Goal: Task Accomplishment & Management: Manage account settings

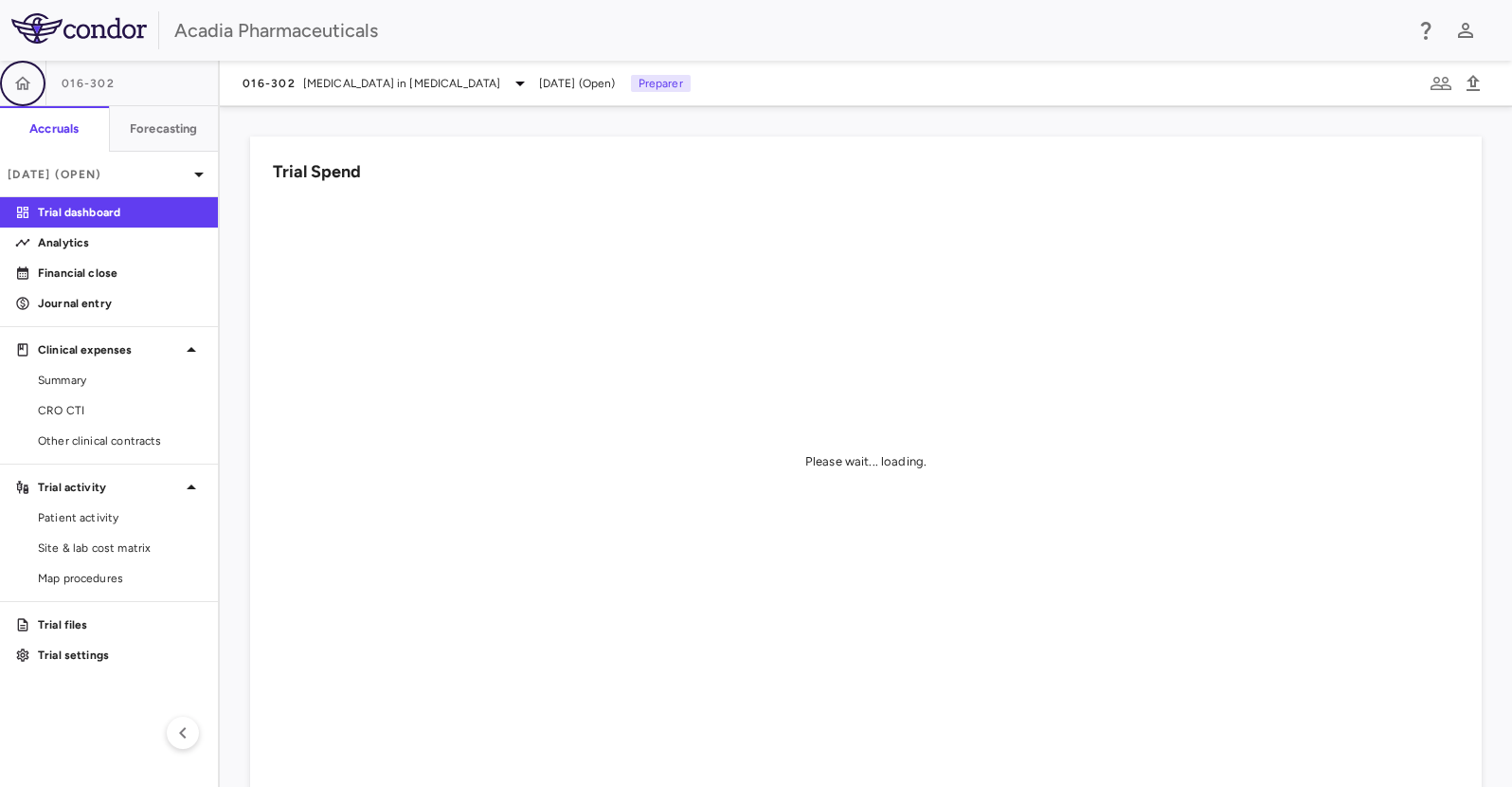
click at [36, 86] on button "button" at bounding box center [22, 83] width 45 height 45
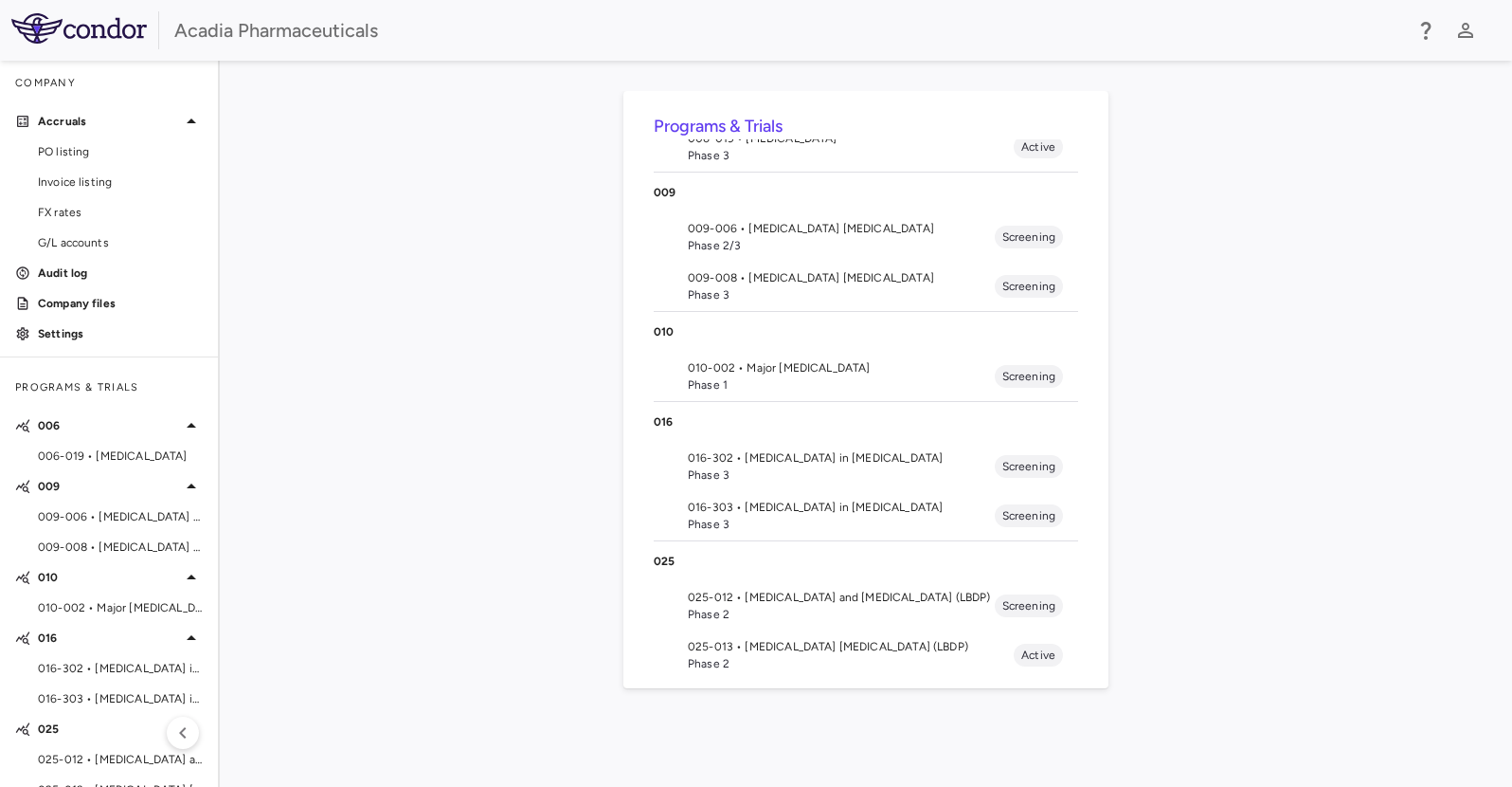
scroll to position [94, 0]
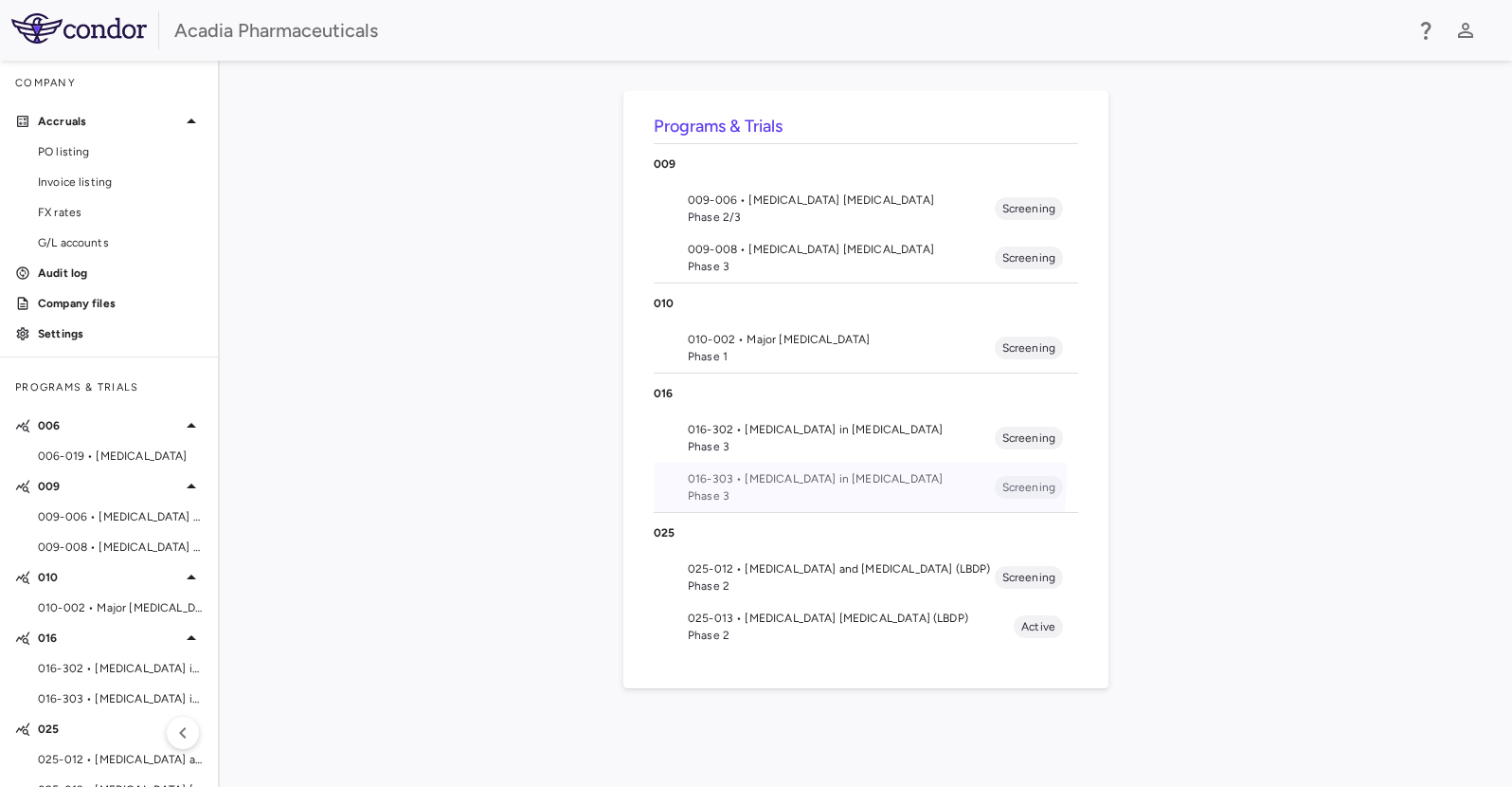
click at [814, 478] on span "016-303 • [MEDICAL_DATA] in [MEDICAL_DATA]" at bounding box center [841, 479] width 307 height 17
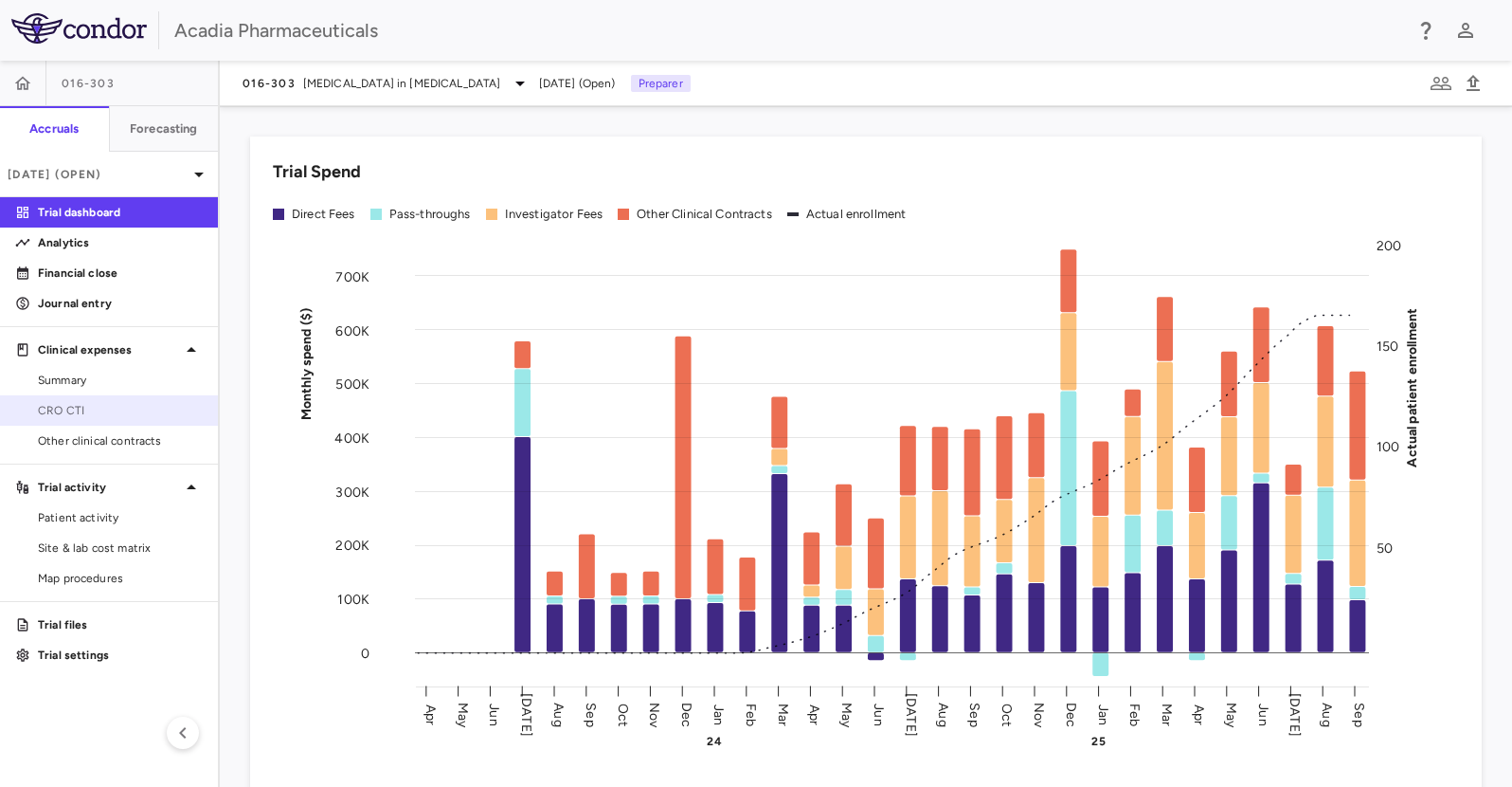
click at [53, 419] on link "CRO CTI" at bounding box center [109, 411] width 218 height 29
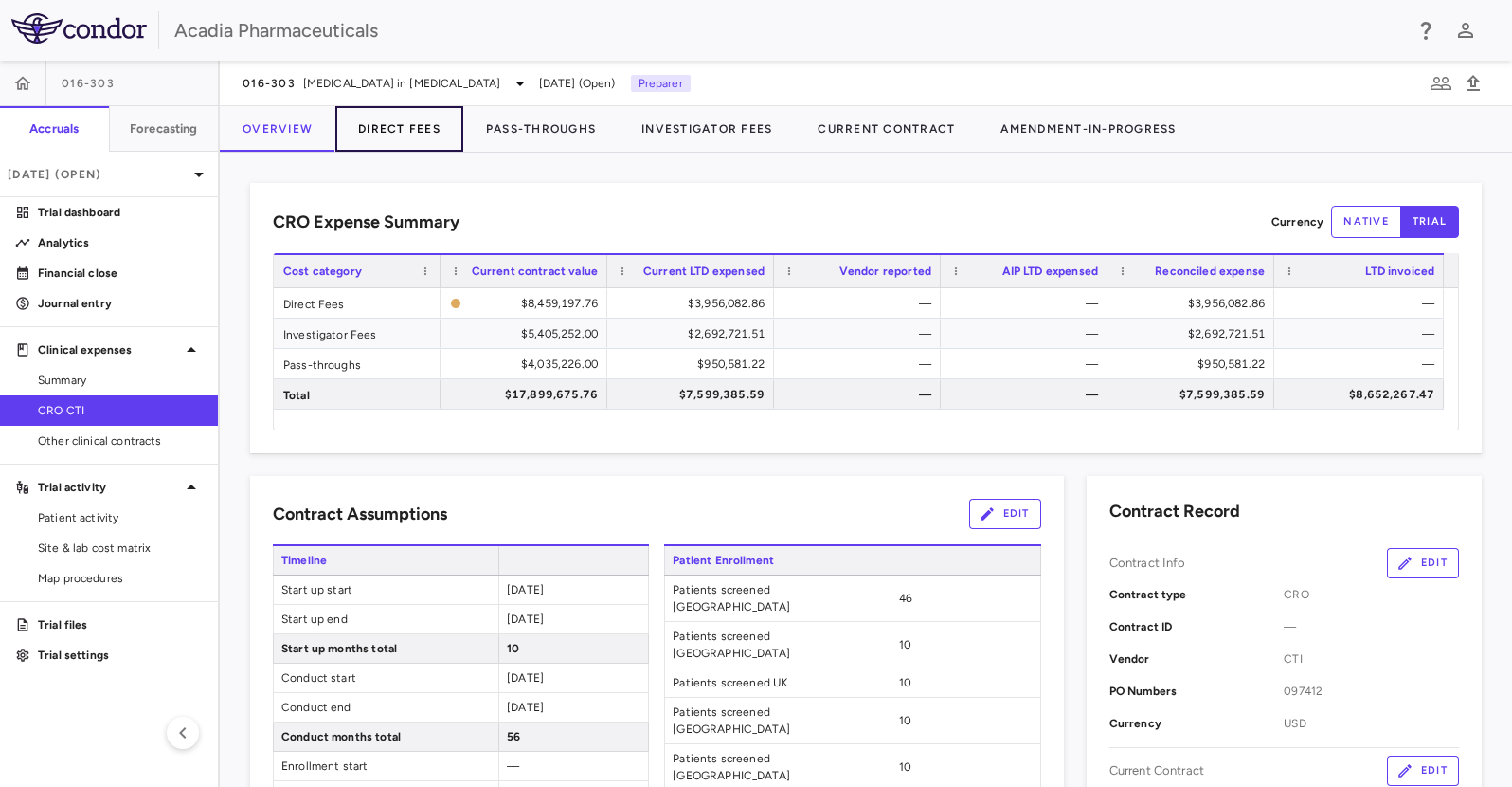
click at [405, 125] on button "Direct Fees" at bounding box center [399, 128] width 128 height 45
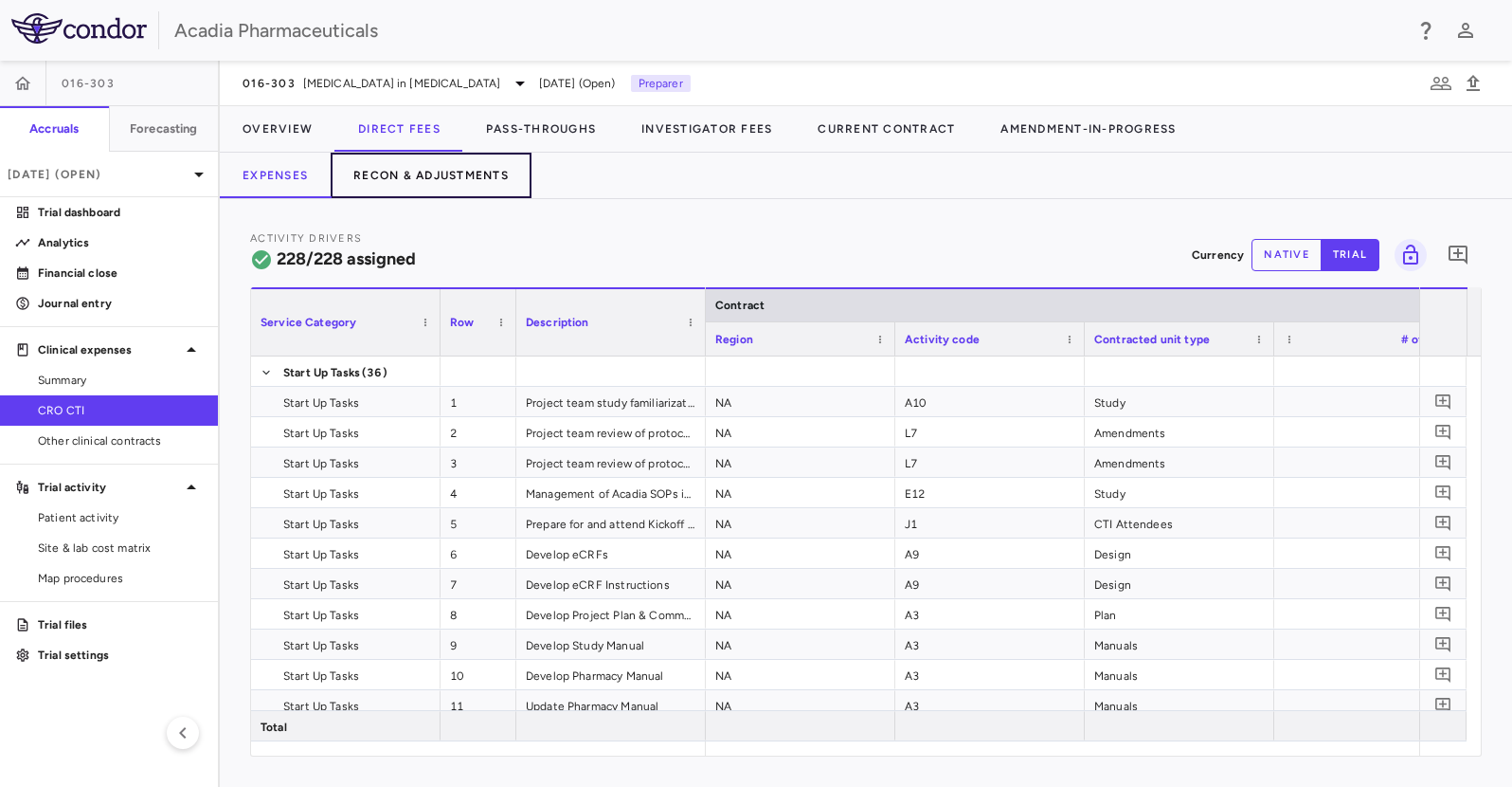
click at [441, 169] on button "Recon & Adjustments" at bounding box center [431, 175] width 201 height 45
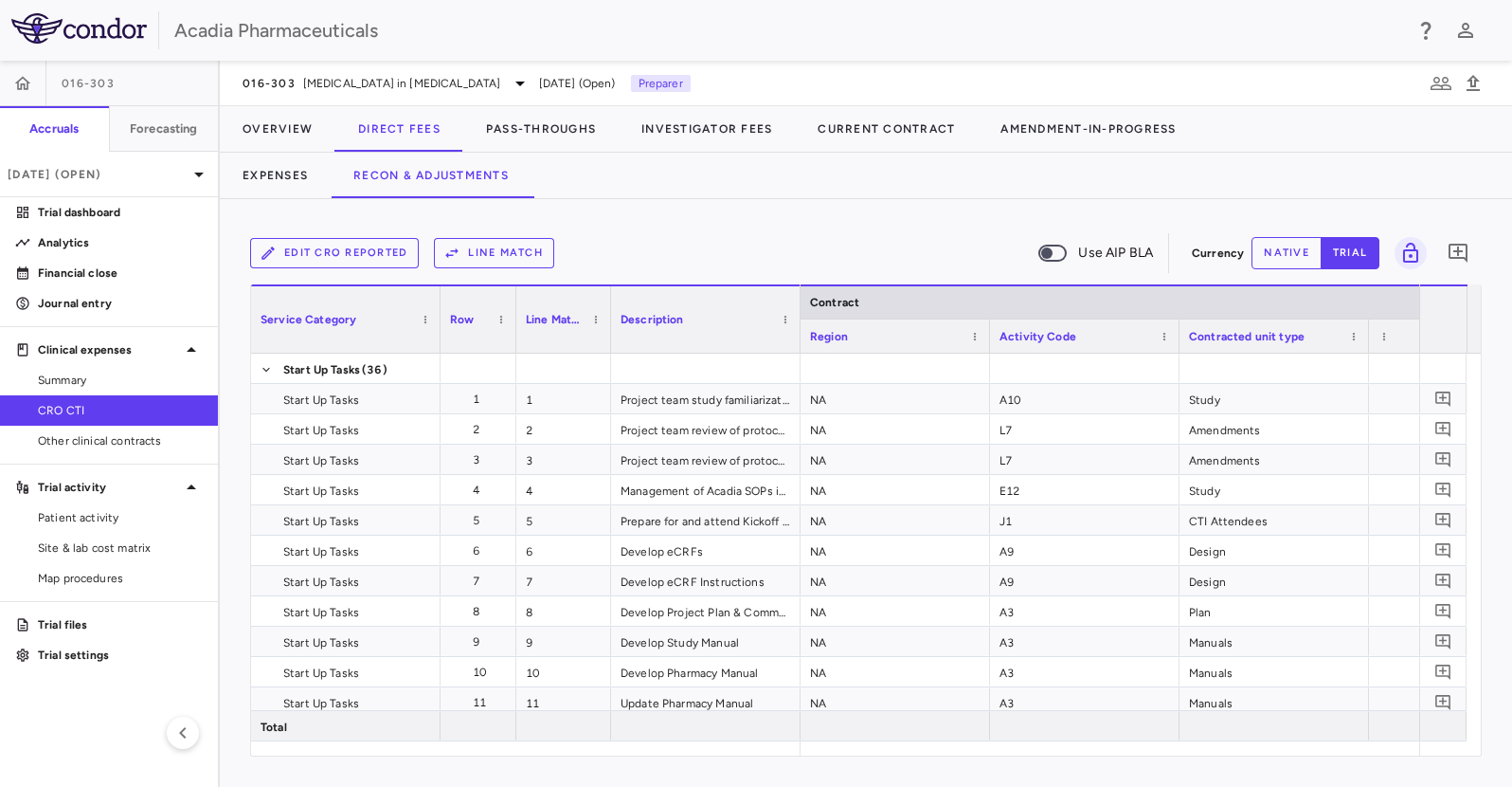
click at [489, 253] on button "Line Match" at bounding box center [493, 253] width 120 height 31
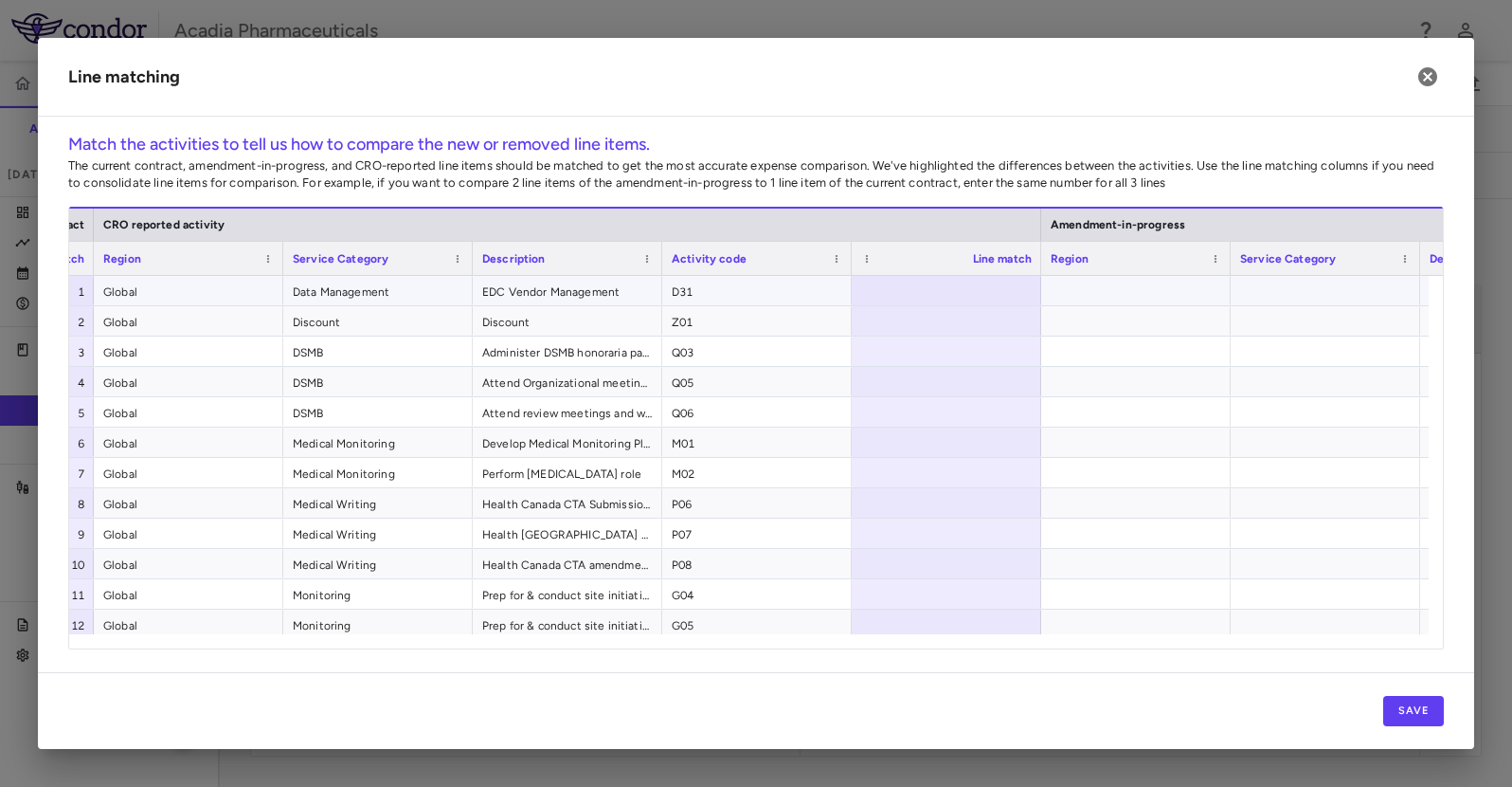
click at [936, 294] on div at bounding box center [946, 291] width 189 height 30
click at [952, 288] on input "number" at bounding box center [961, 292] width 160 height 32
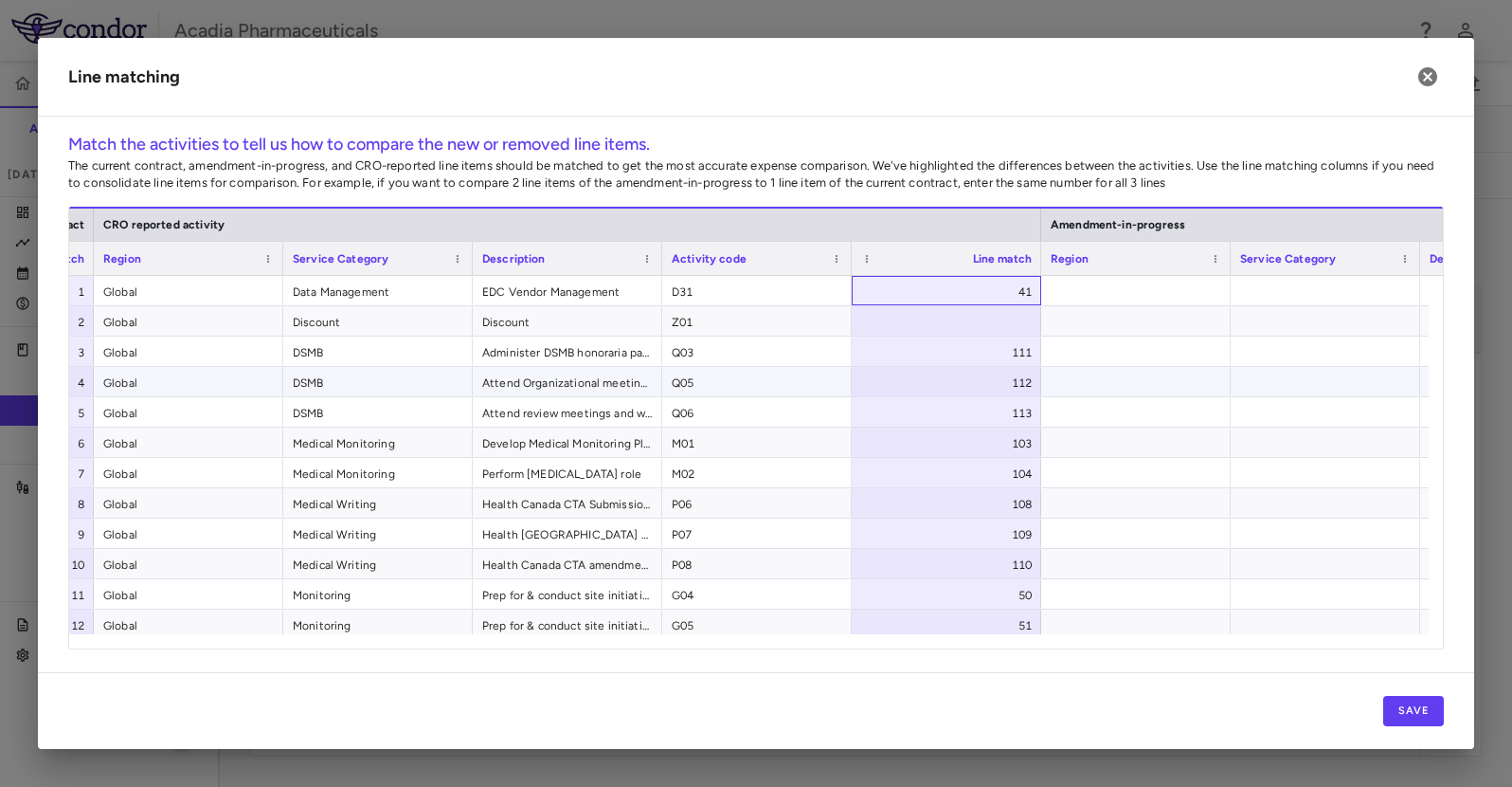
scroll to position [488, 0]
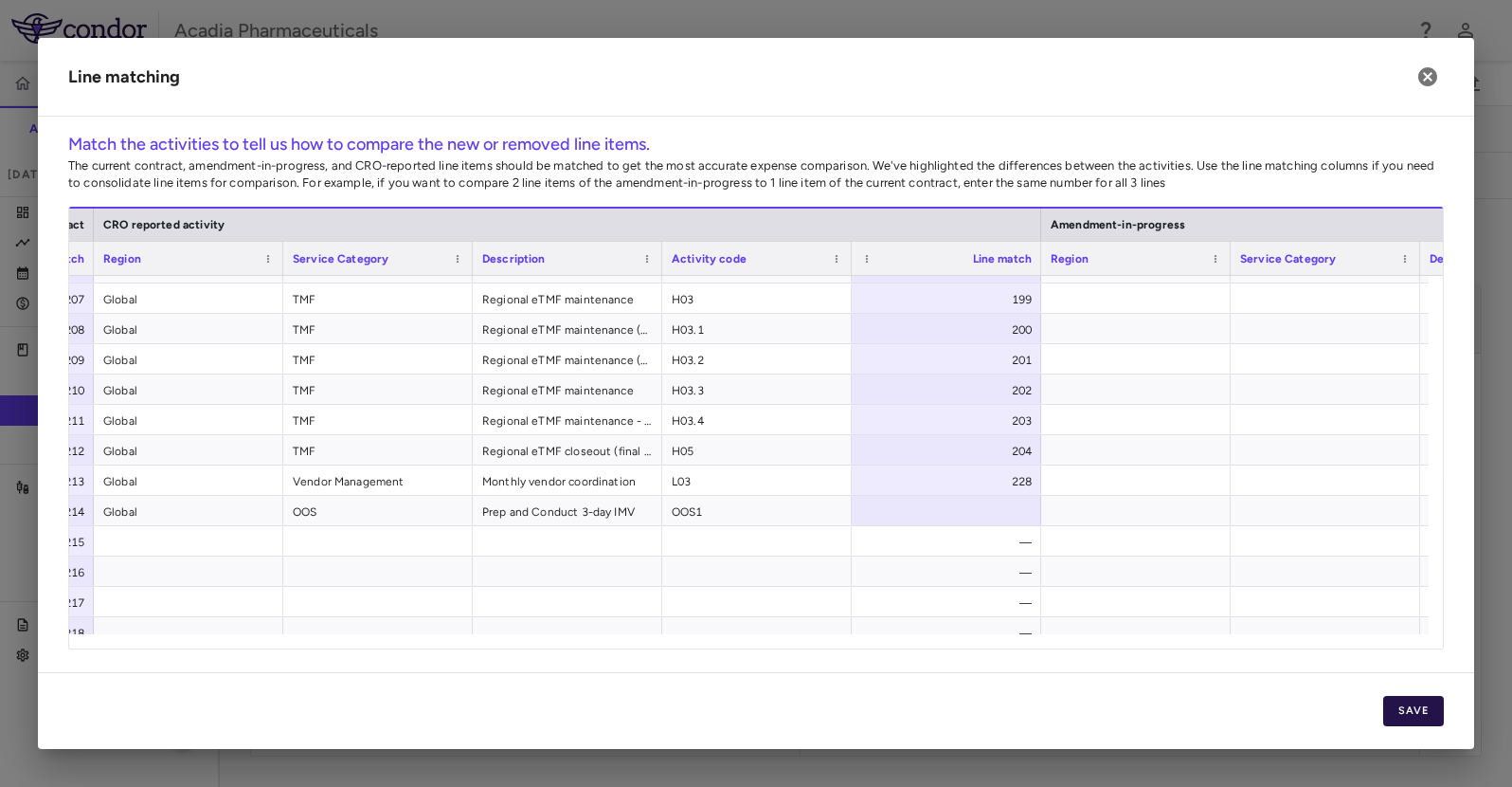
click at [1408, 707] on button "Save" at bounding box center [1413, 711] width 61 height 31
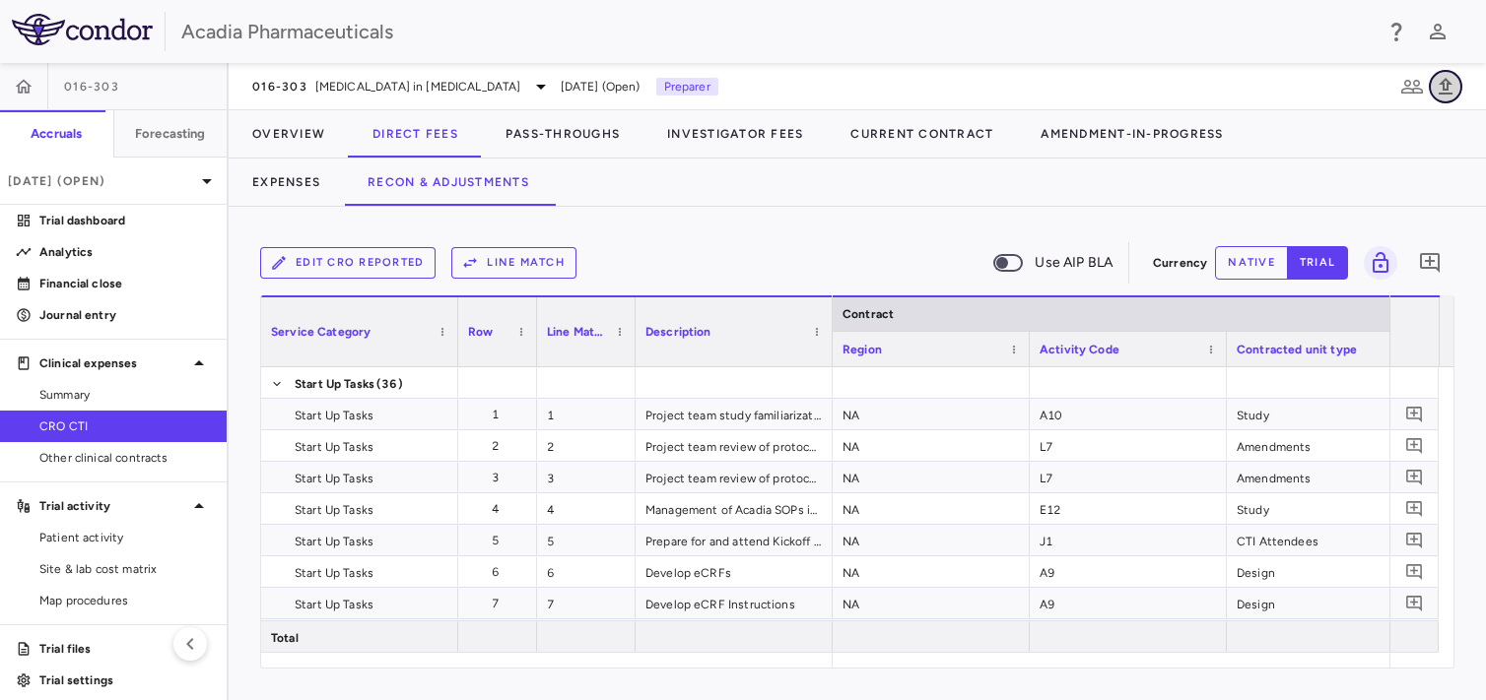
click at [1450, 90] on icon "button" at bounding box center [1445, 87] width 24 height 24
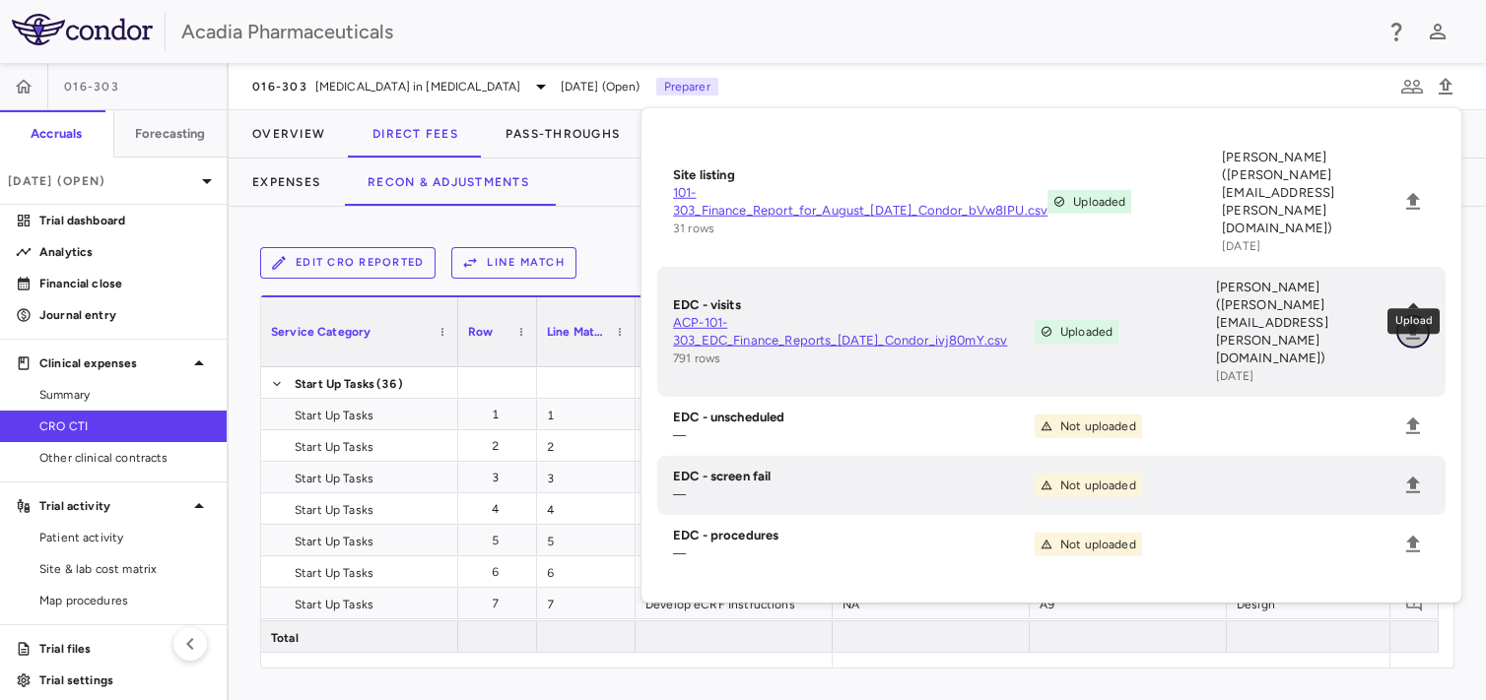
click at [1409, 320] on icon "Upload" at bounding box center [1413, 332] width 24 height 24
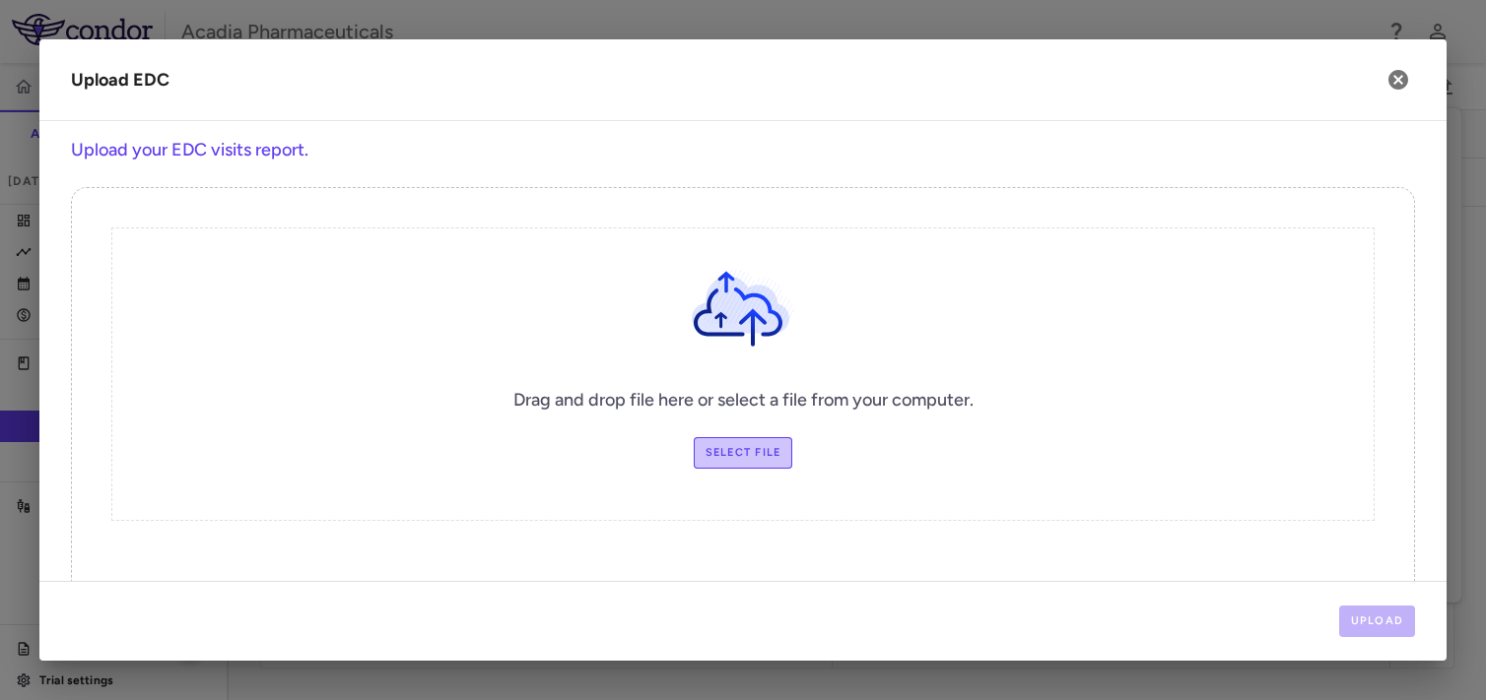
click at [721, 449] on label "Select file" at bounding box center [744, 453] width 100 height 32
click at [0, 0] on input "Select file" at bounding box center [0, 0] width 0 height 0
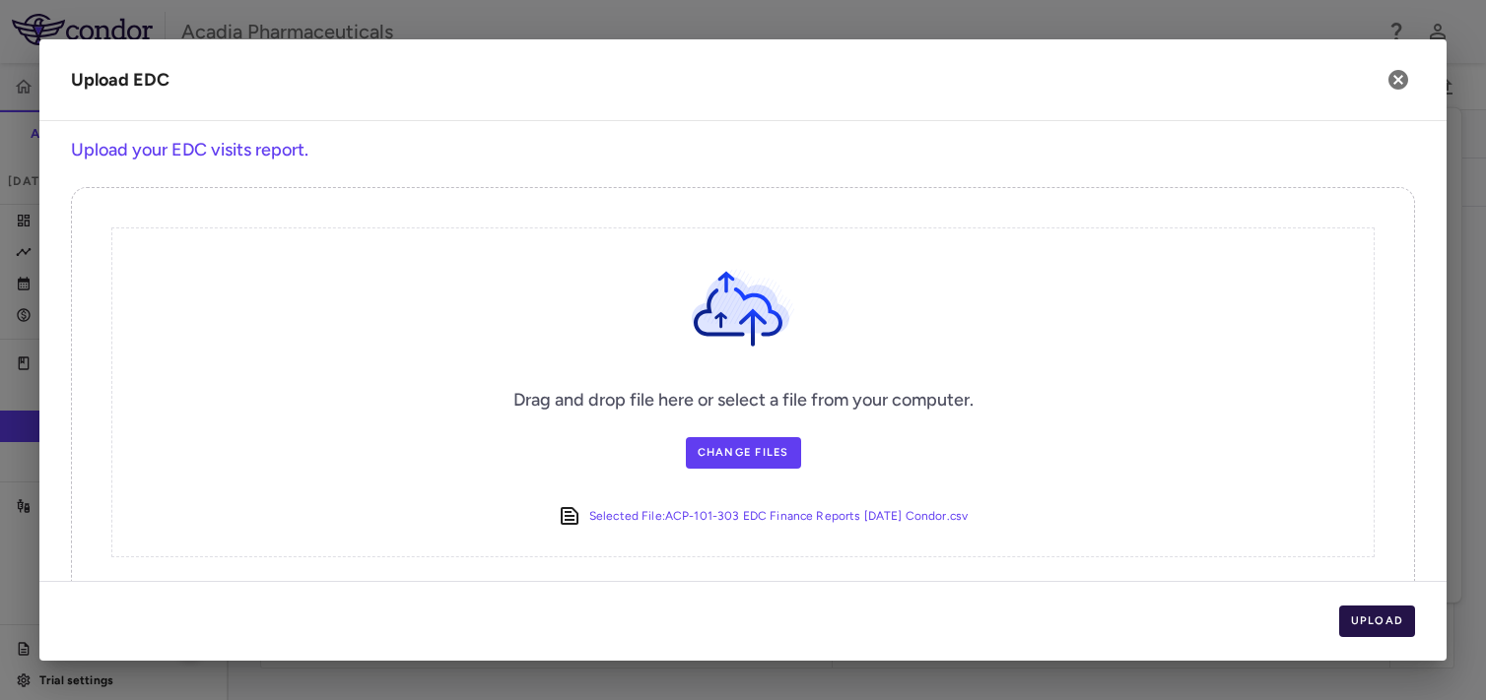
click at [1391, 622] on button "Upload" at bounding box center [1377, 622] width 77 height 32
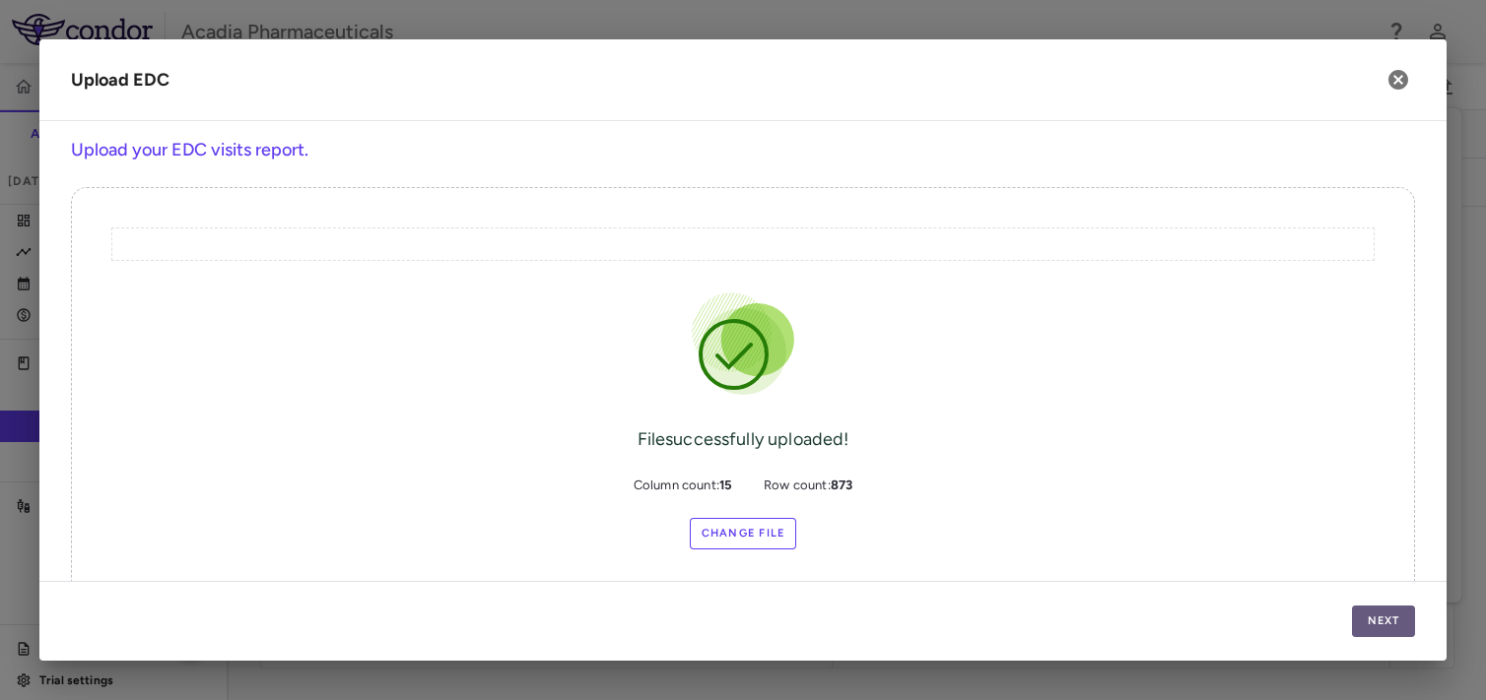
click at [1395, 627] on button "Next" at bounding box center [1383, 622] width 63 height 32
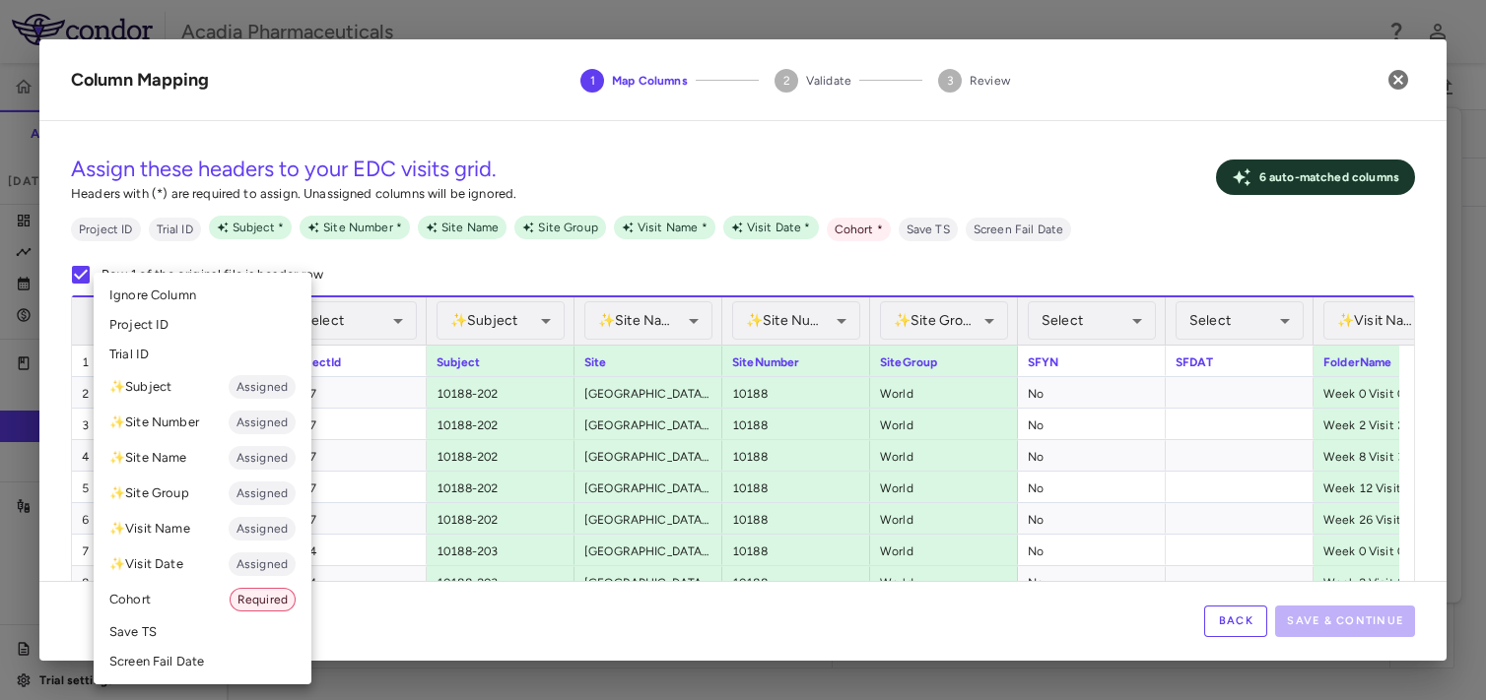
click at [183, 601] on li "Cohort Required" at bounding box center [203, 599] width 218 height 35
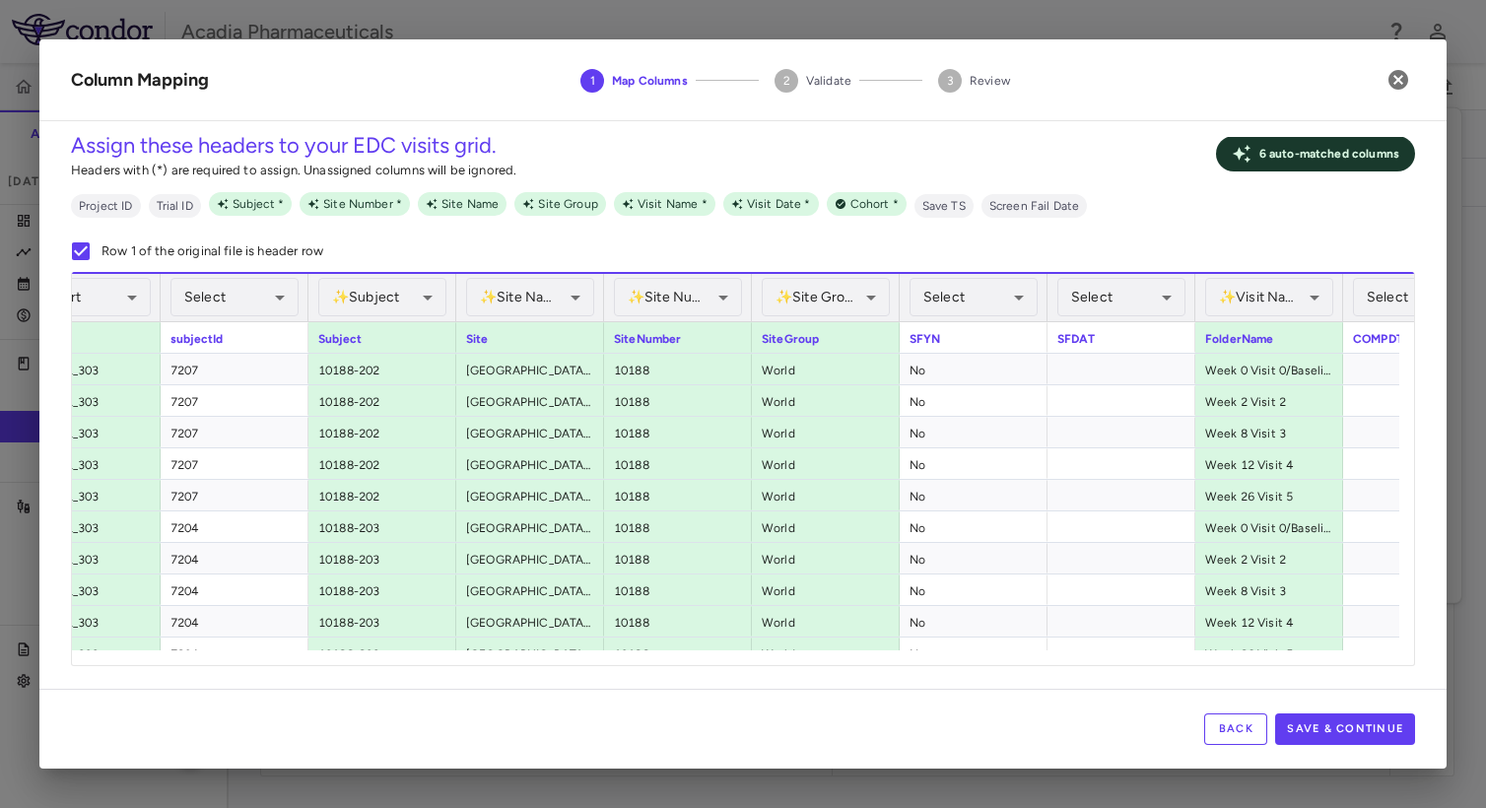
scroll to position [0, 142]
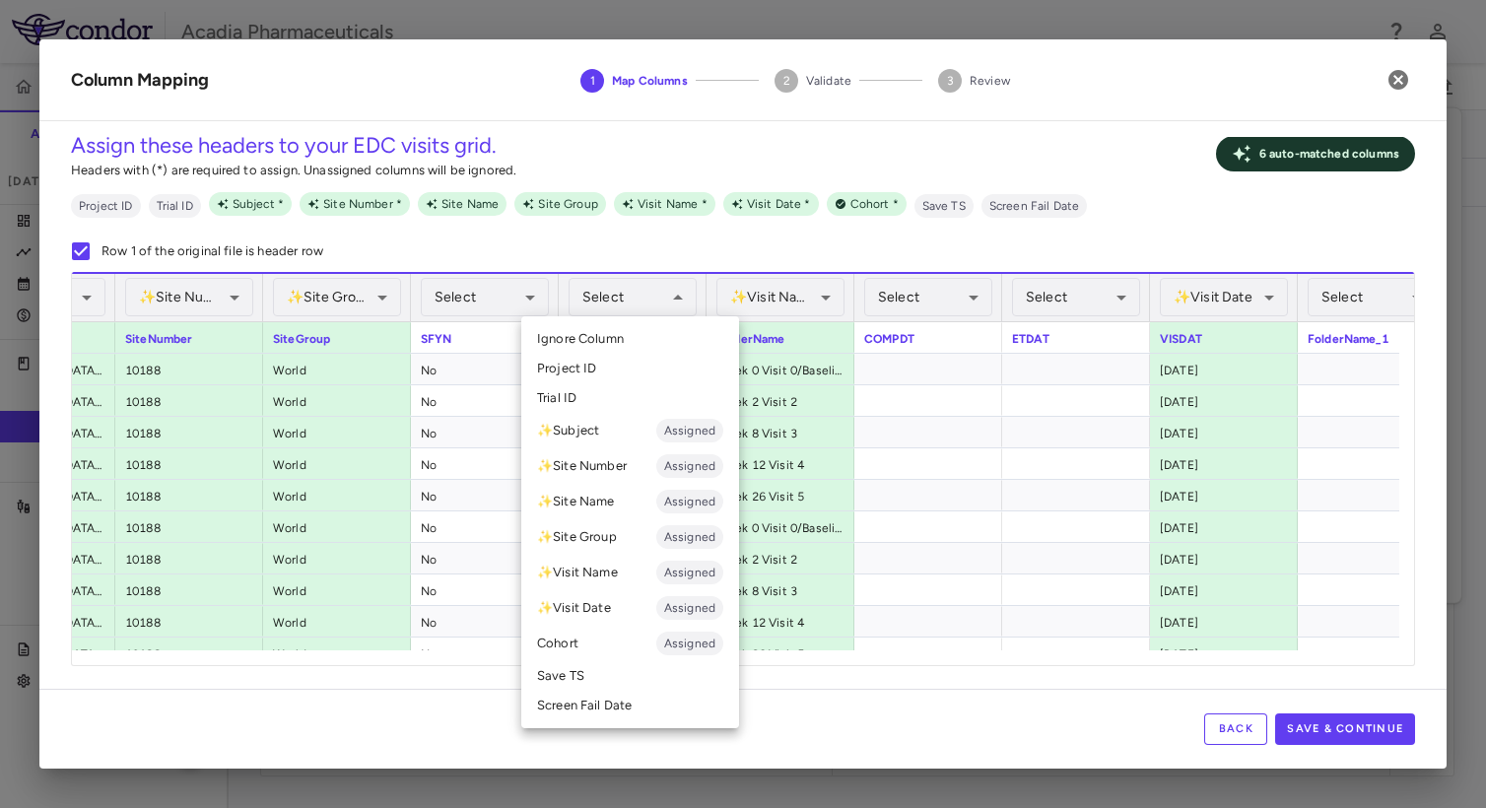
click at [629, 705] on li "Screen Fail Date" at bounding box center [630, 706] width 218 height 30
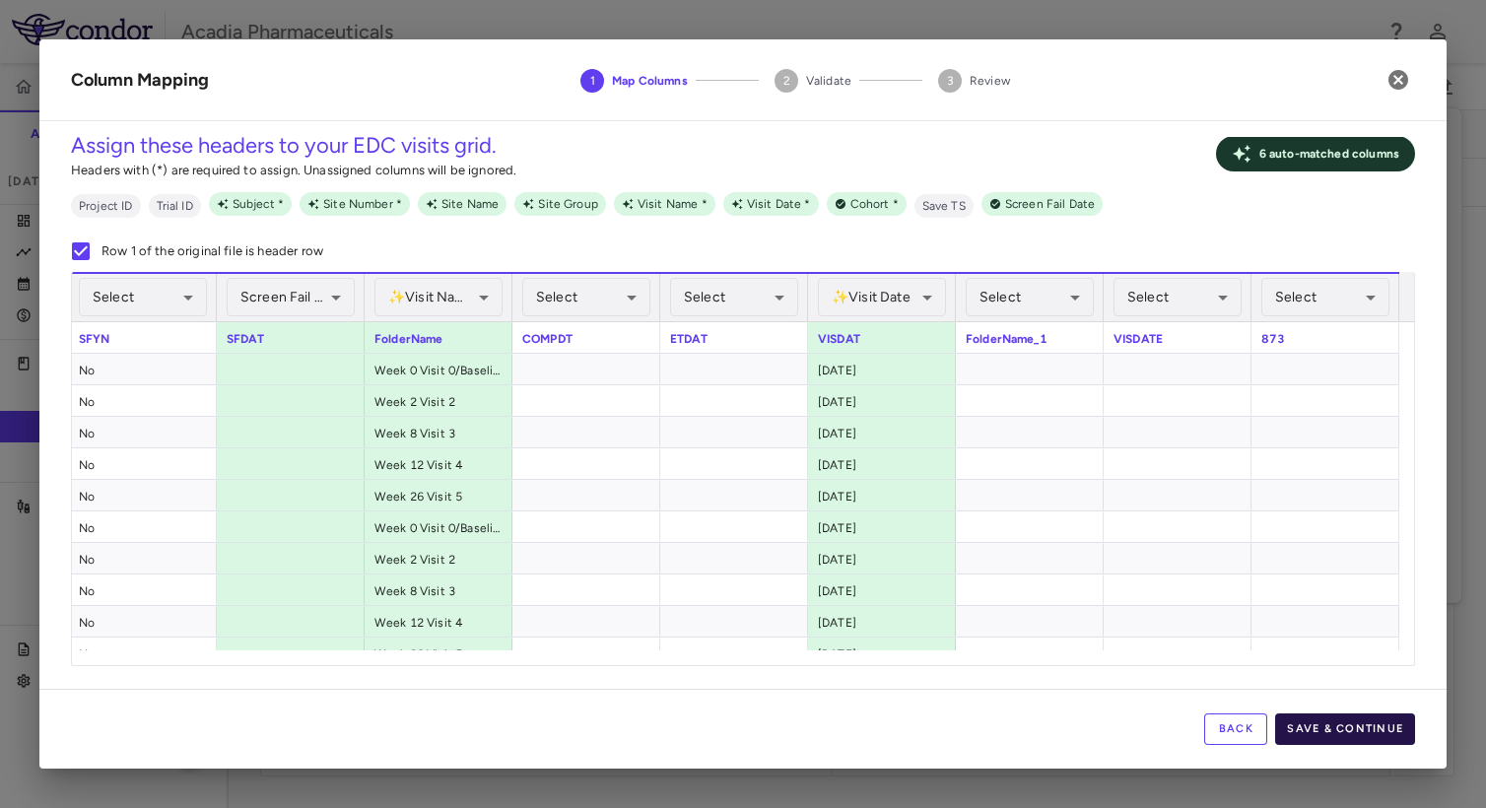
click at [1328, 724] on button "Save & Continue" at bounding box center [1345, 729] width 140 height 32
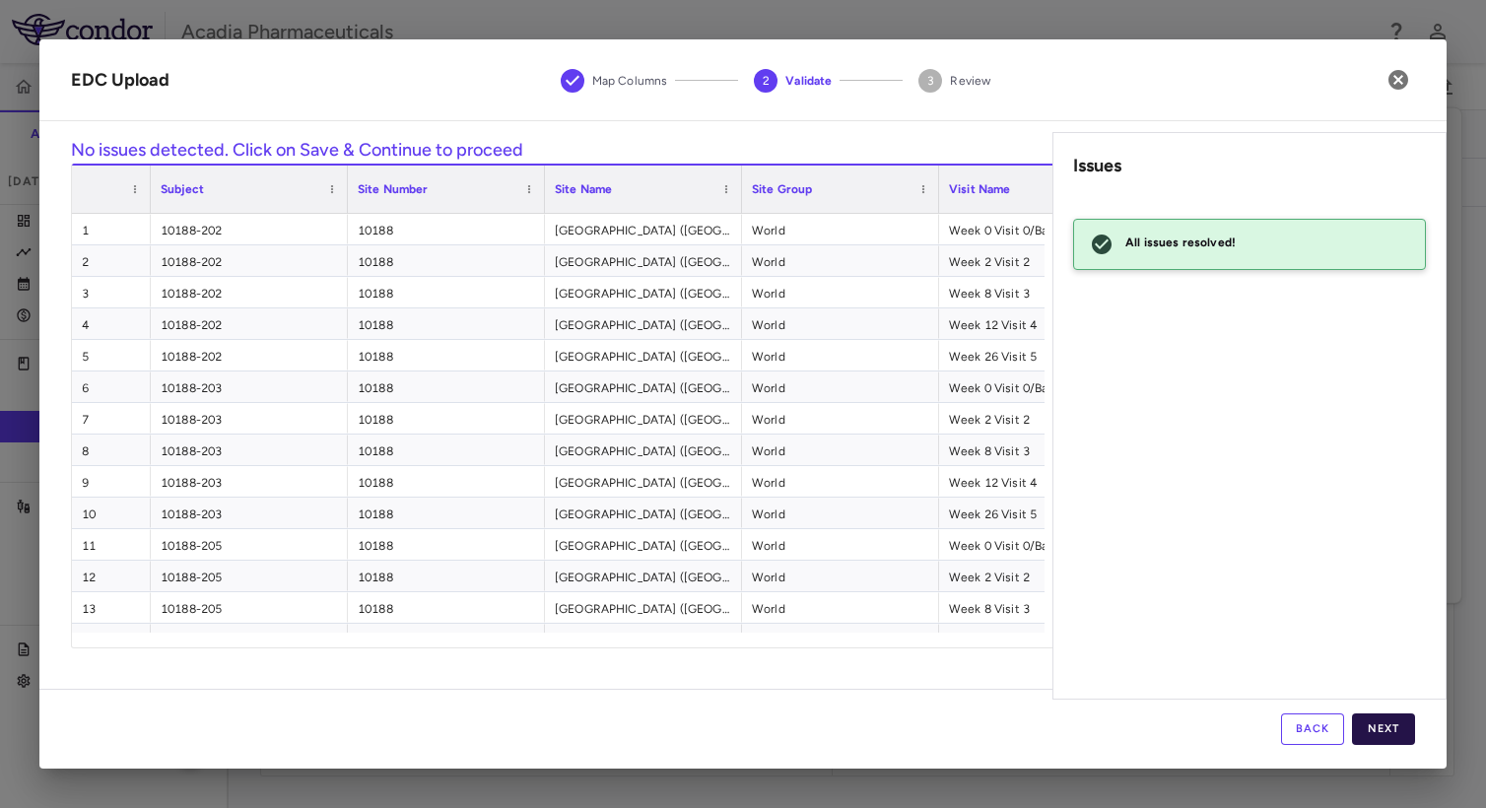
click at [1388, 732] on button "Next" at bounding box center [1383, 729] width 63 height 32
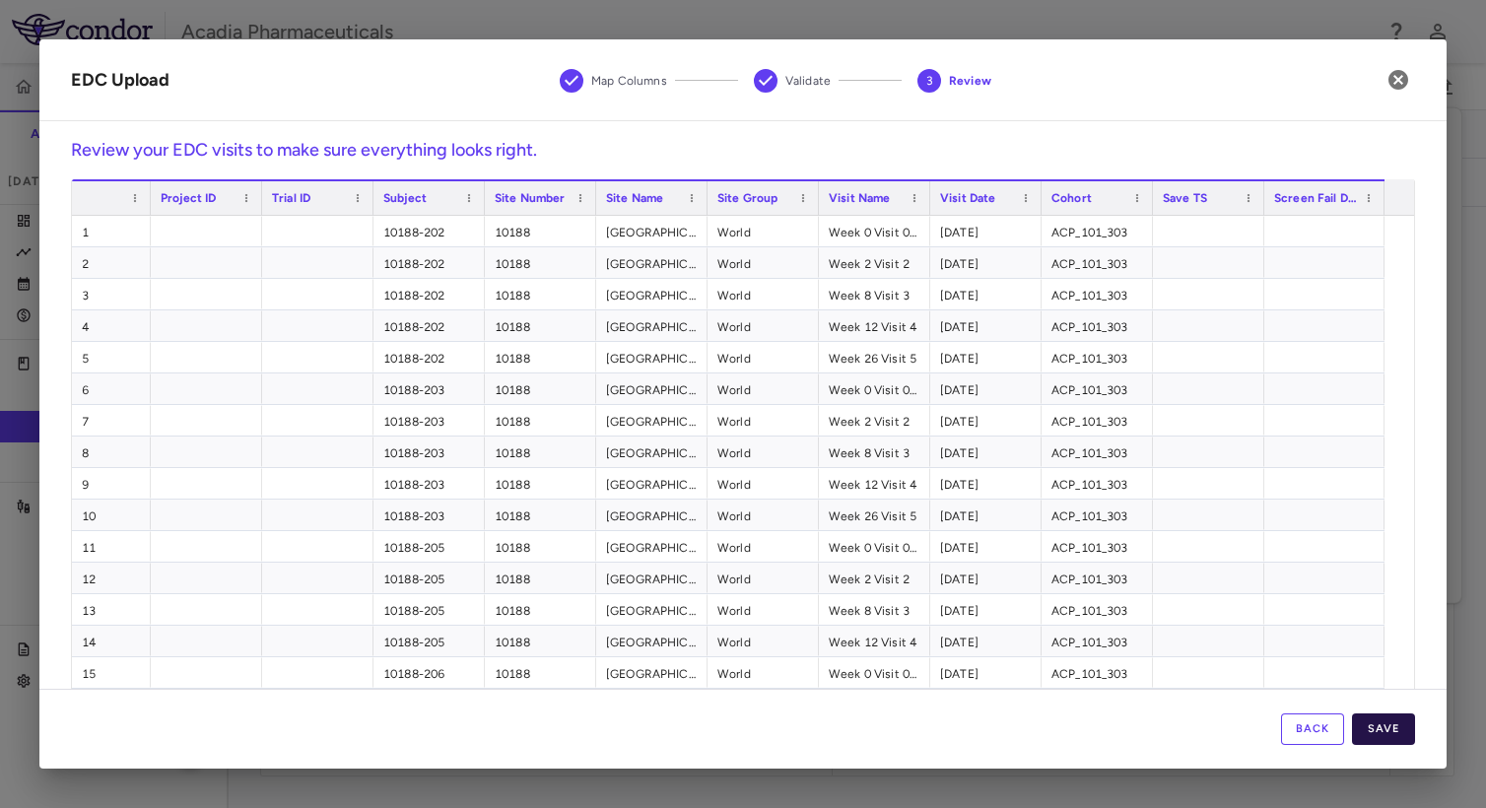
click at [1391, 727] on button "Save" at bounding box center [1383, 729] width 63 height 32
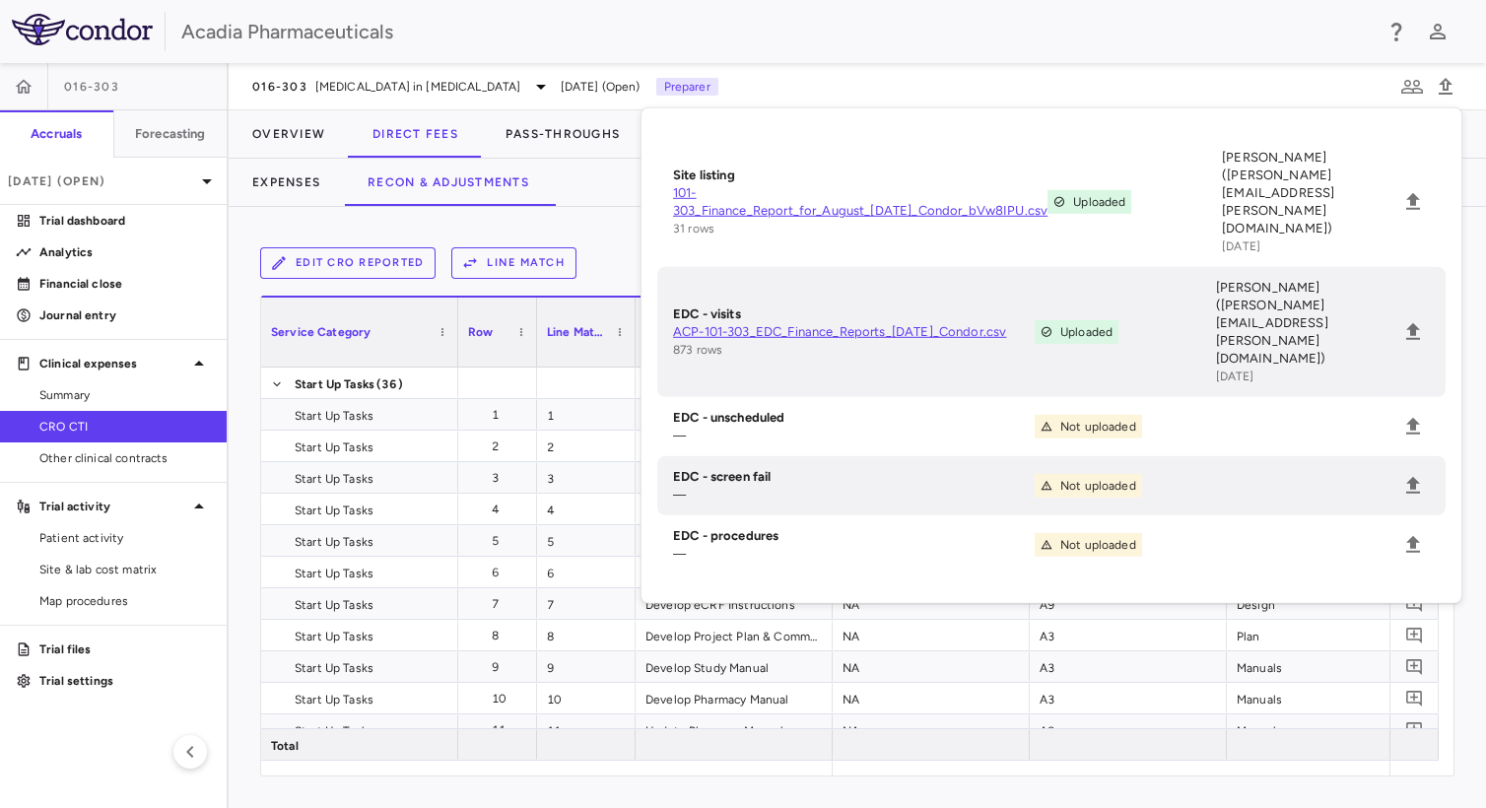
click at [933, 55] on div "Acadia Pharmaceuticals" at bounding box center [743, 31] width 1486 height 63
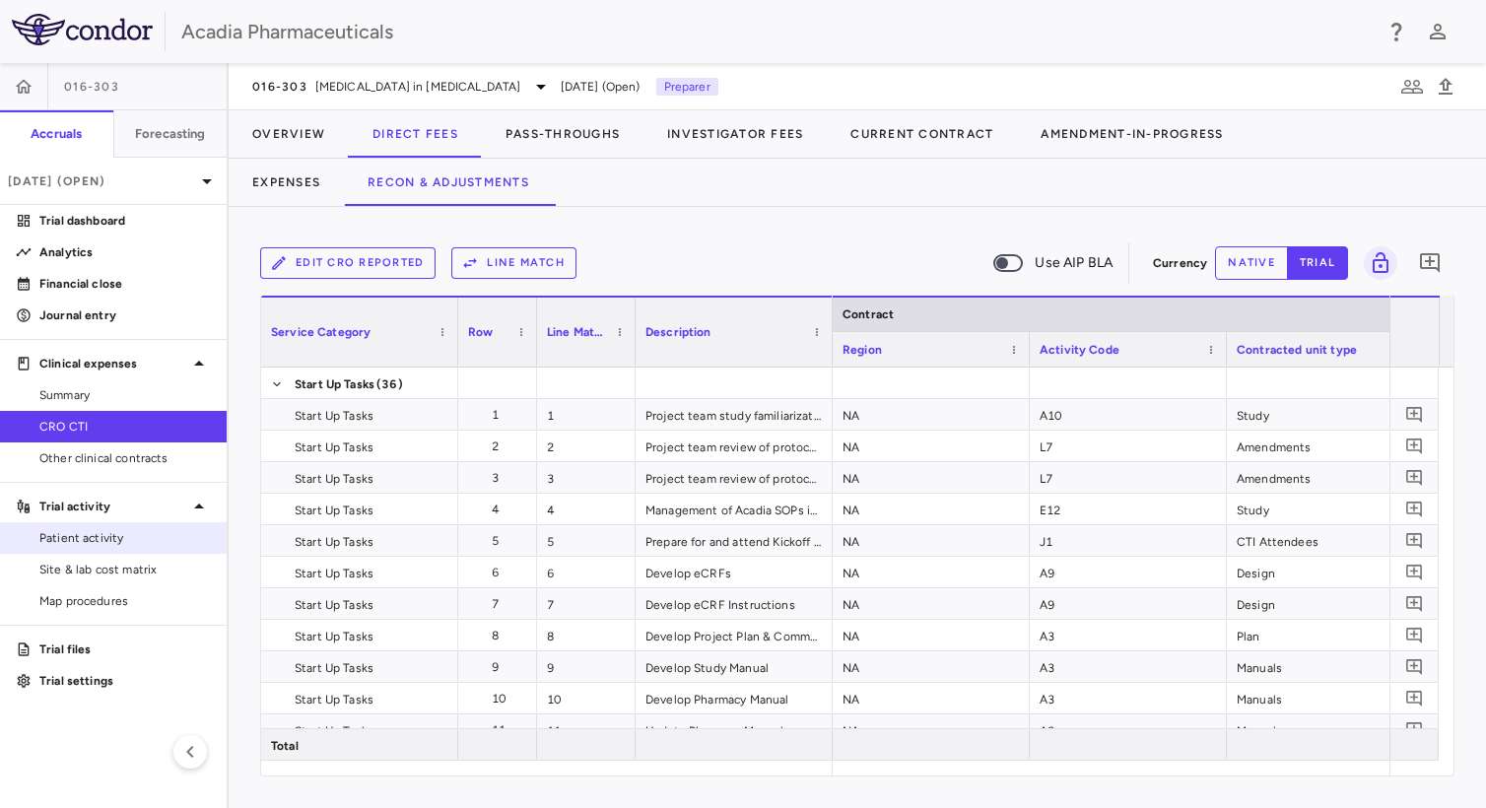
click at [99, 544] on span "Patient activity" at bounding box center [124, 538] width 171 height 18
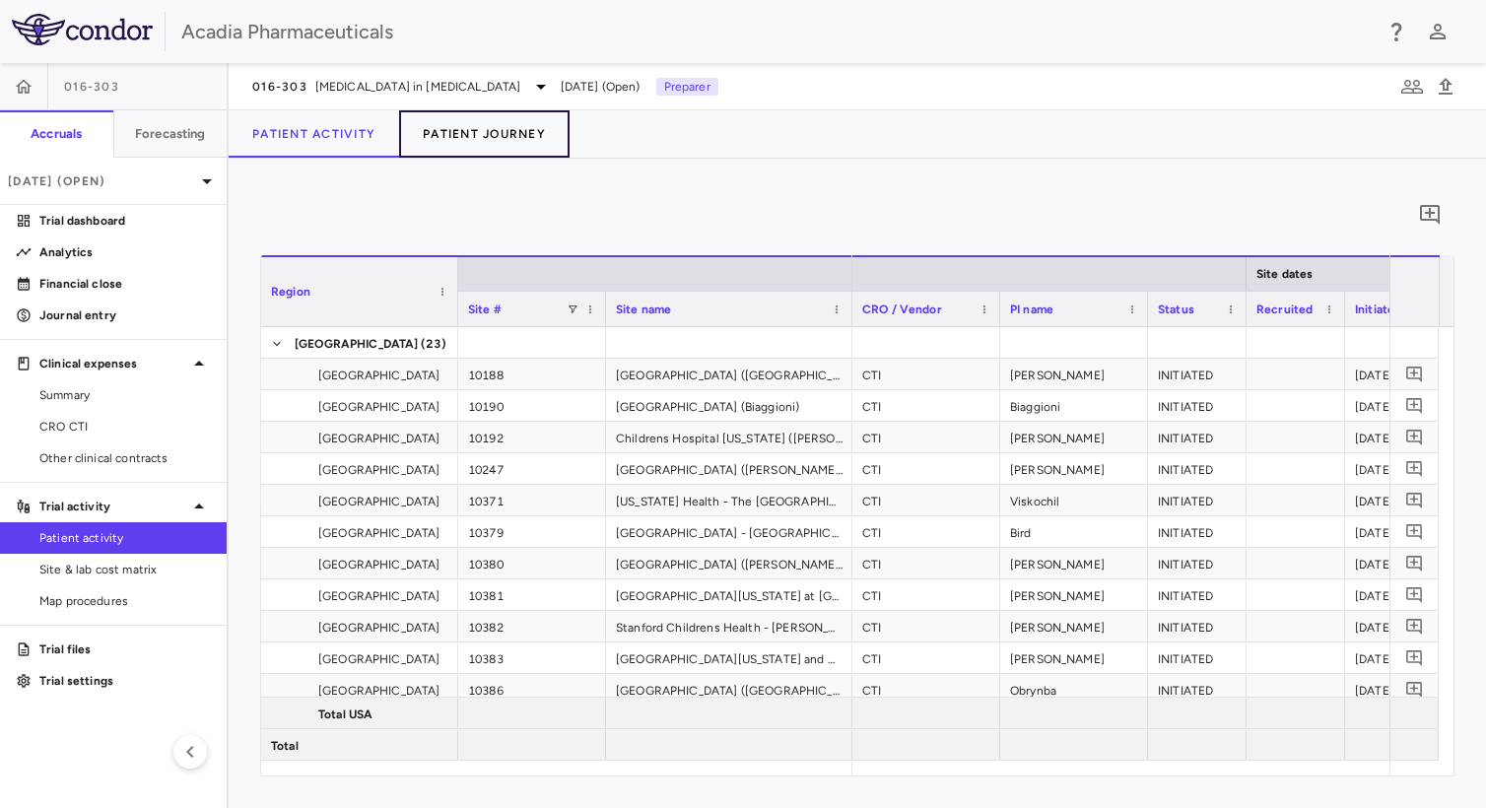
click at [514, 132] on button "Patient Journey" at bounding box center [484, 133] width 170 height 47
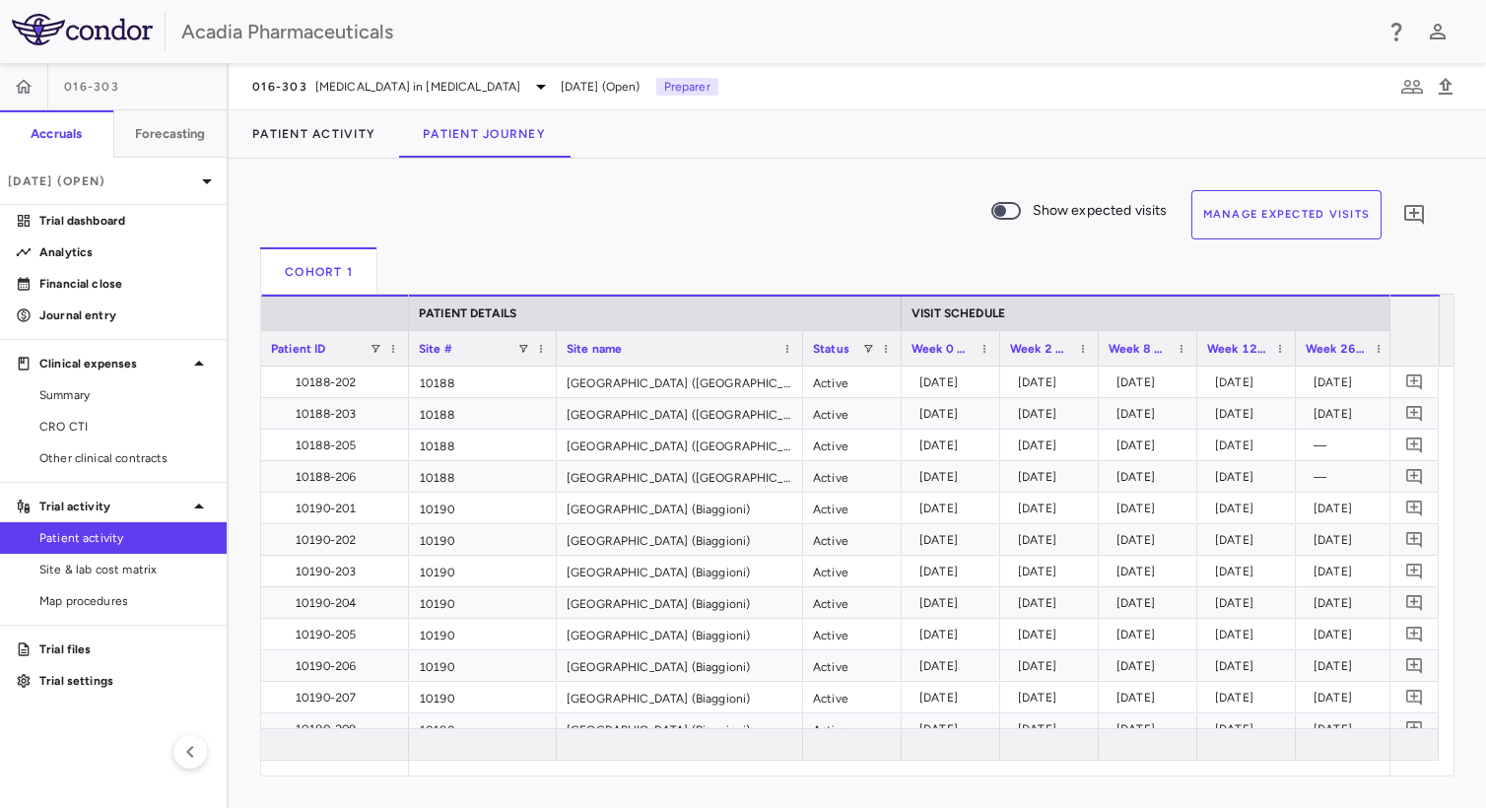
click at [1289, 208] on button "Manage Expected Visits" at bounding box center [1286, 214] width 191 height 49
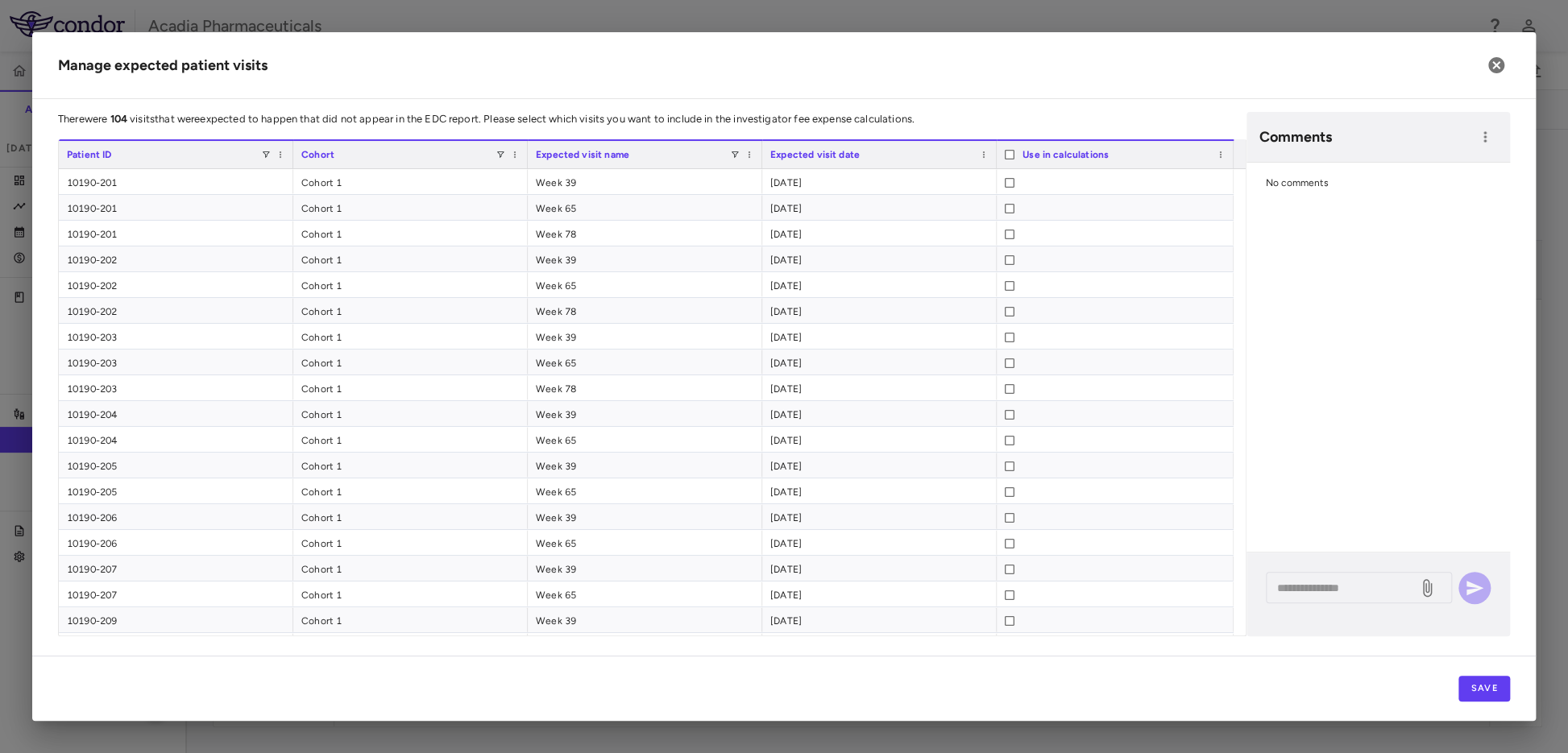
click at [615, 149] on span "Expected visit name" at bounding box center [582, 155] width 93 height 11
click at [1009, 546] on div at bounding box center [1010, 542] width 10 height 26
click at [1285, 594] on textarea at bounding box center [1342, 588] width 130 height 18
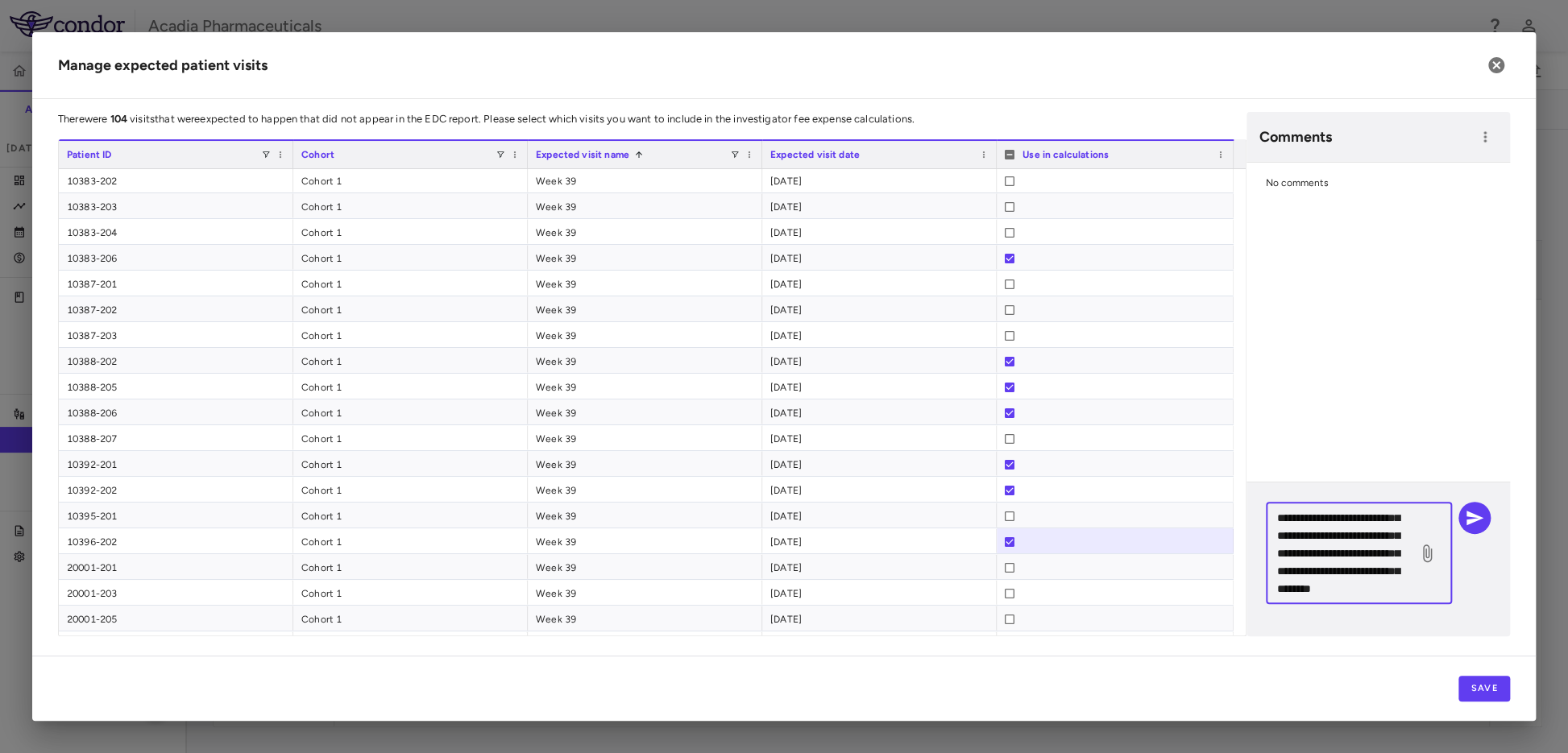
scroll to position [52, 0]
type textarea "**********"
click at [1285, 518] on icon "button" at bounding box center [1475, 518] width 20 height 20
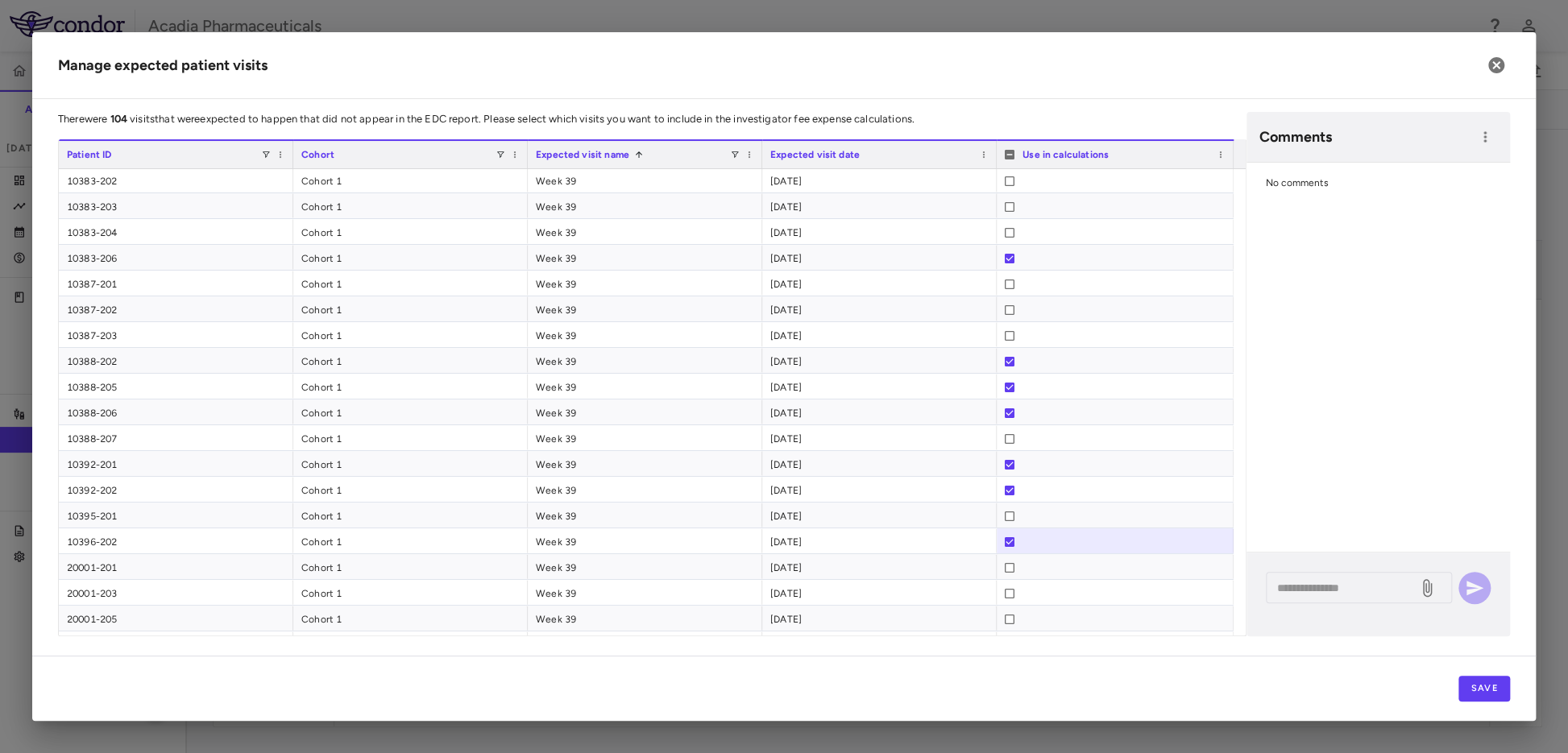
scroll to position [0, 0]
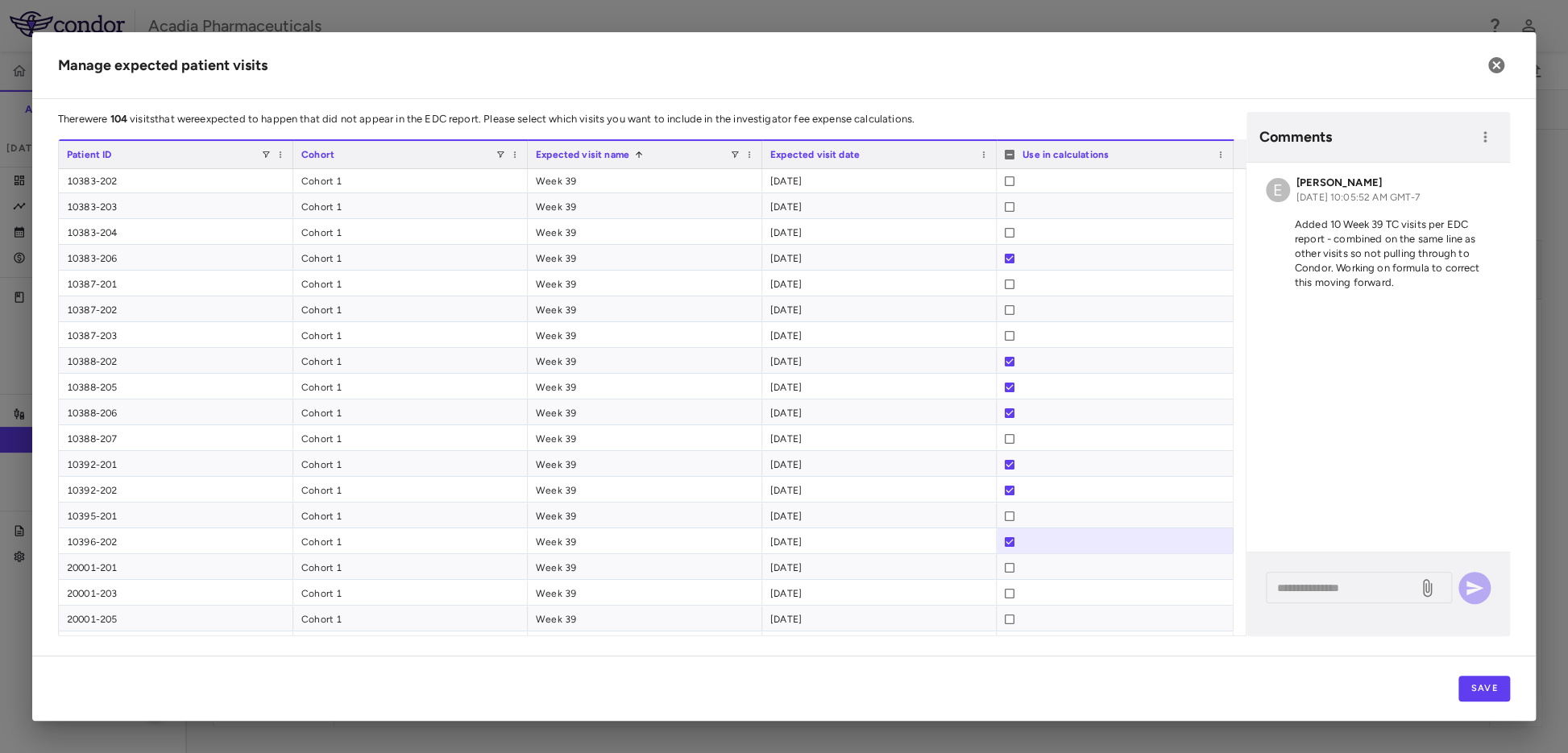
click at [637, 62] on h2 "Manage expected patient visits" at bounding box center [784, 65] width 1503 height 67
click at [1285, 668] on button "Save" at bounding box center [1484, 689] width 52 height 26
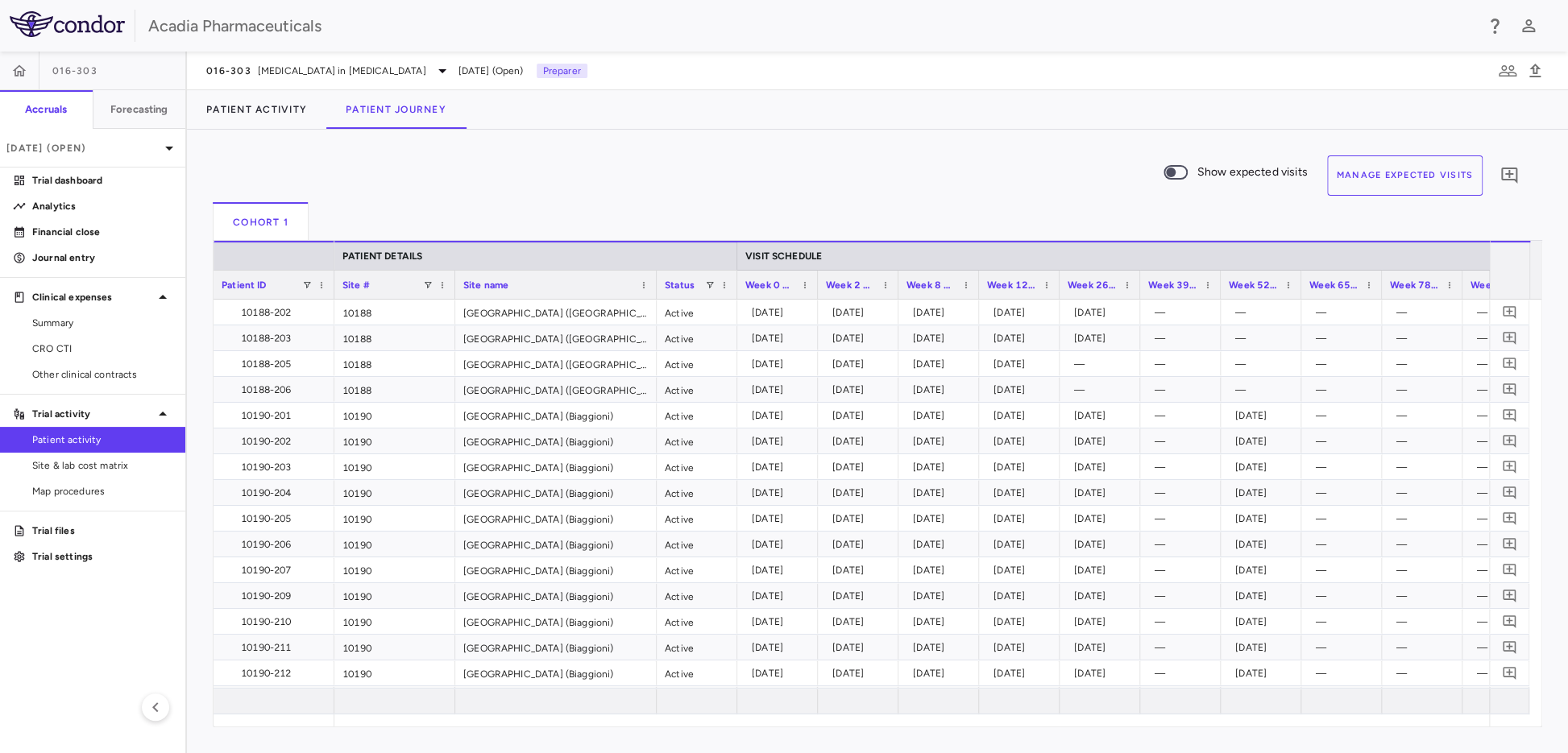
click at [1285, 169] on button "Manage Expected Visits" at bounding box center [1405, 175] width 156 height 40
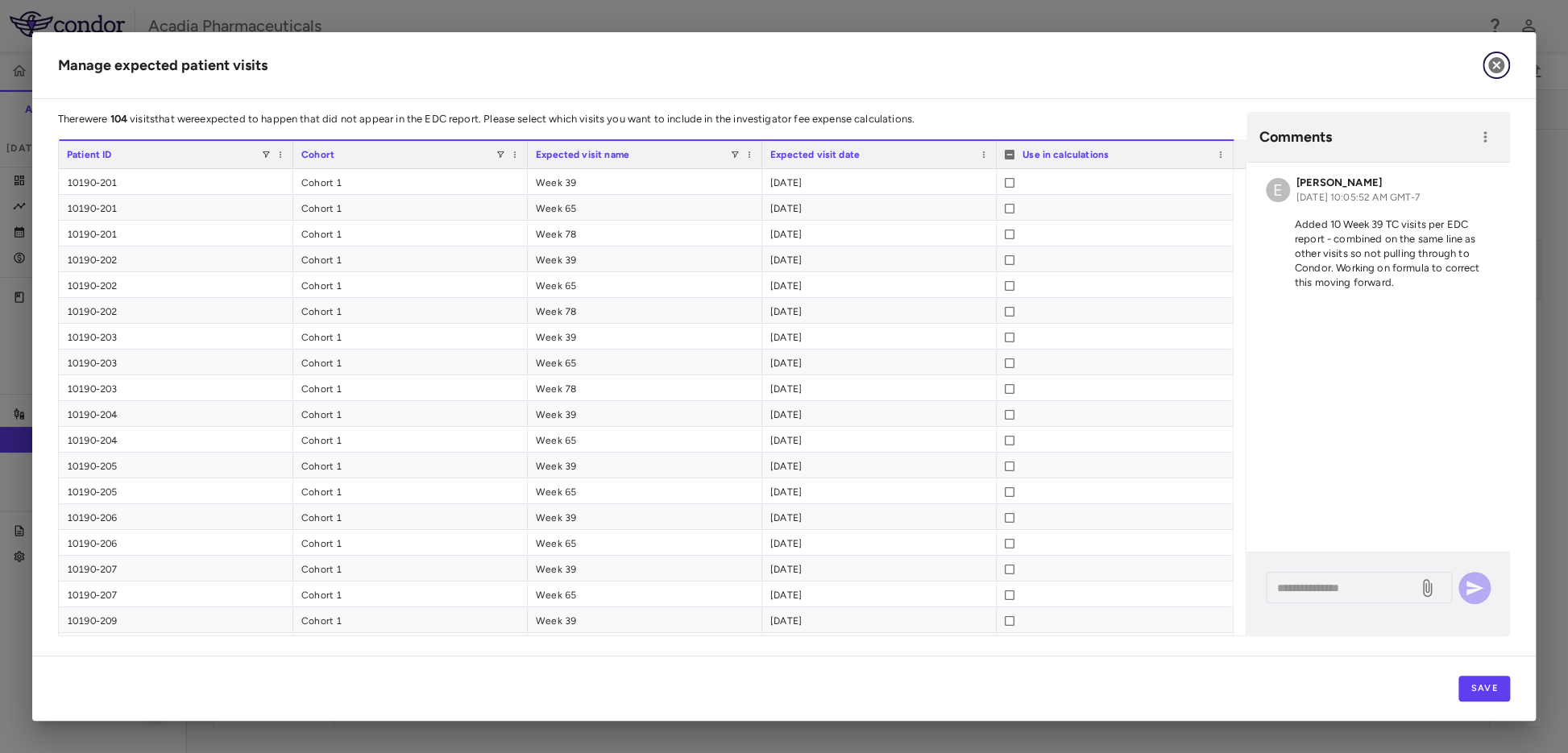
click at [1285, 60] on icon "button" at bounding box center [1497, 65] width 16 height 16
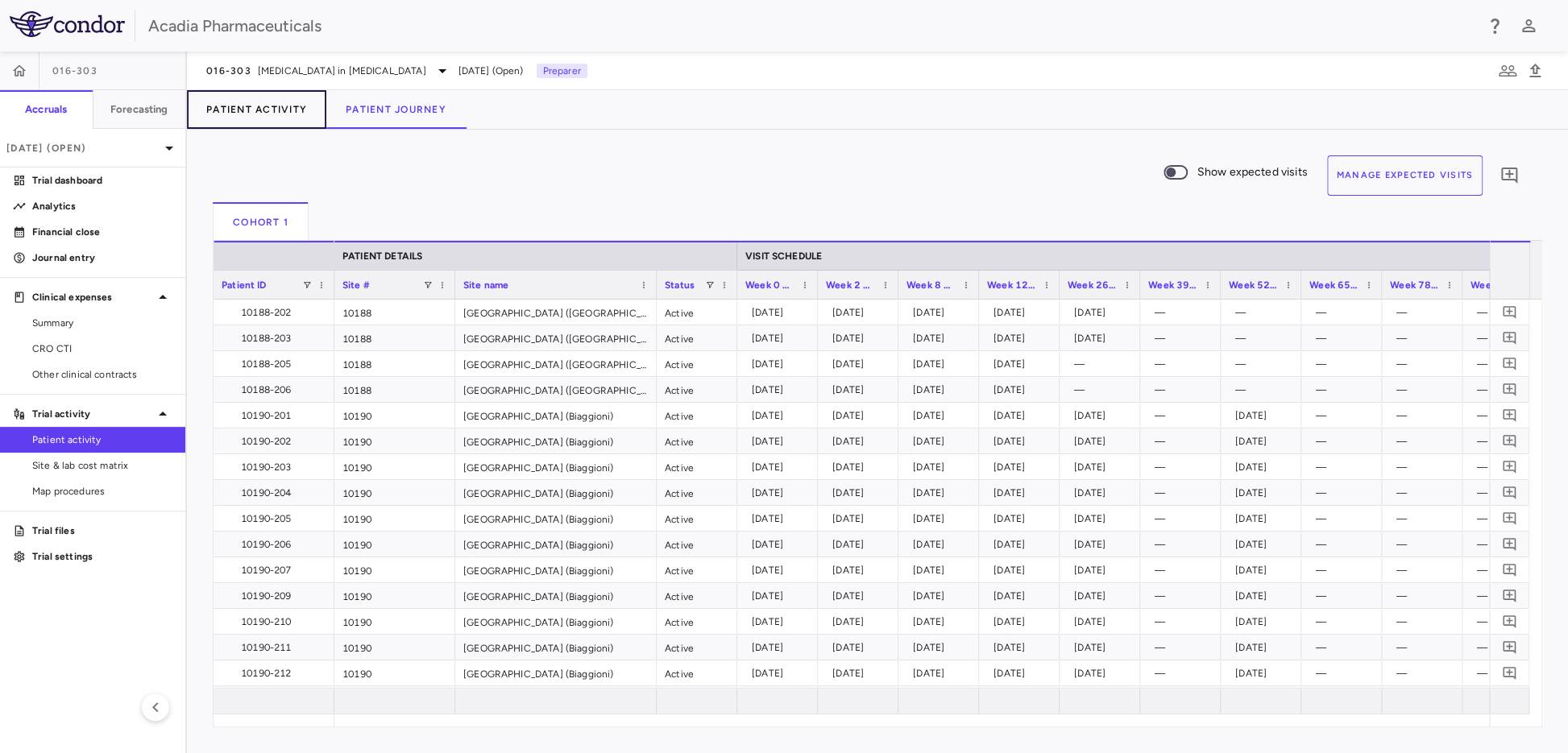
click at [306, 110] on button "Patient Activity" at bounding box center [257, 109] width 139 height 38
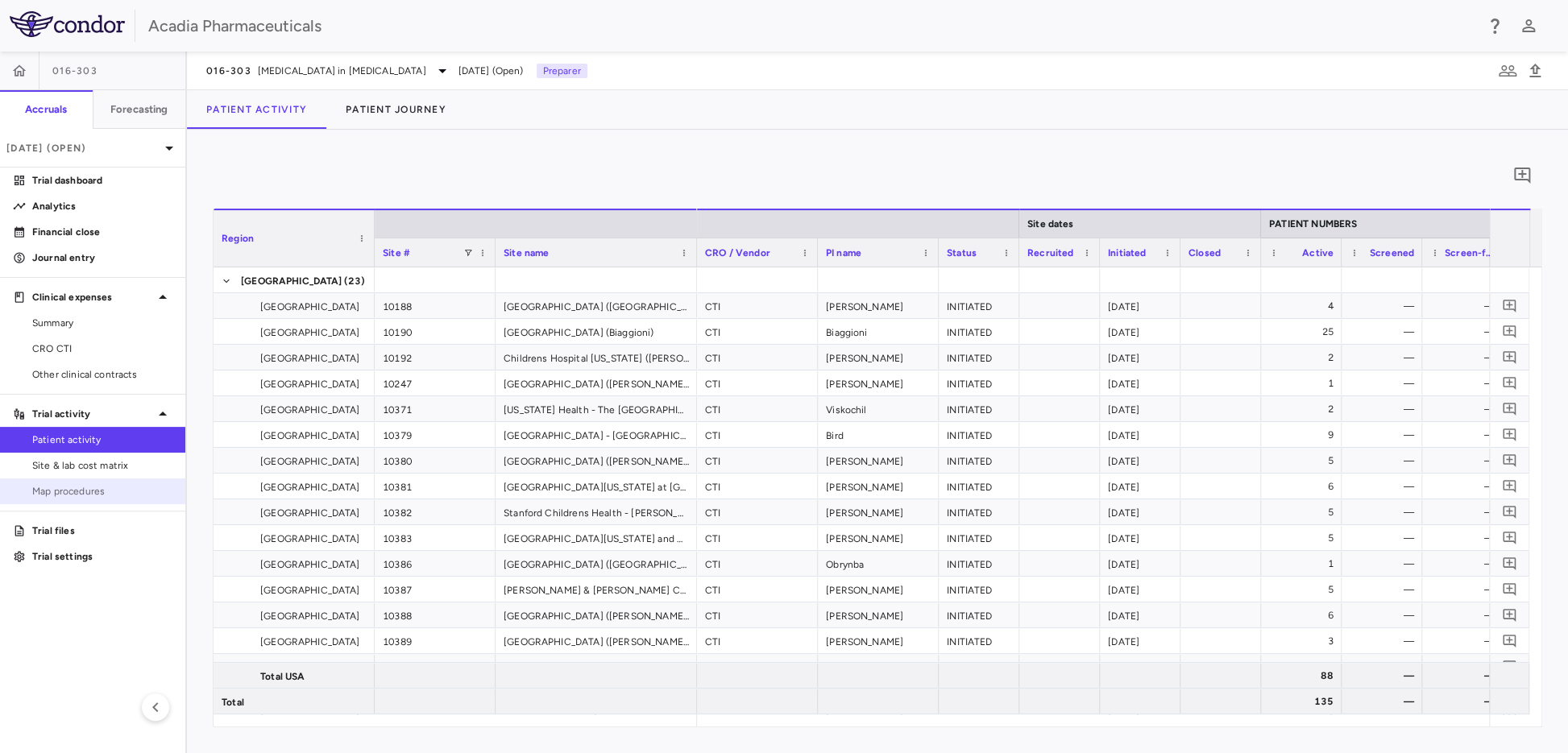
click at [78, 495] on span "Map procedures" at bounding box center [101, 491] width 140 height 15
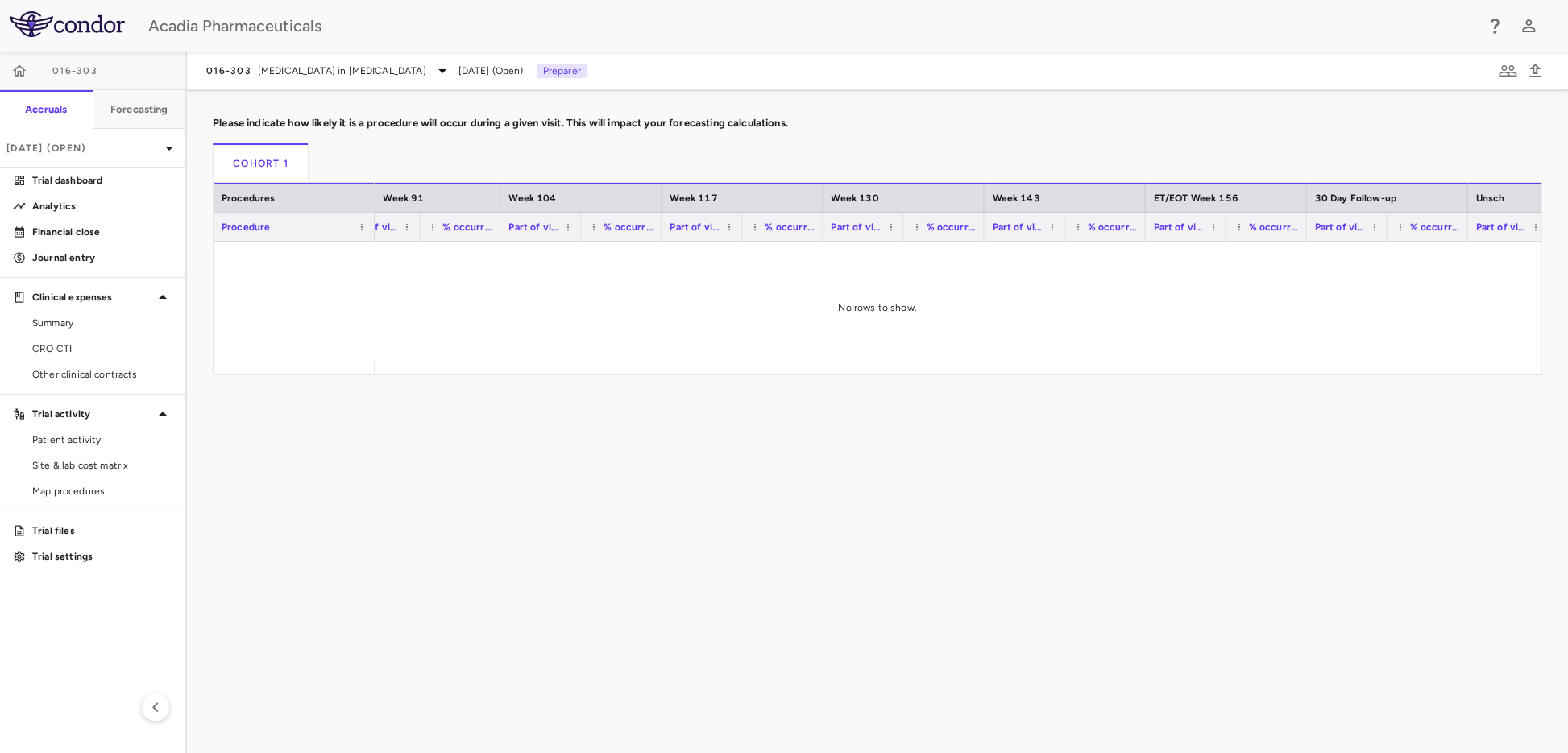
scroll to position [0, 1585]
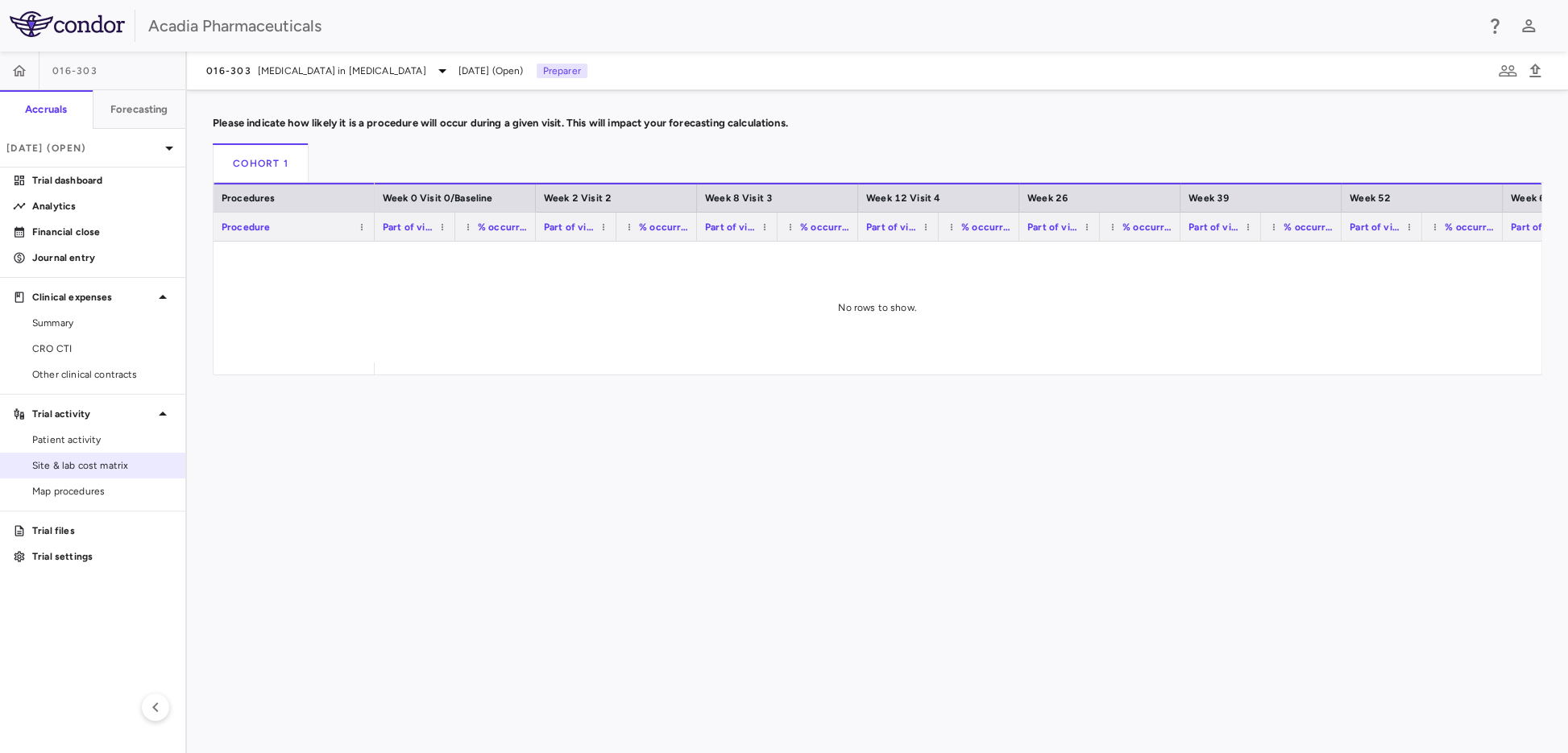
click at [74, 463] on span "Site & lab cost matrix" at bounding box center [101, 466] width 140 height 15
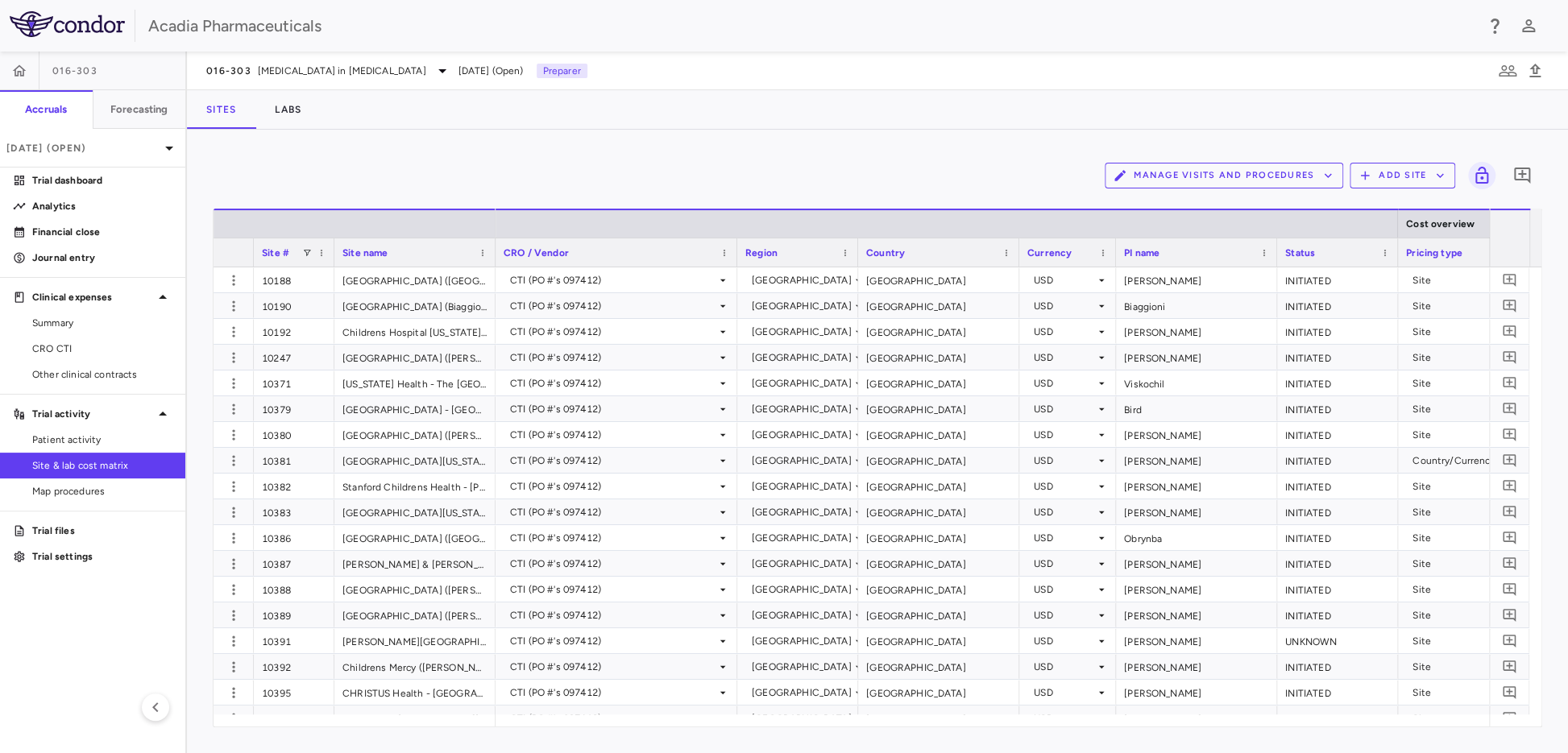
click at [1186, 176] on button "Manage Visits and Procedures" at bounding box center [1224, 176] width 239 height 26
click at [1173, 211] on li "Visit Schedules" at bounding box center [1206, 207] width 172 height 25
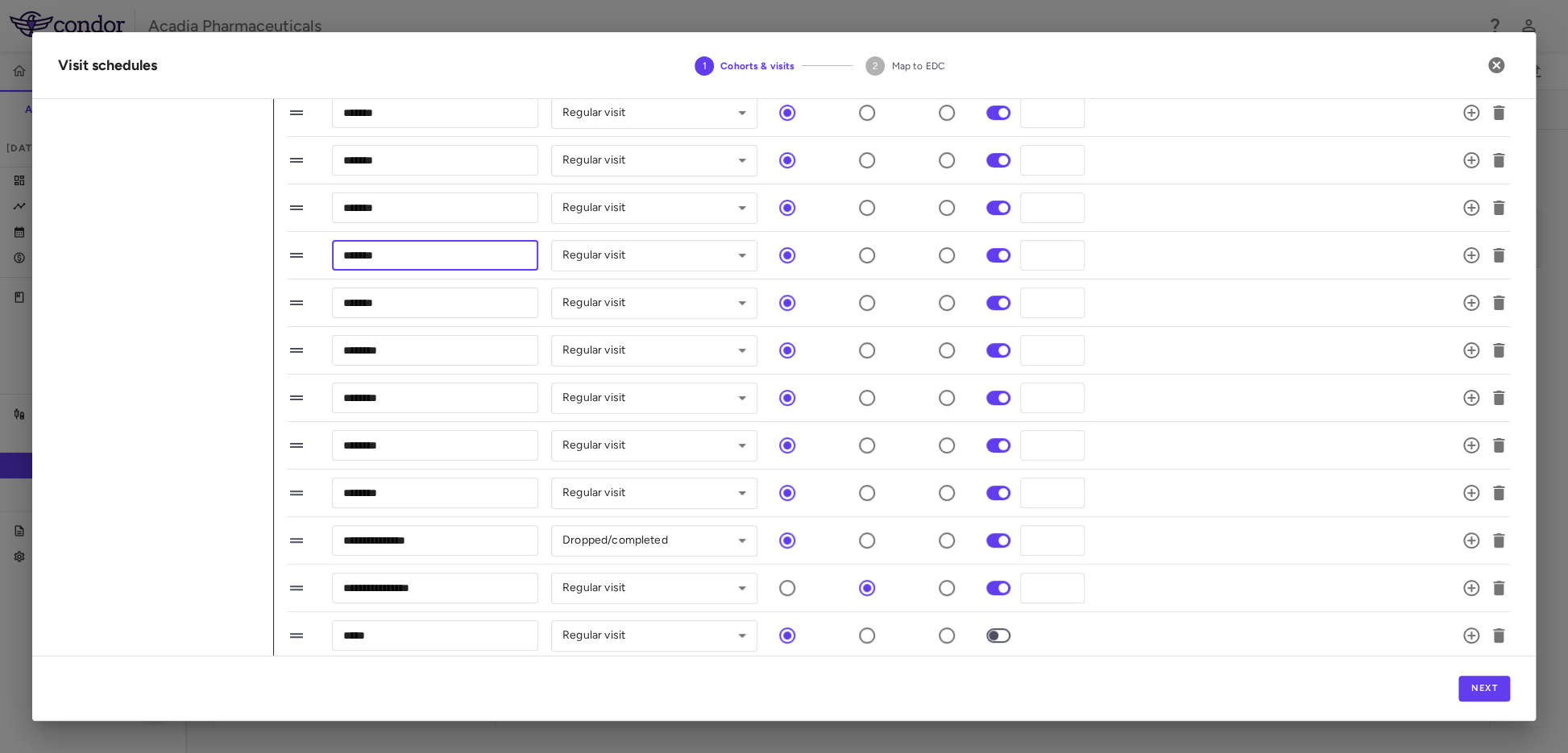
click at [390, 264] on input "*******" at bounding box center [435, 255] width 206 height 29
type input "**********"
click at [432, 168] on input "*******" at bounding box center [435, 159] width 206 height 29
type input "**********"
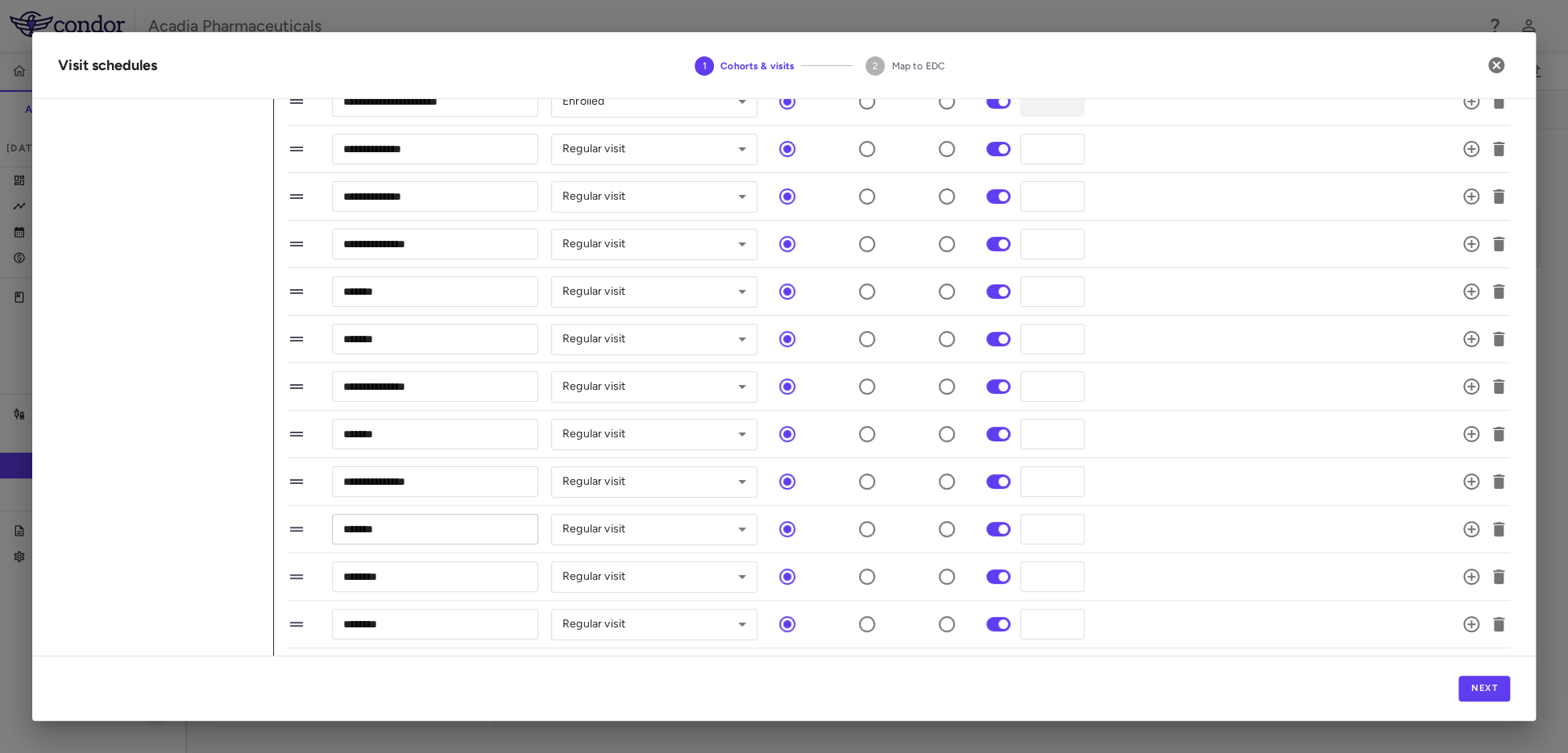
scroll to position [83, 0]
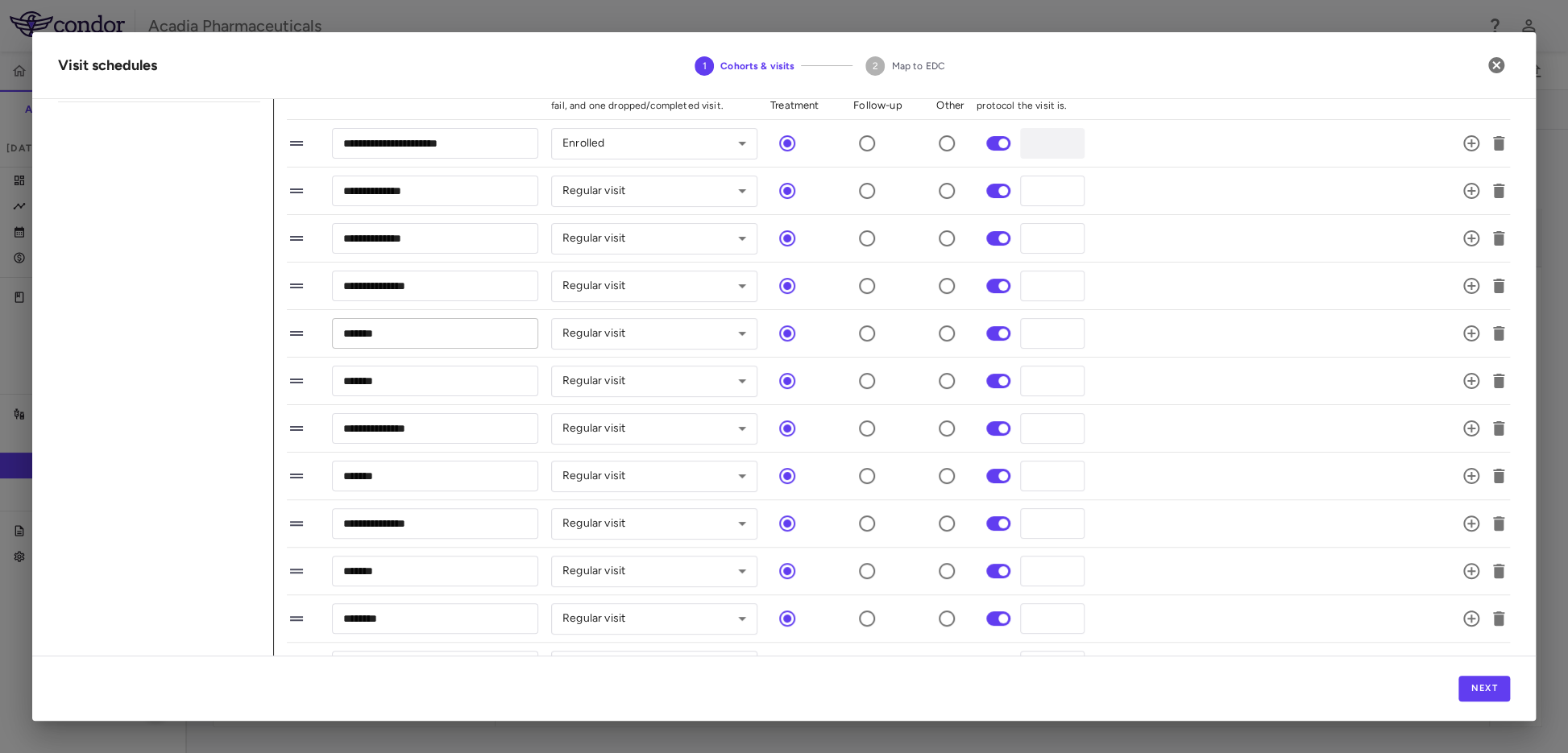
click at [397, 343] on input "*******" at bounding box center [435, 333] width 206 height 29
click at [421, 338] on input "*******" at bounding box center [435, 333] width 206 height 29
type input "**********"
click at [432, 378] on input "*******" at bounding box center [435, 380] width 206 height 29
type input "**********"
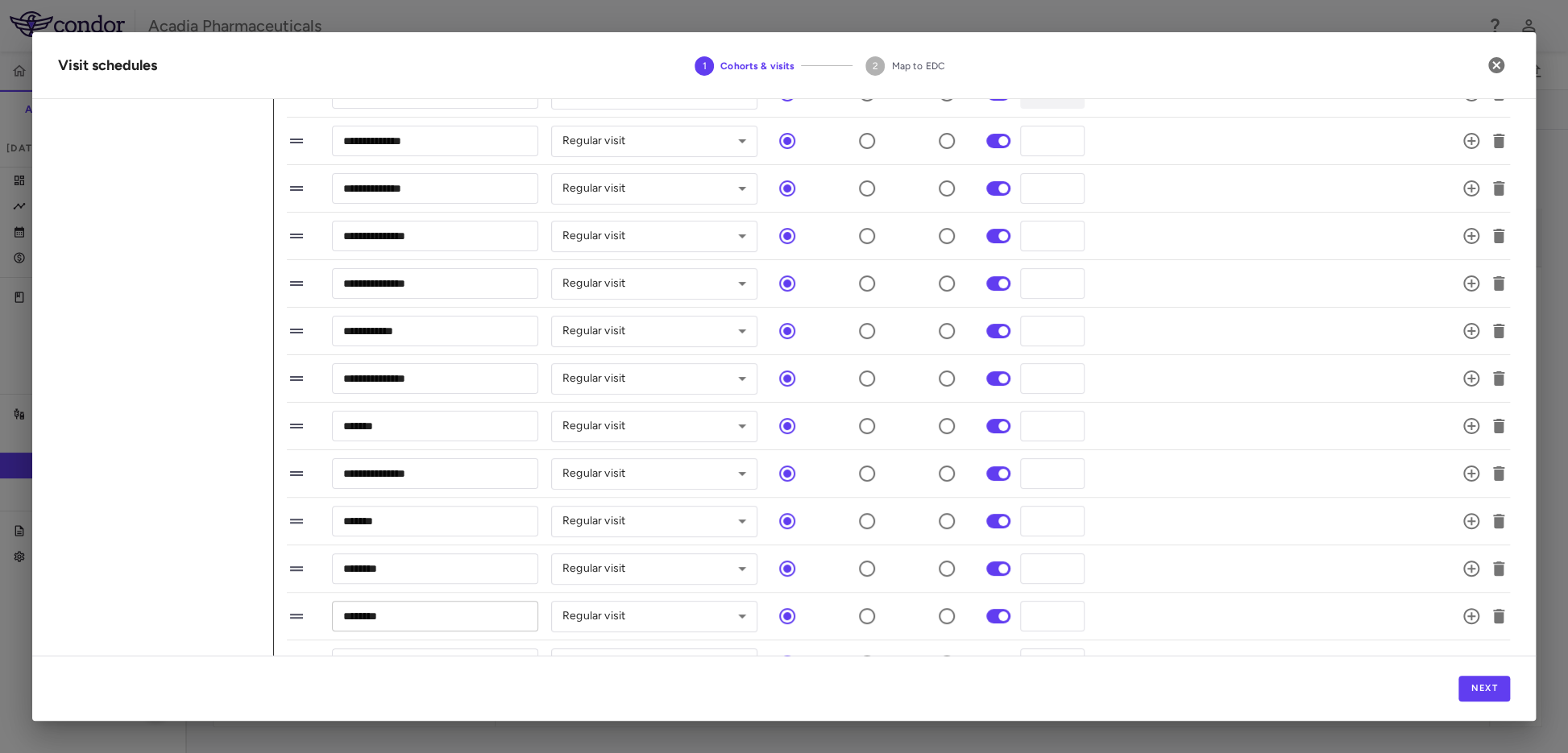
scroll to position [268, 0]
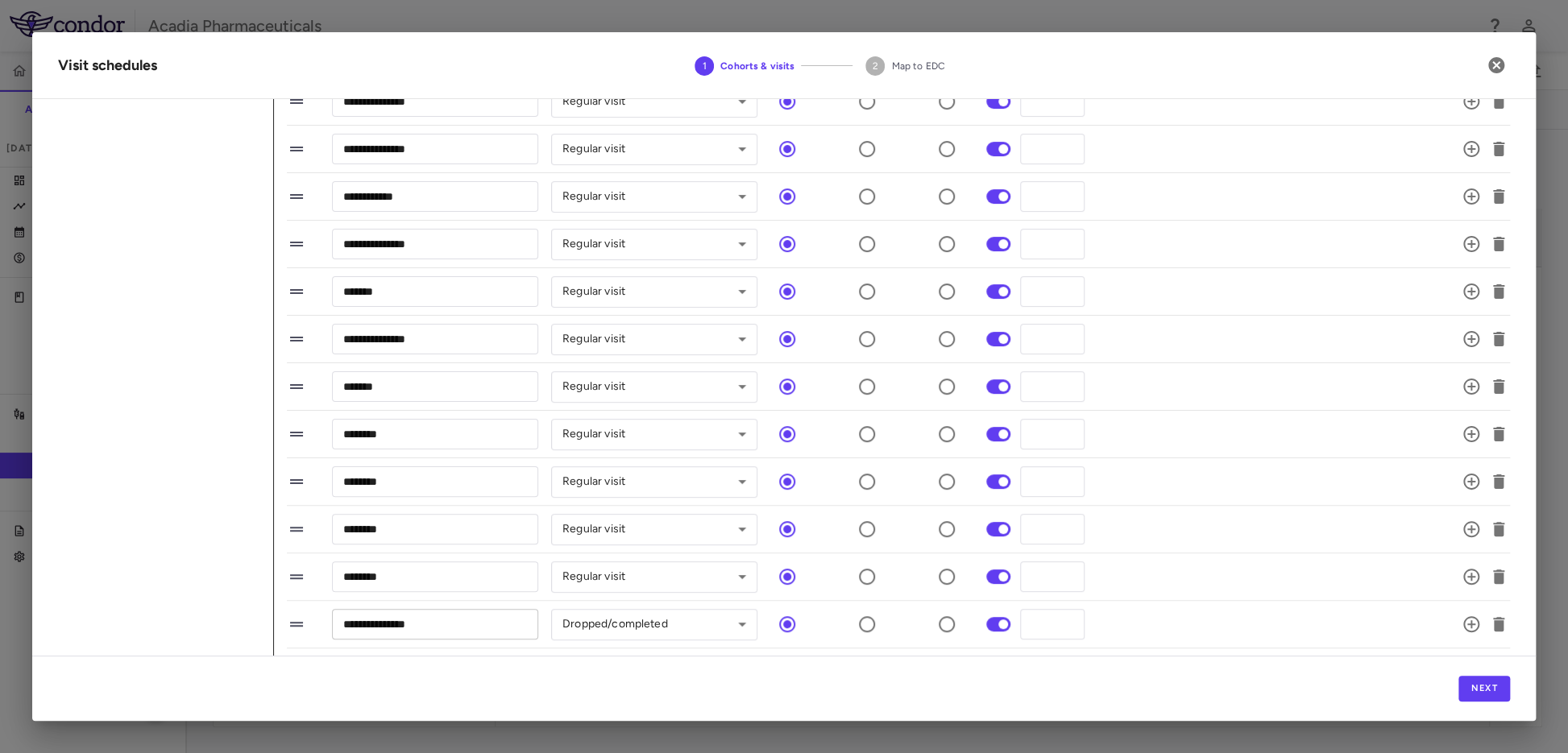
click at [448, 630] on input "**********" at bounding box center [435, 624] width 206 height 29
drag, startPoint x: 458, startPoint y: 624, endPoint x: 245, endPoint y: 605, distance: 213.8
click at [245, 605] on div "**********" at bounding box center [784, 287] width 1452 height 912
paste input "*********"
type input "**********"
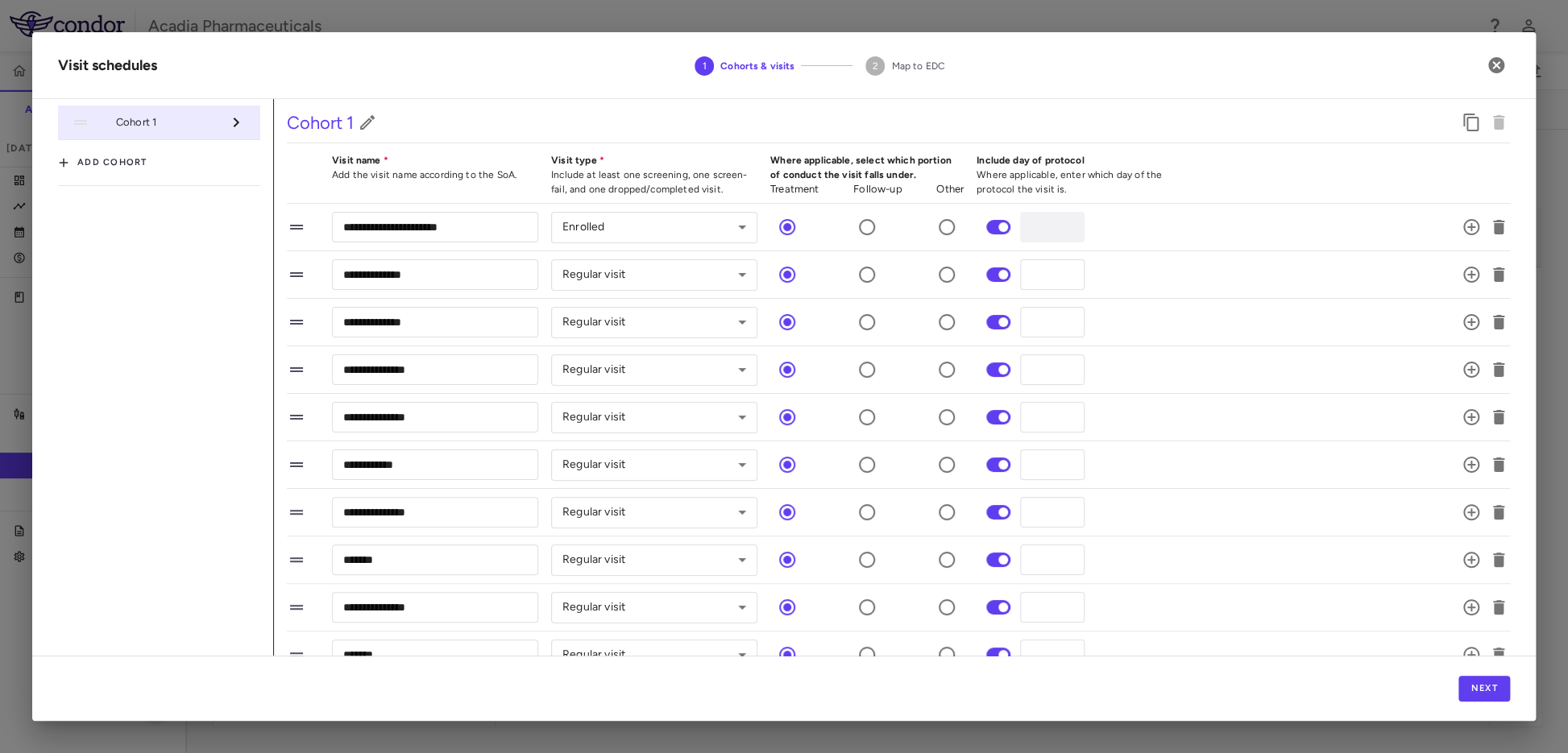
scroll to position [352, 0]
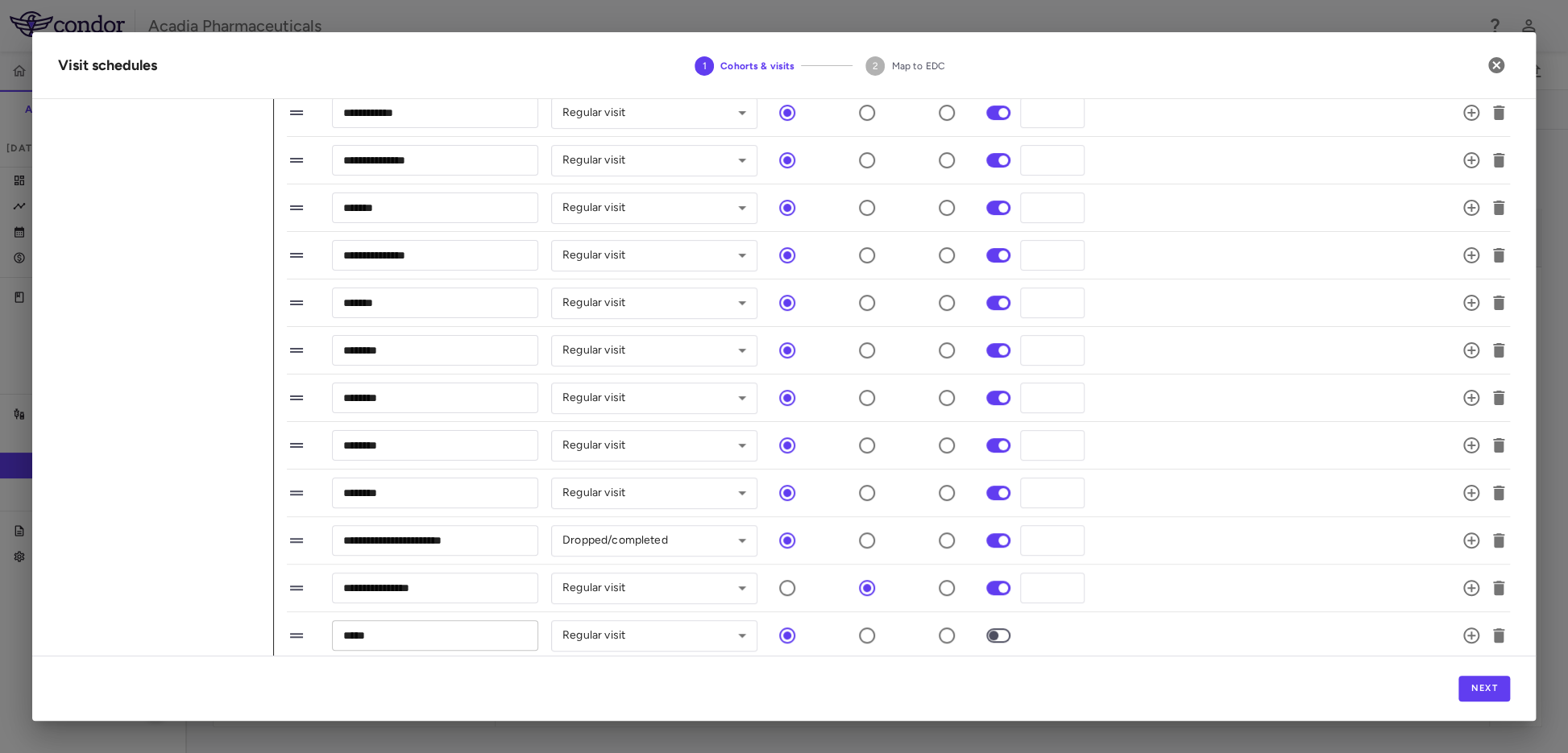
click at [403, 630] on input "*****" at bounding box center [435, 635] width 206 height 29
paste input "**********"
type input "**********"
drag, startPoint x: 456, startPoint y: 585, endPoint x: 241, endPoint y: 563, distance: 216.1
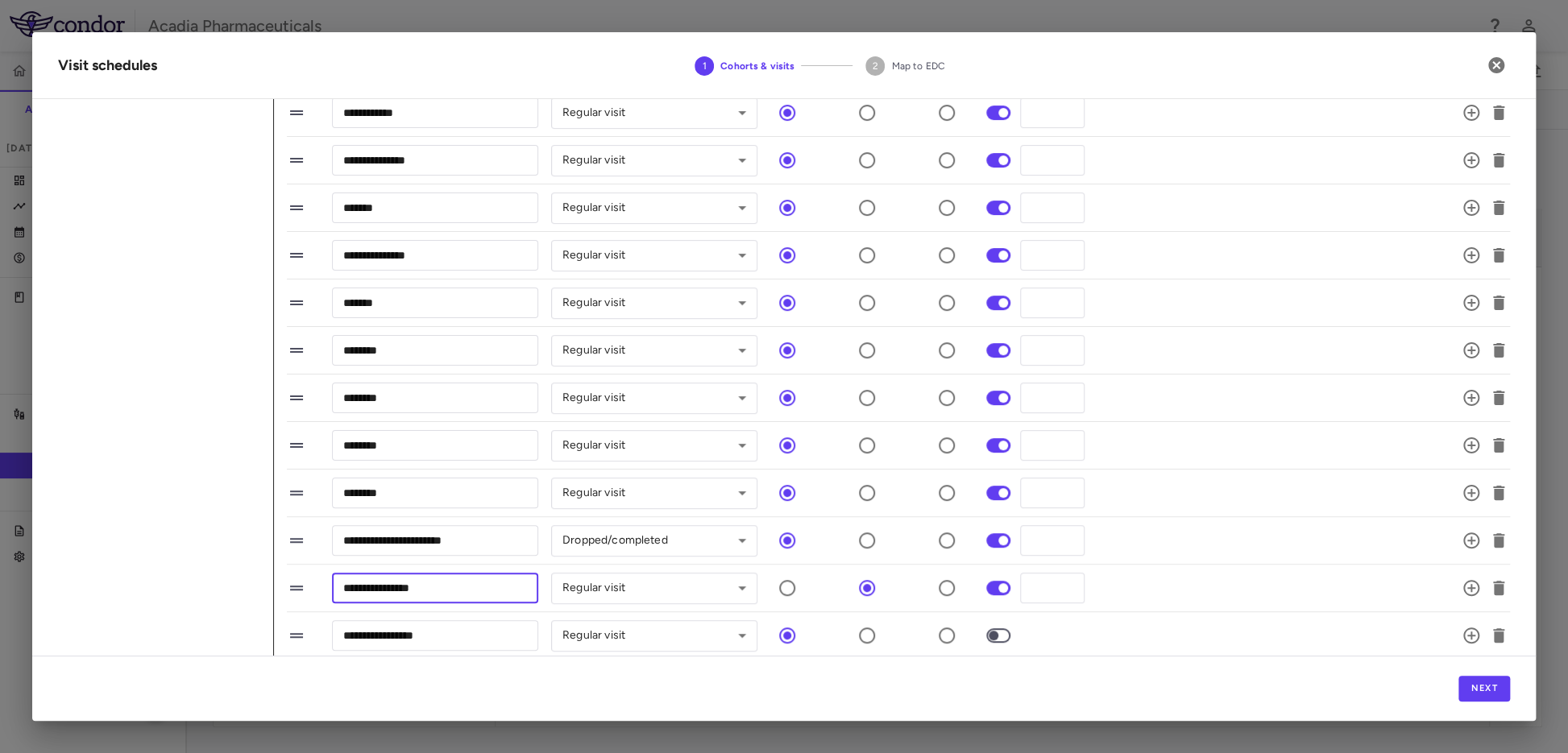
click at [241, 563] on div "**********" at bounding box center [784, 204] width 1452 height 912
paste input "text"
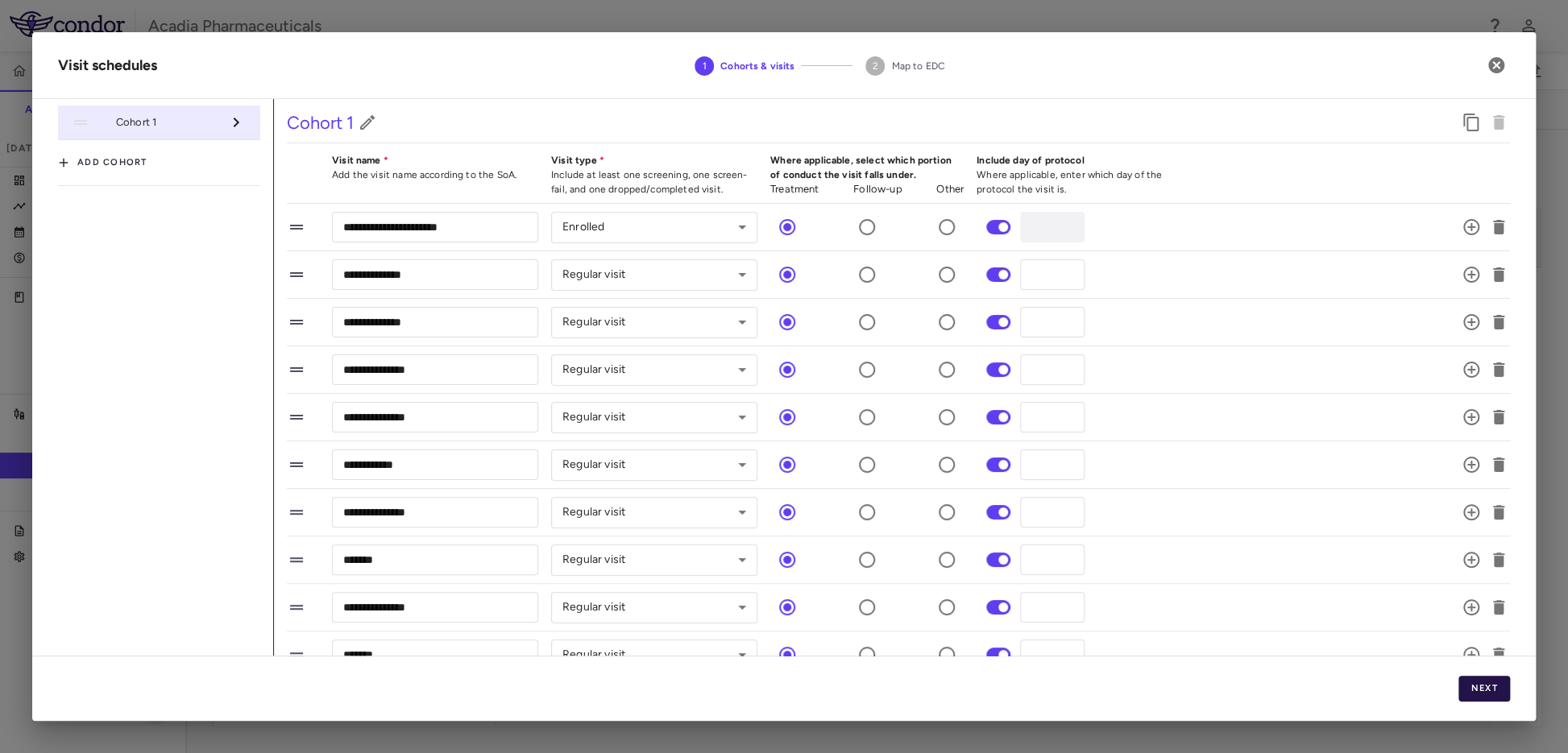
type input "**********"
click at [1285, 668] on button "Next" at bounding box center [1484, 689] width 52 height 26
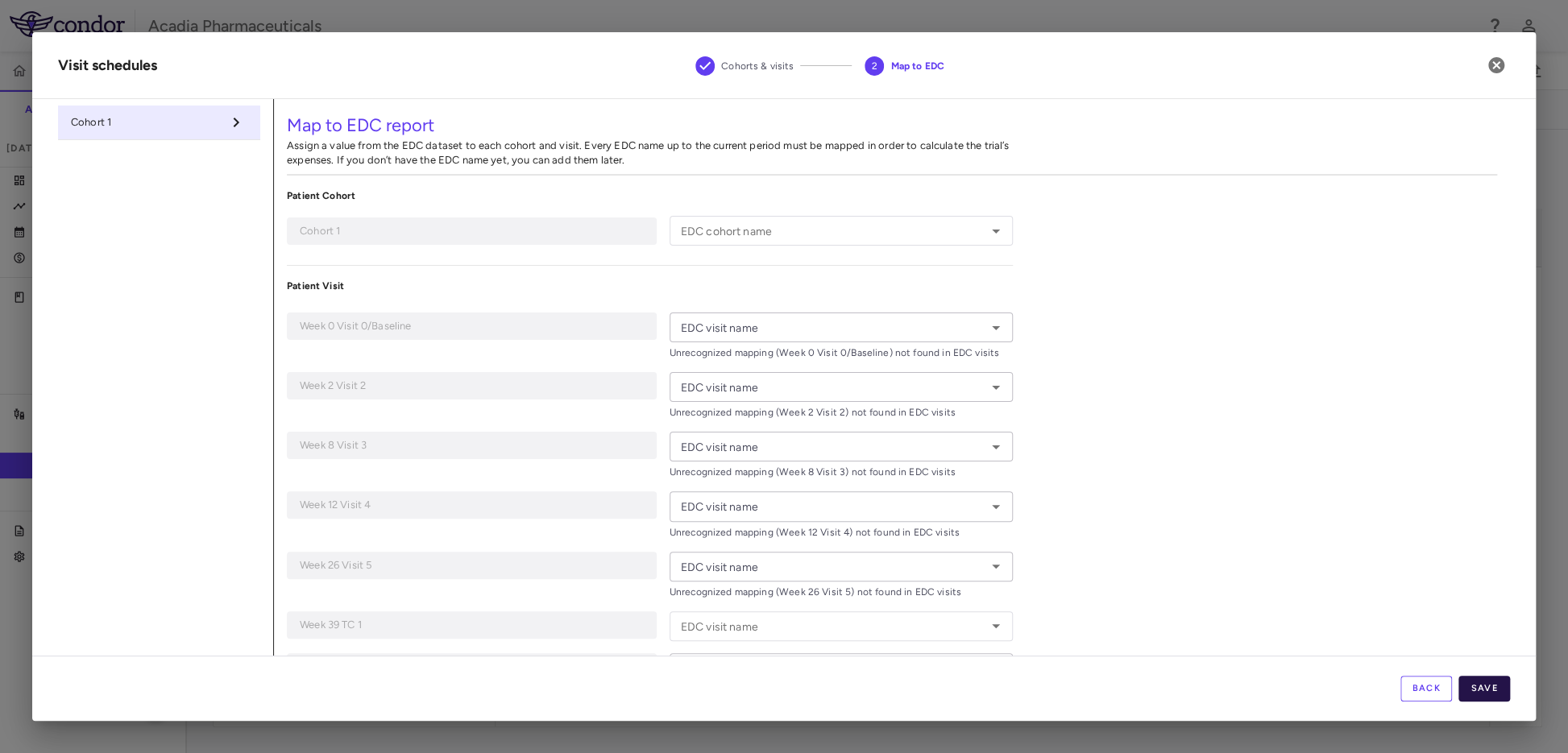
type input "**********"
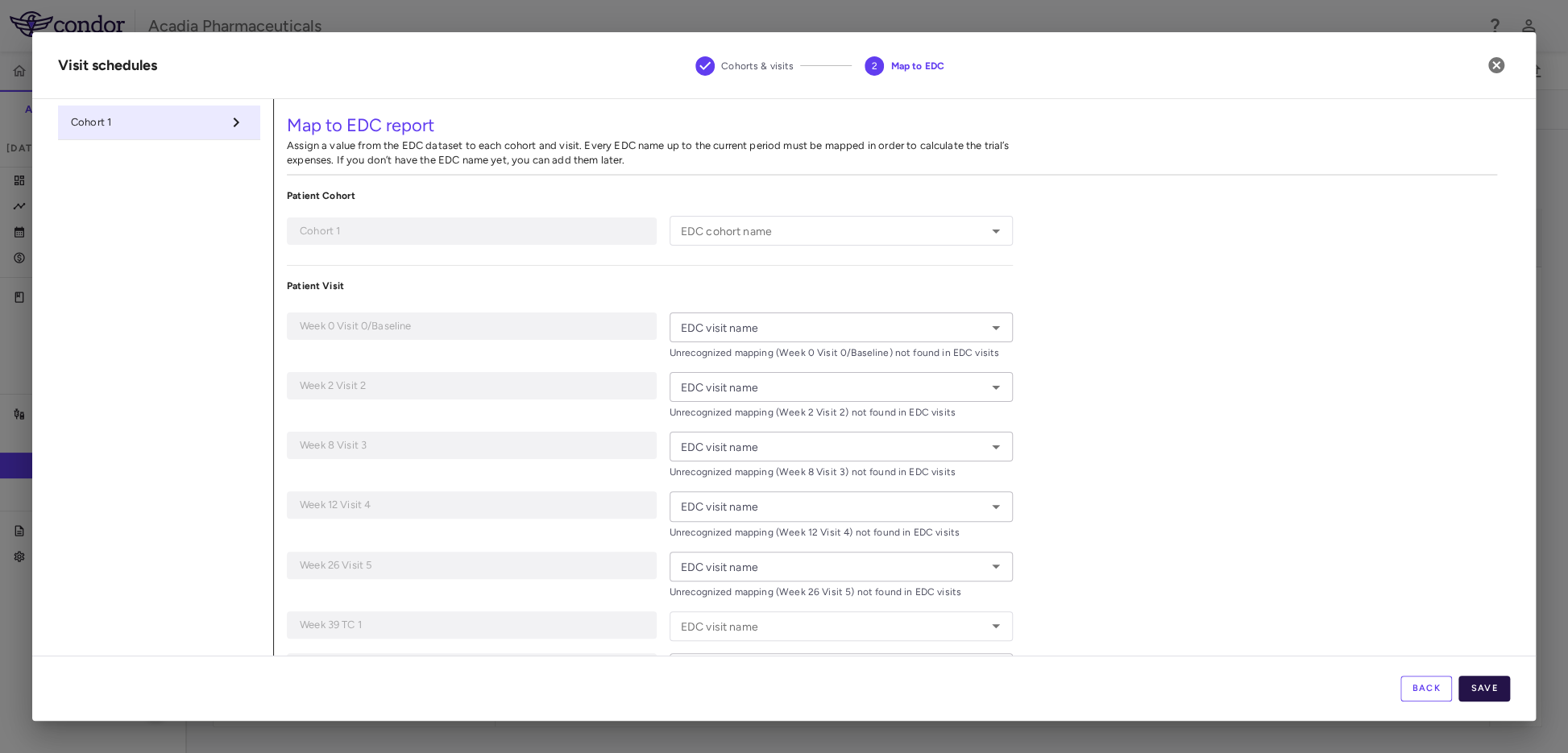
type input "**********"
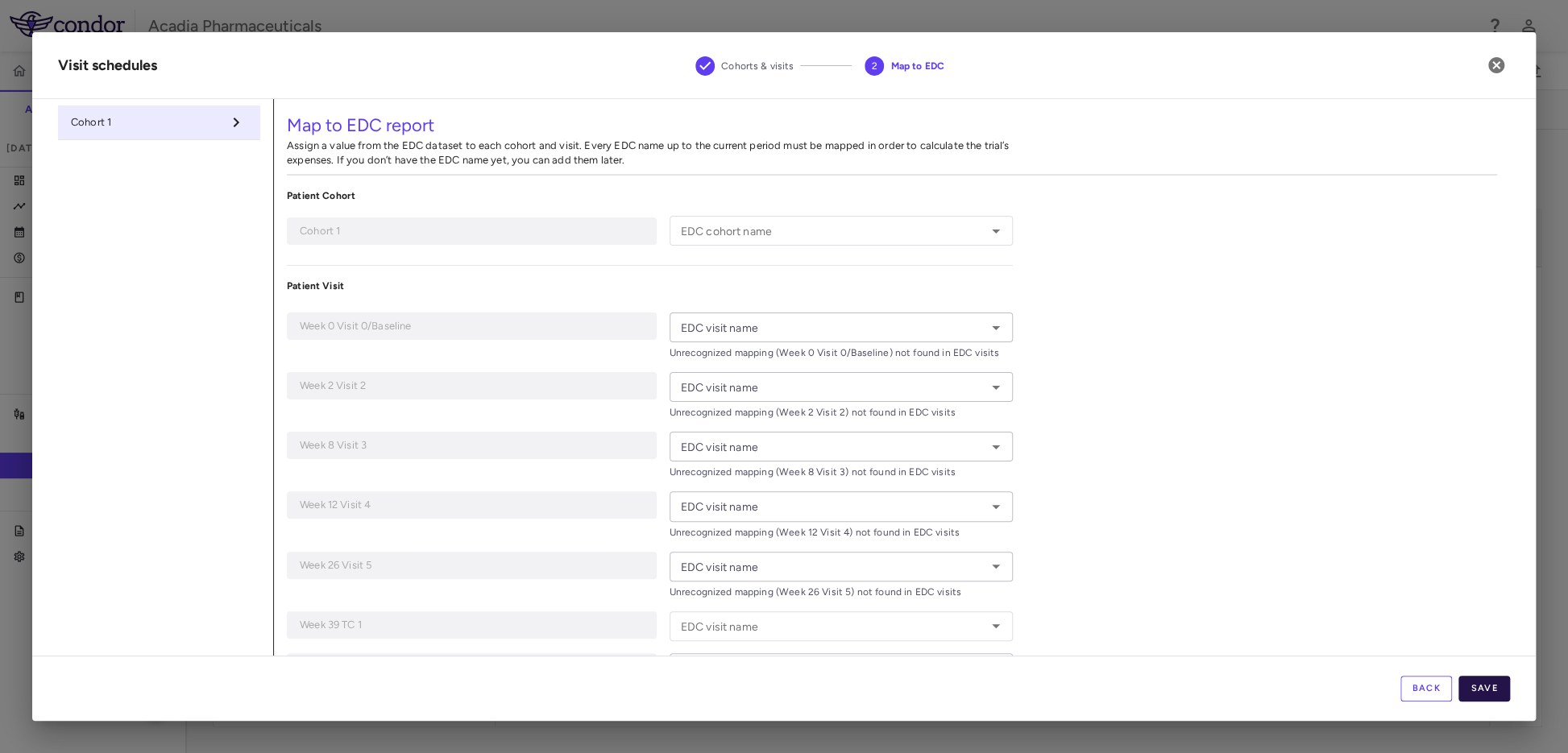
type input "**********"
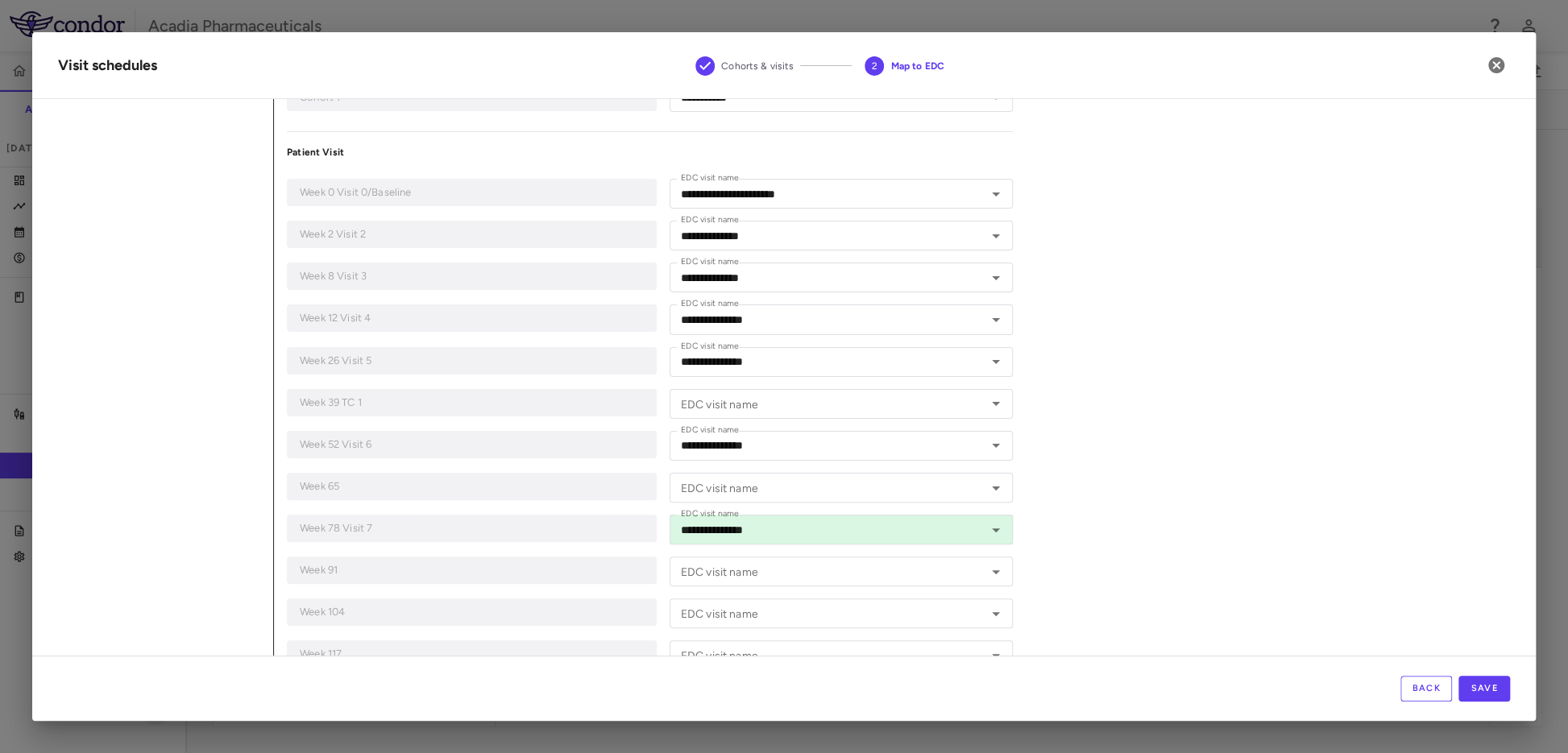
scroll to position [268, 0]
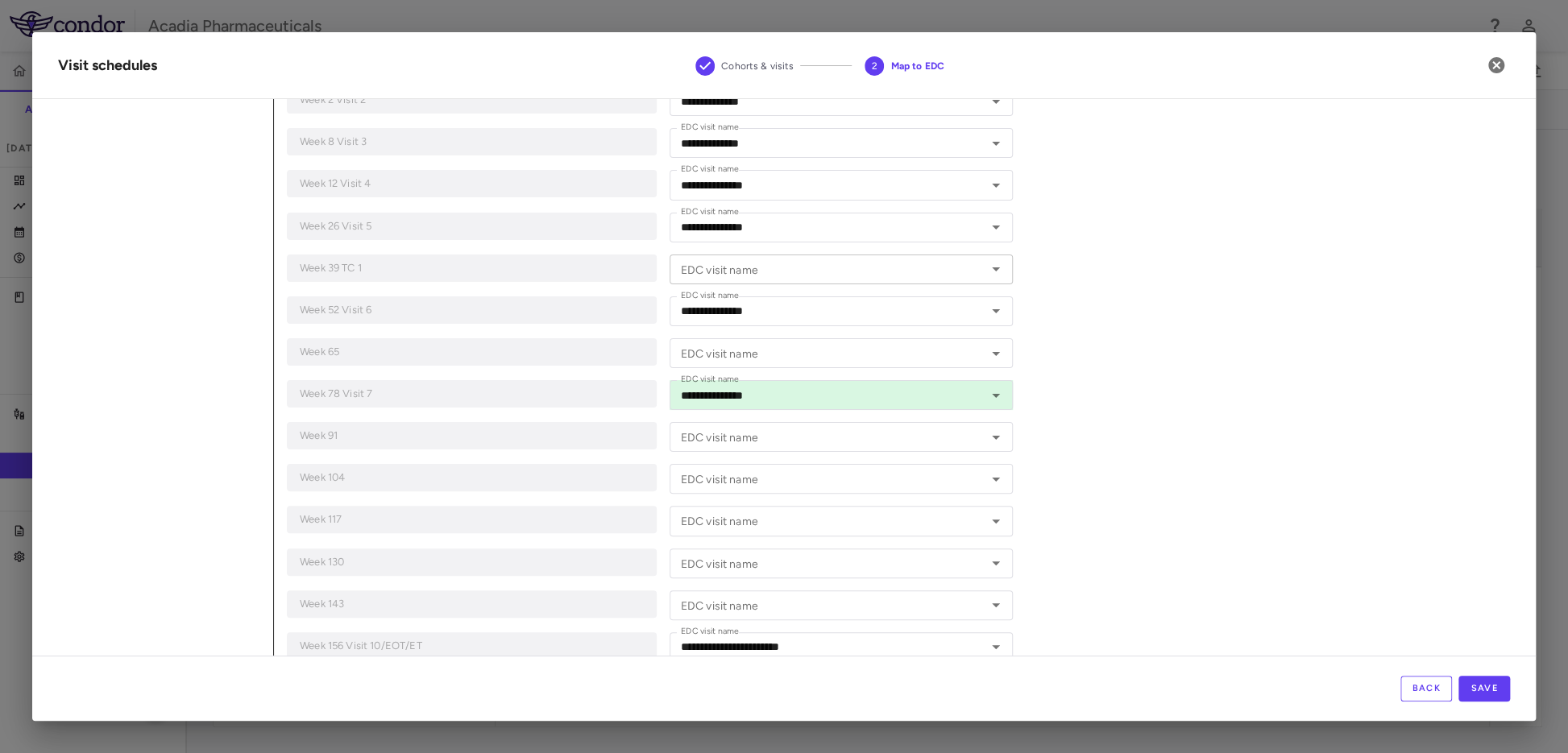
click at [992, 267] on icon "Open" at bounding box center [996, 269] width 8 height 4
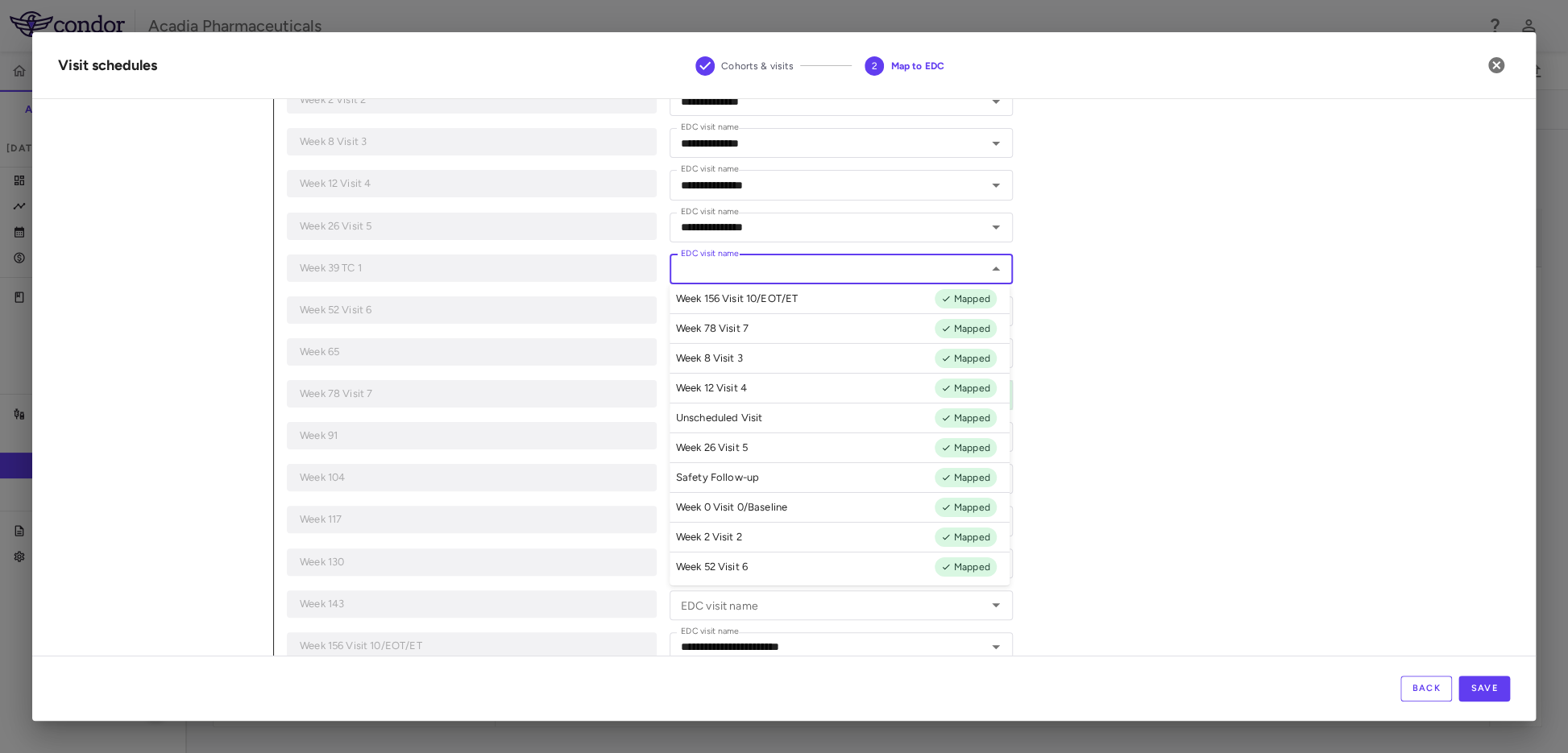
scroll to position [0, 0]
click at [1179, 289] on div "**********" at bounding box center [892, 301] width 1236 height 940
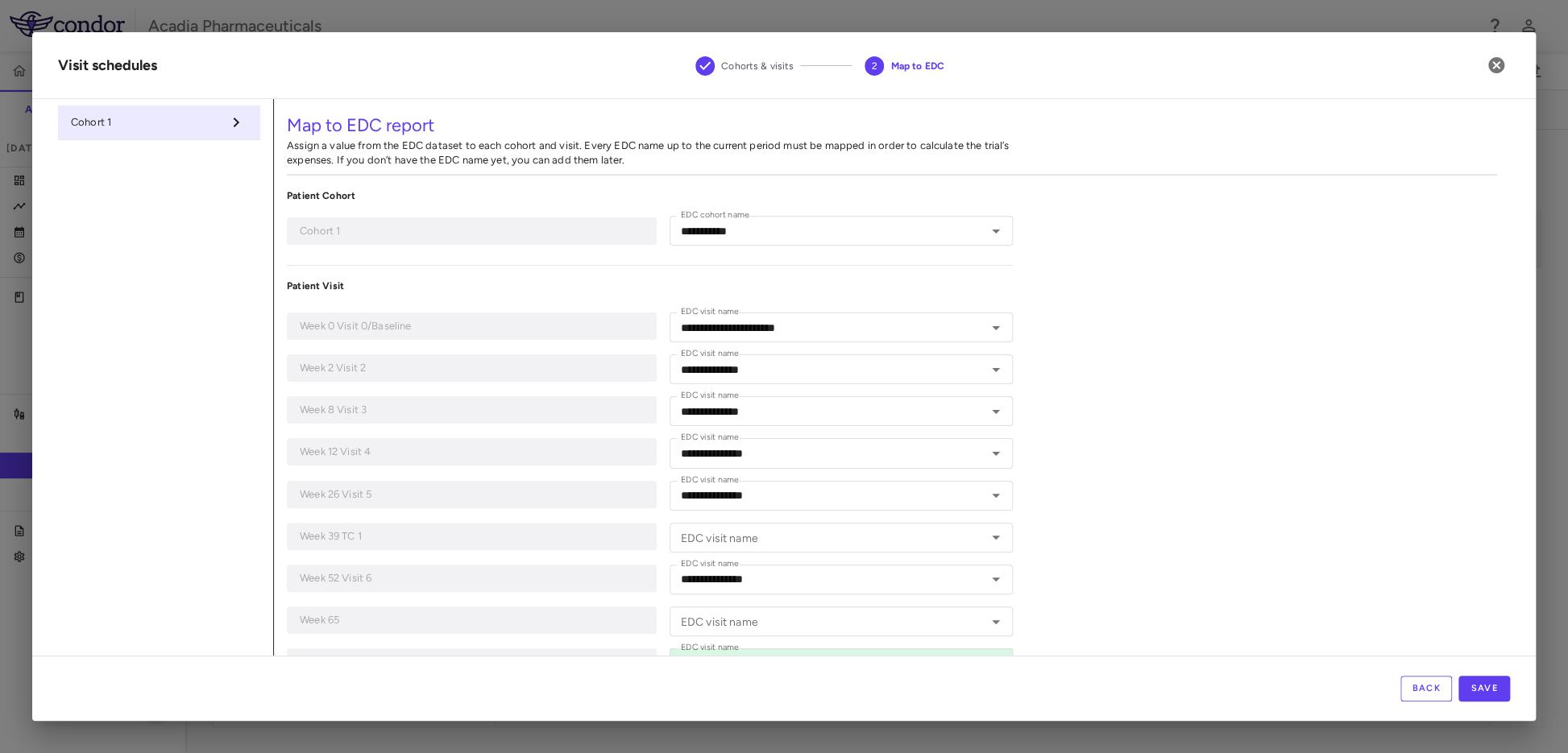
scroll to position [382, 0]
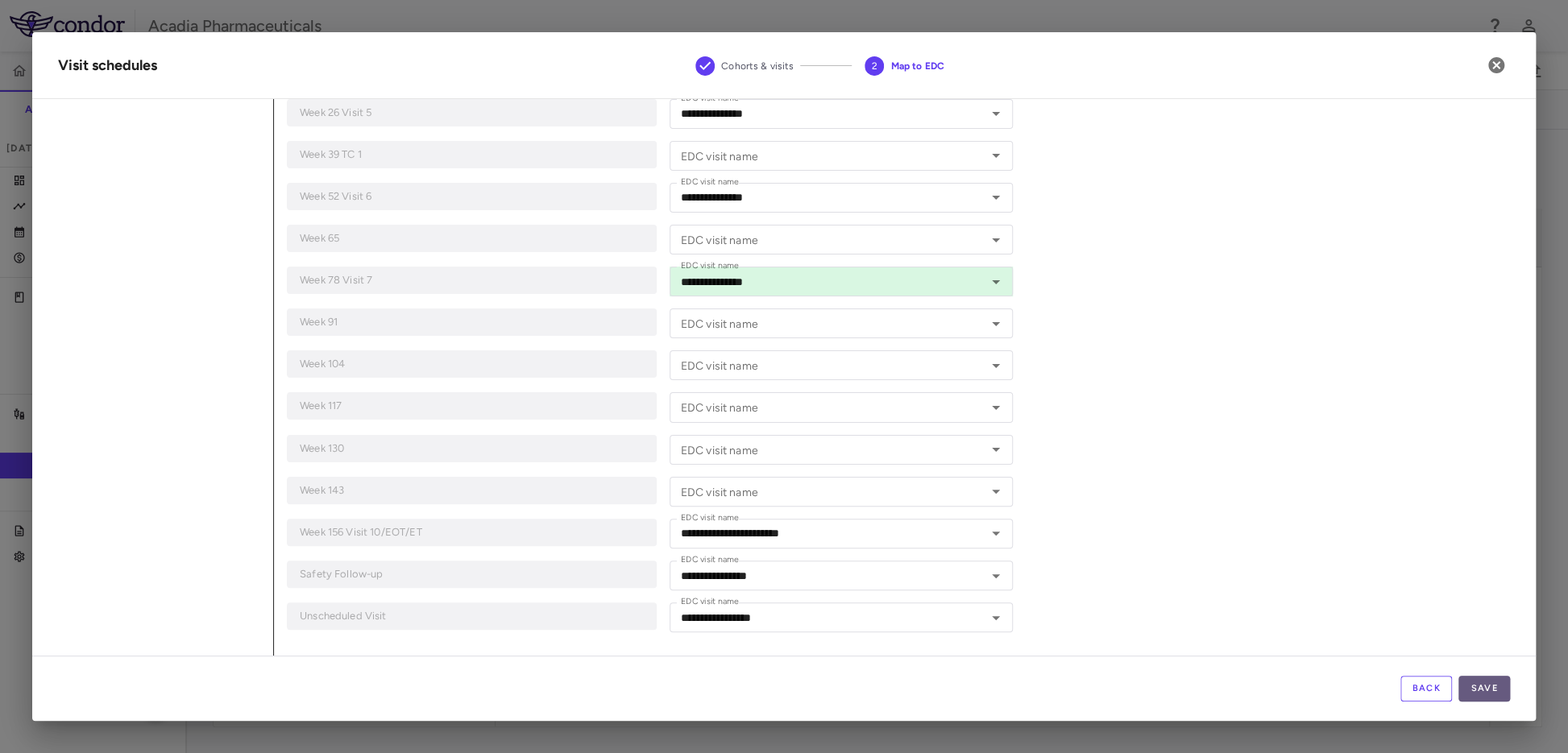
click at [1285, 668] on button "Save" at bounding box center [1484, 689] width 52 height 26
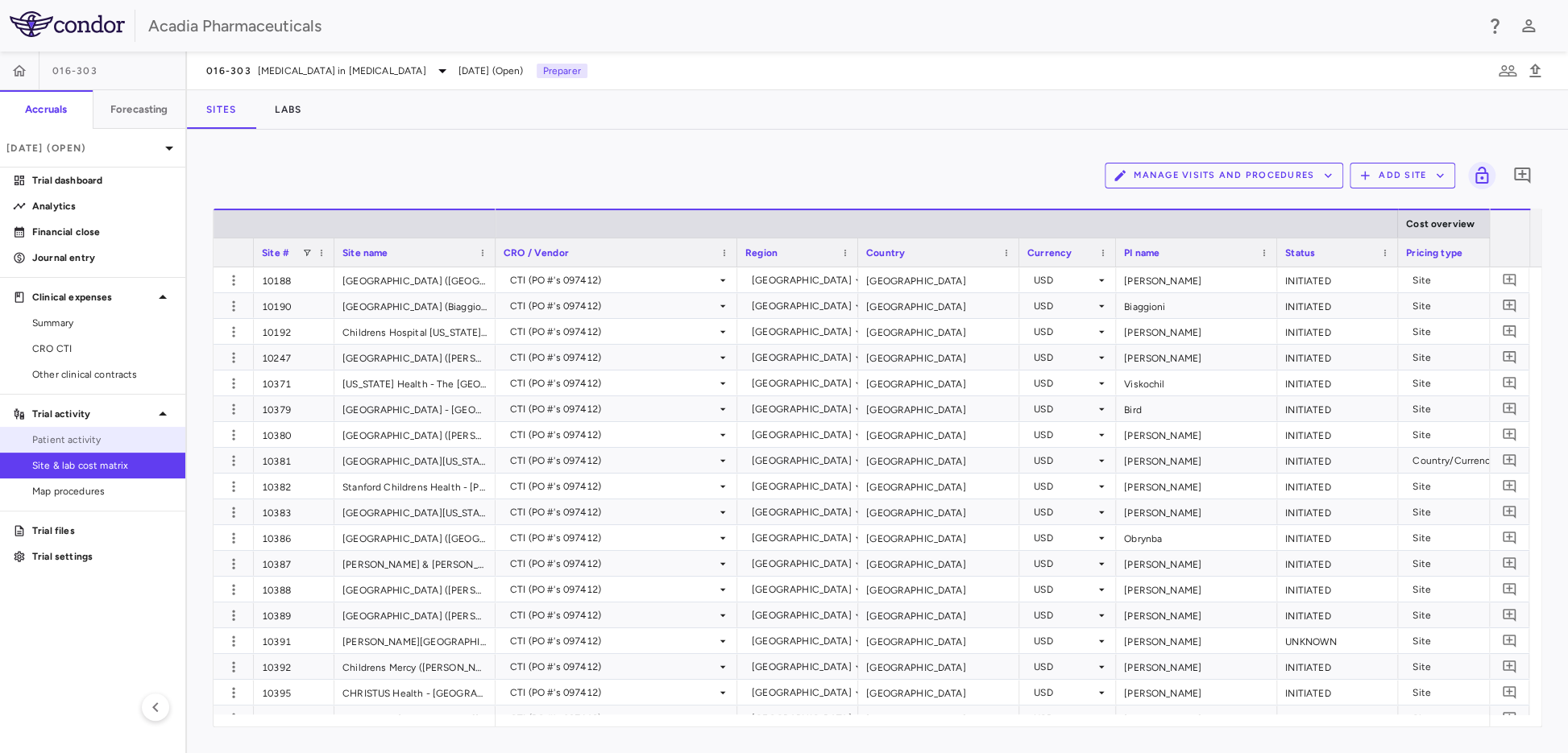
click at [78, 433] on span "Patient activity" at bounding box center [101, 440] width 140 height 15
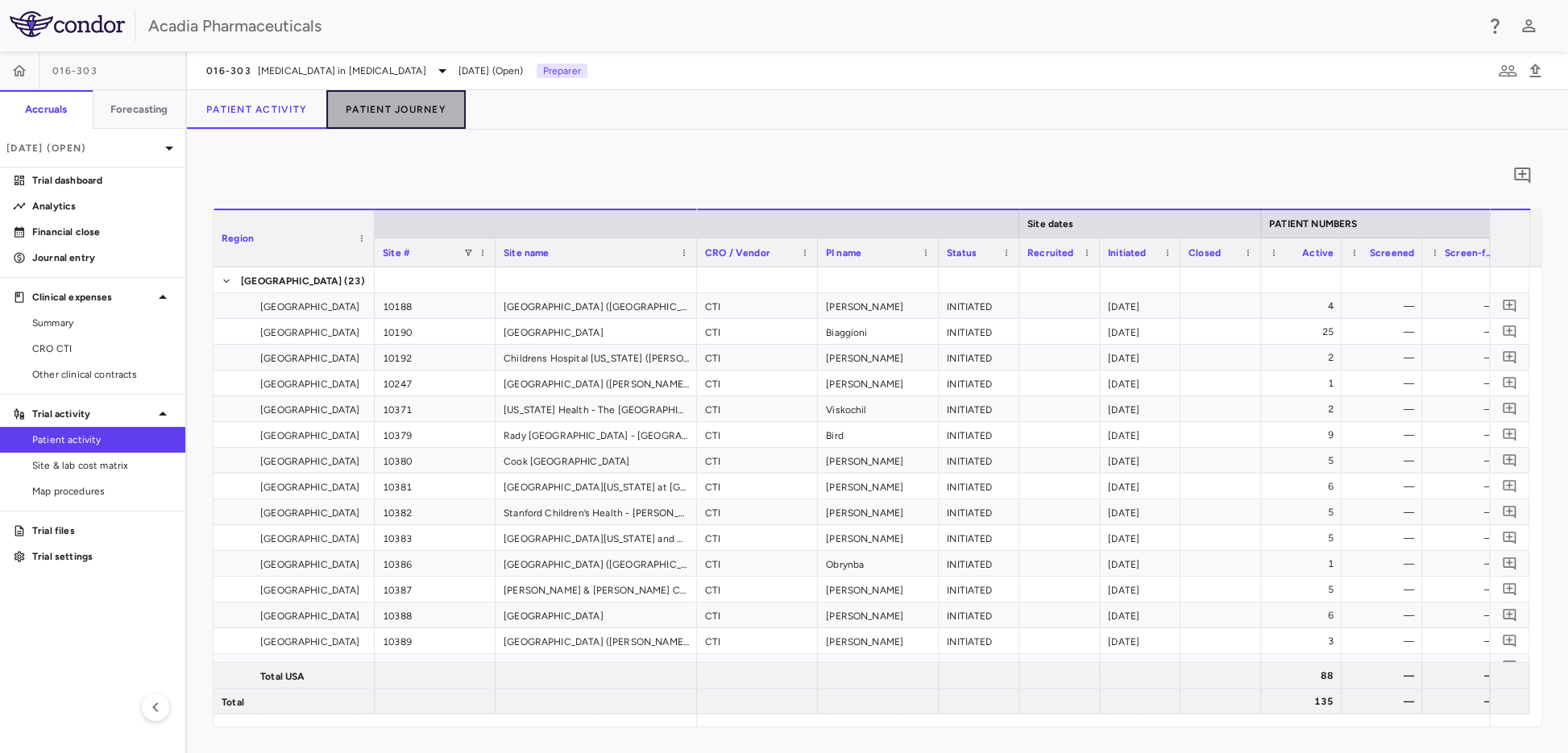
click at [377, 96] on button "Patient Journey" at bounding box center [396, 109] width 139 height 38
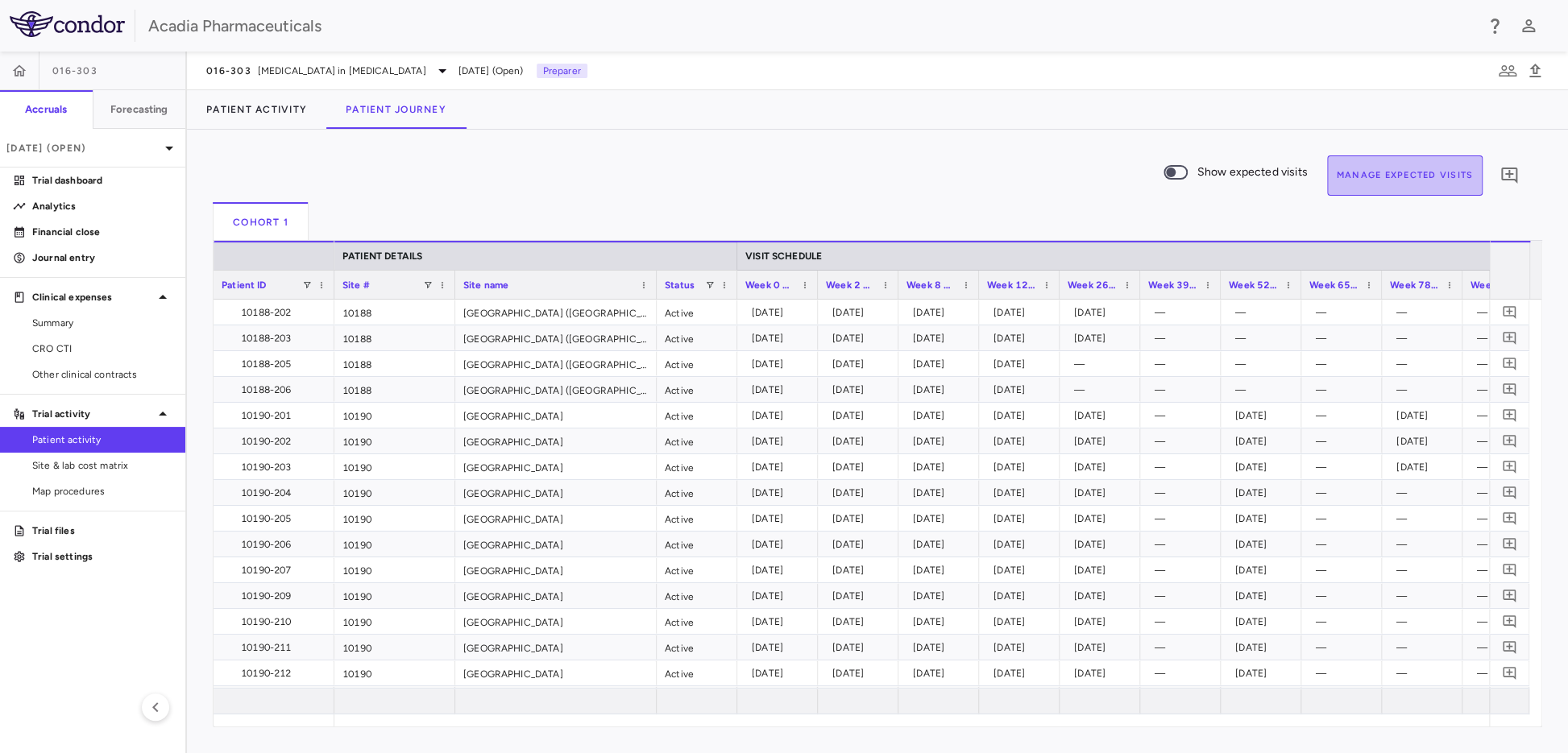
click at [1285, 177] on button "Manage Expected Visits" at bounding box center [1405, 175] width 156 height 40
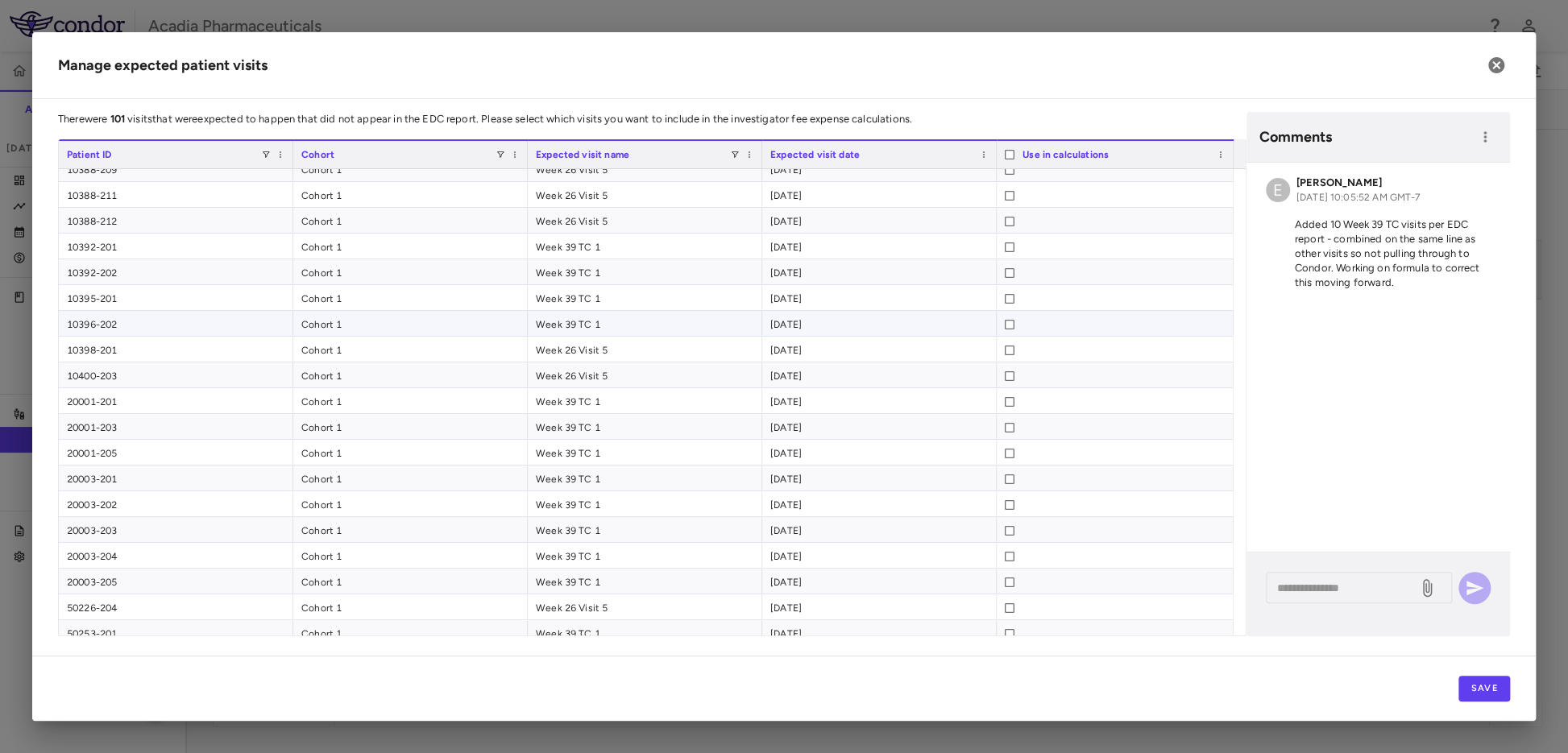
scroll to position [2136, 0]
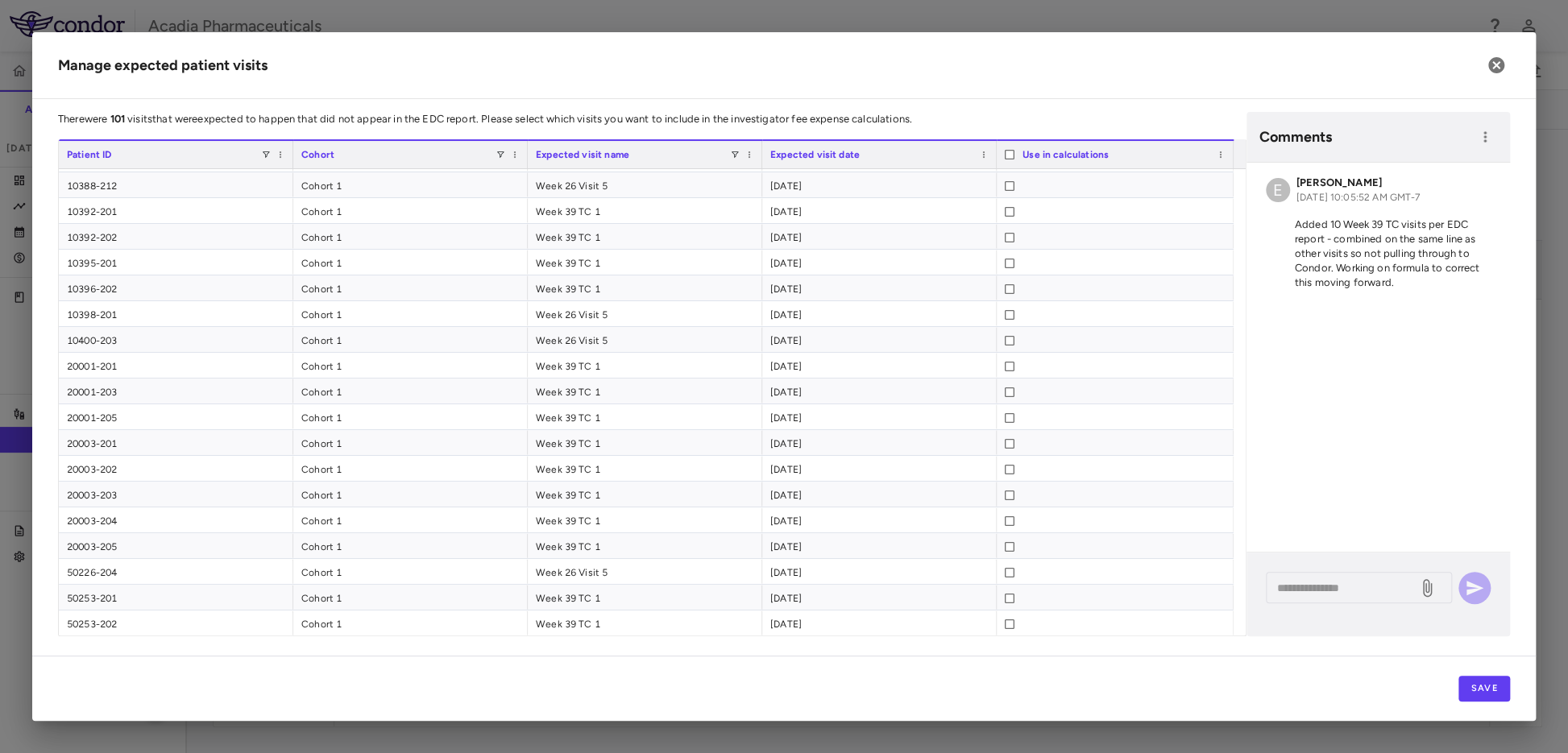
click at [589, 156] on span "Expected visit name" at bounding box center [582, 155] width 93 height 11
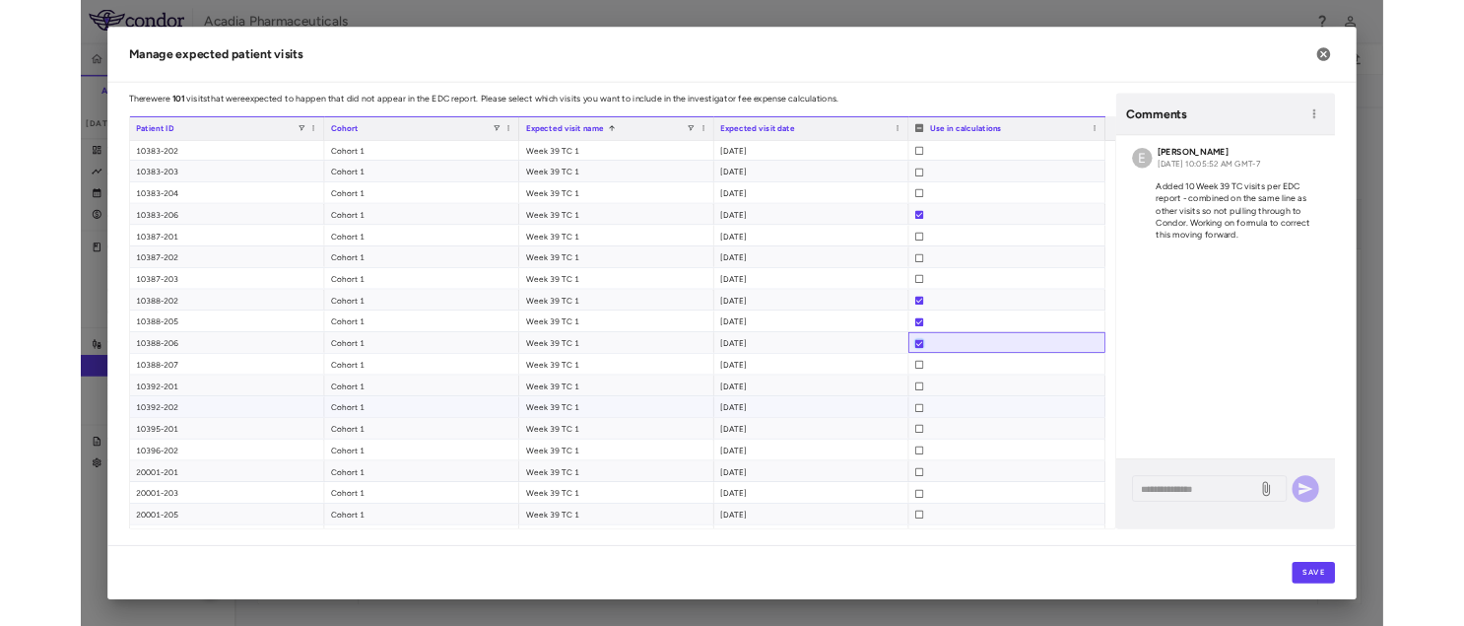
scroll to position [1641, 0]
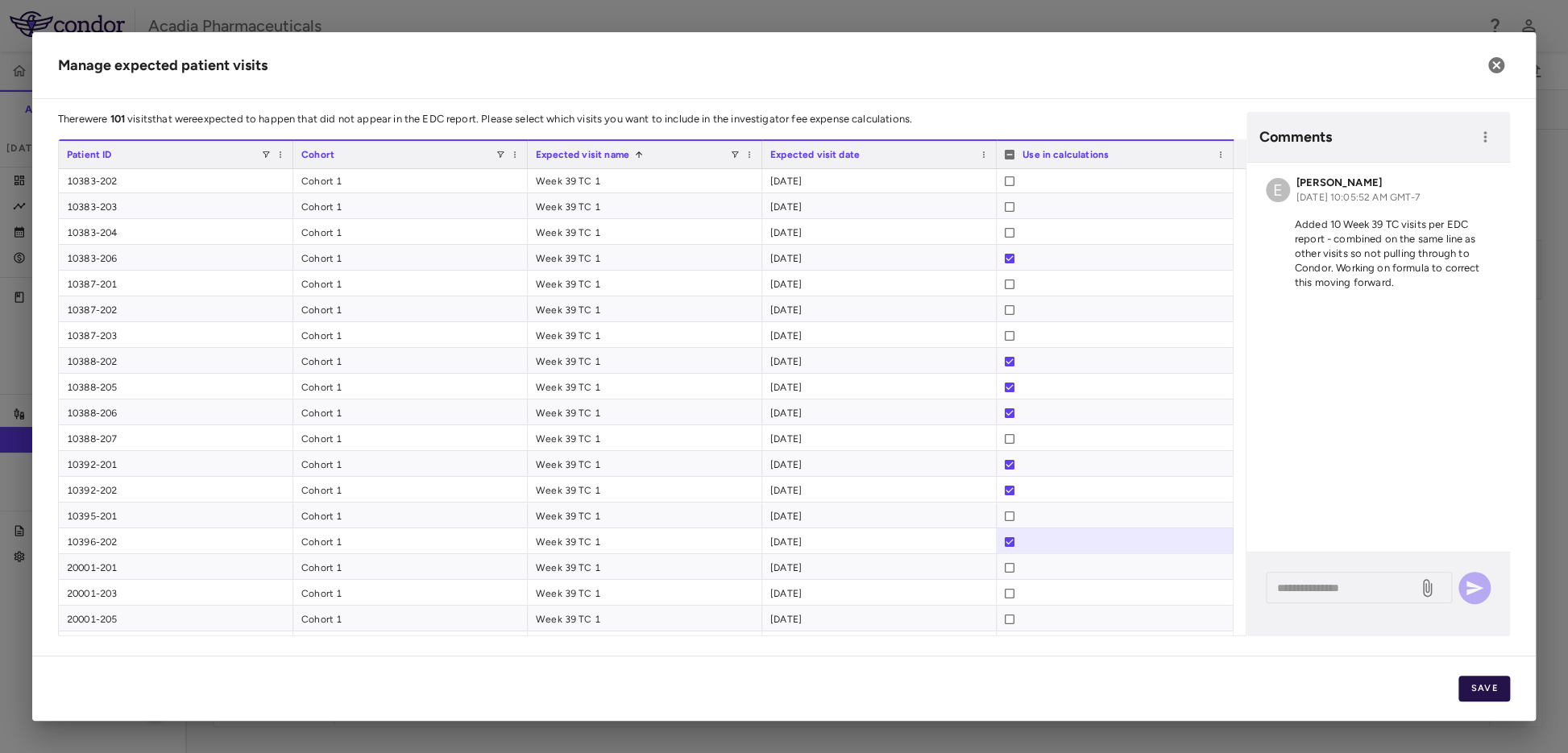
click at [1285, 668] on button "Save" at bounding box center [1484, 689] width 52 height 26
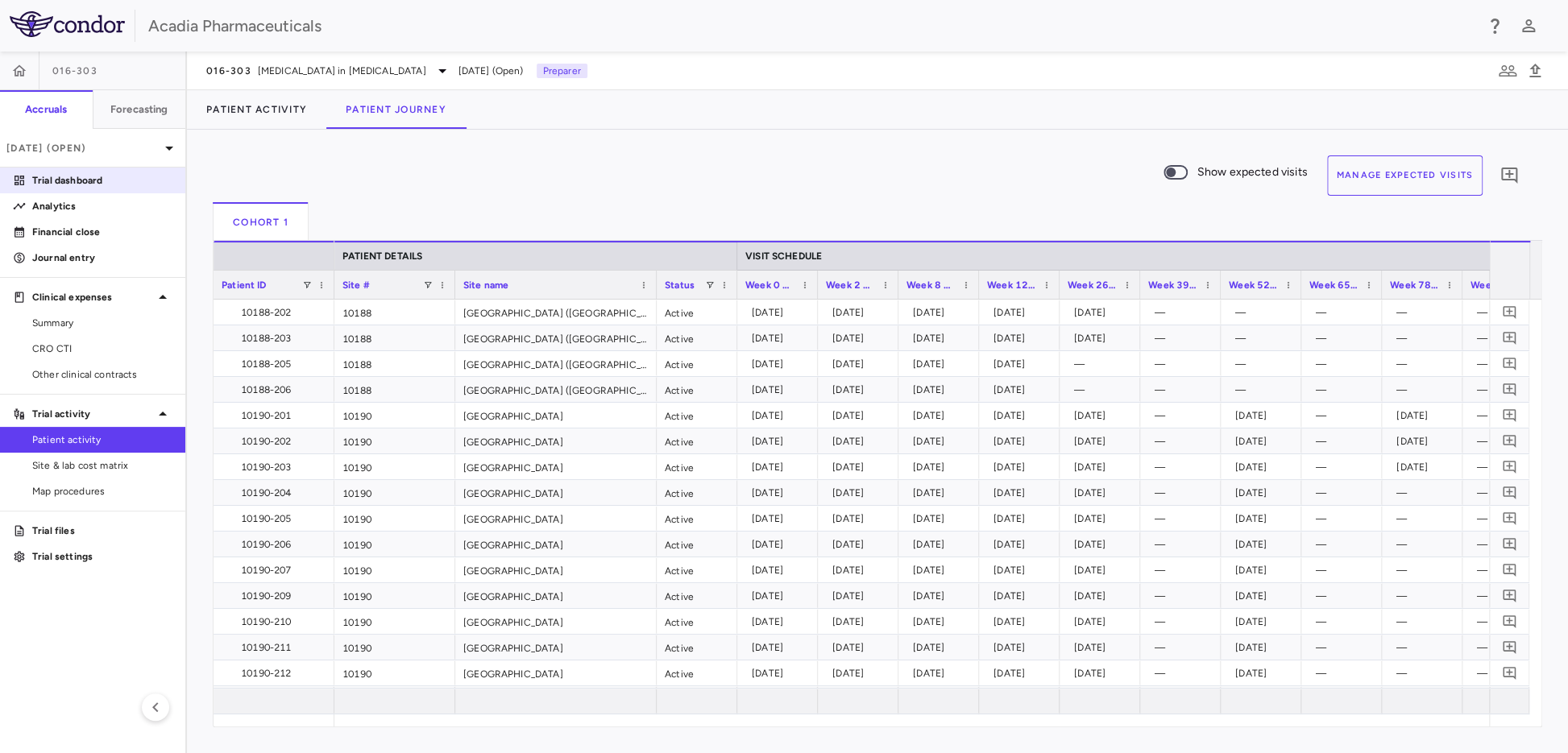
click at [70, 183] on p "Trial dashboard" at bounding box center [101, 181] width 140 height 15
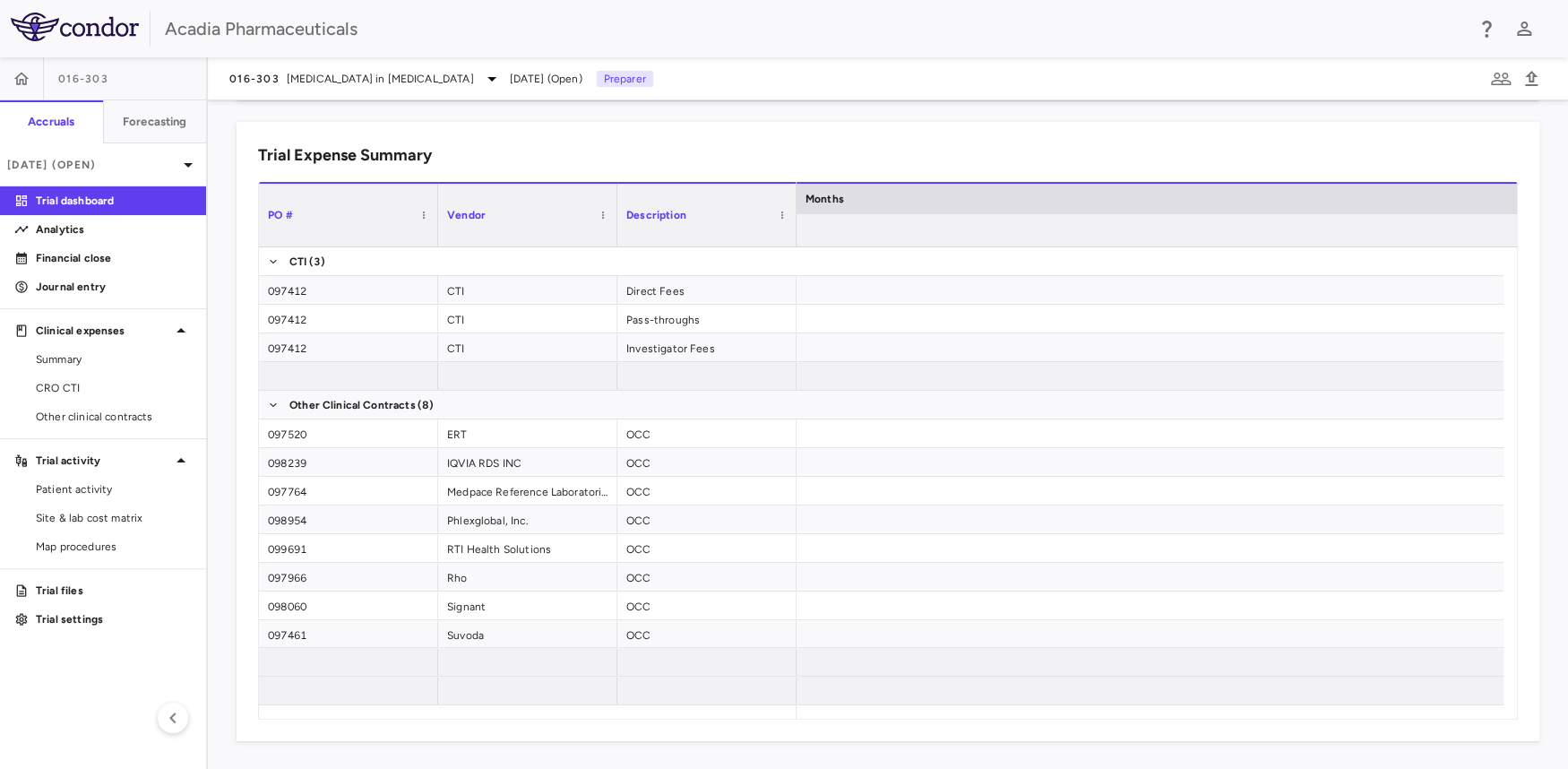
scroll to position [0, 5221]
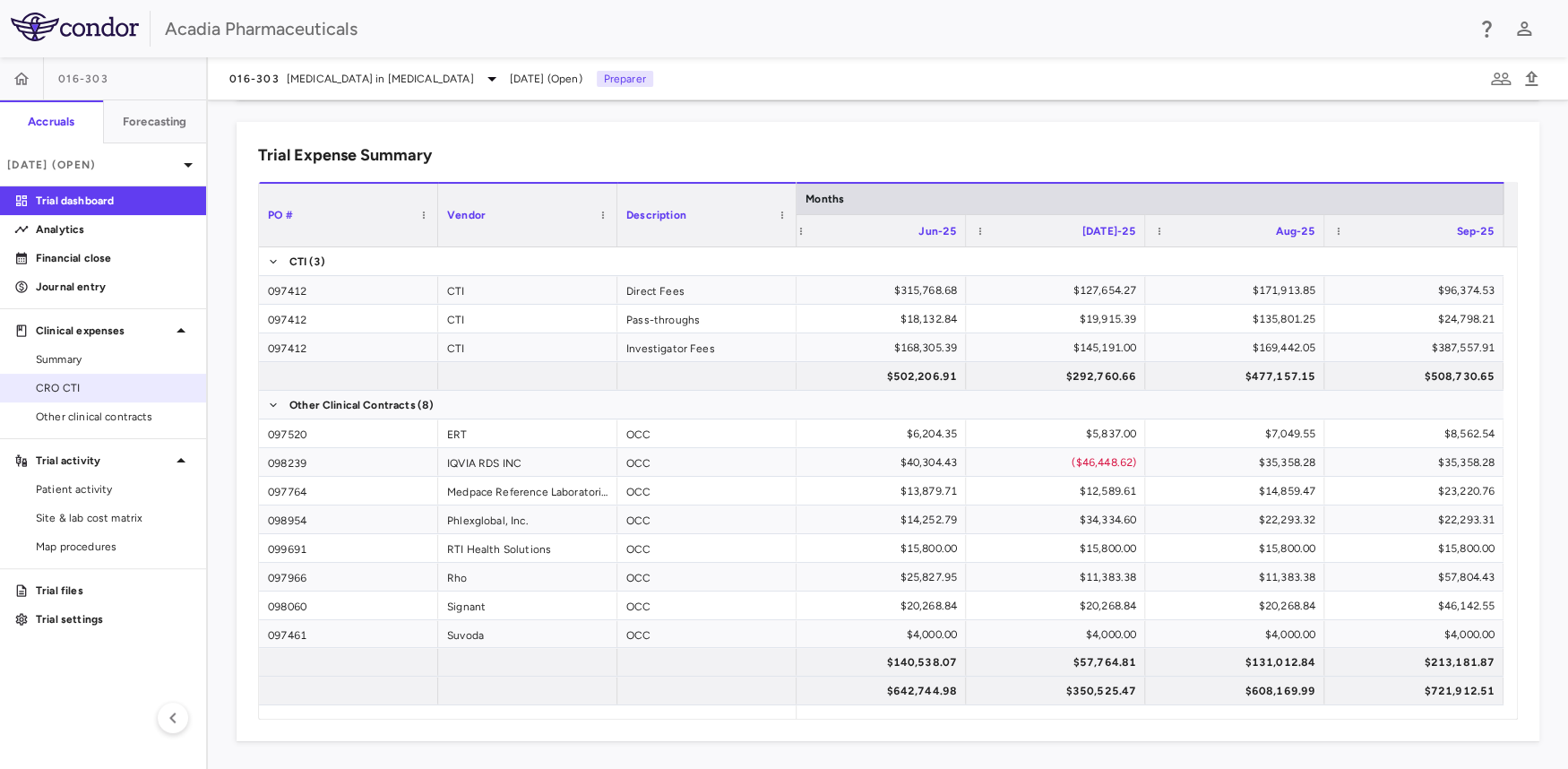
click at [75, 388] on span "CRO CTI" at bounding box center [113, 389] width 156 height 16
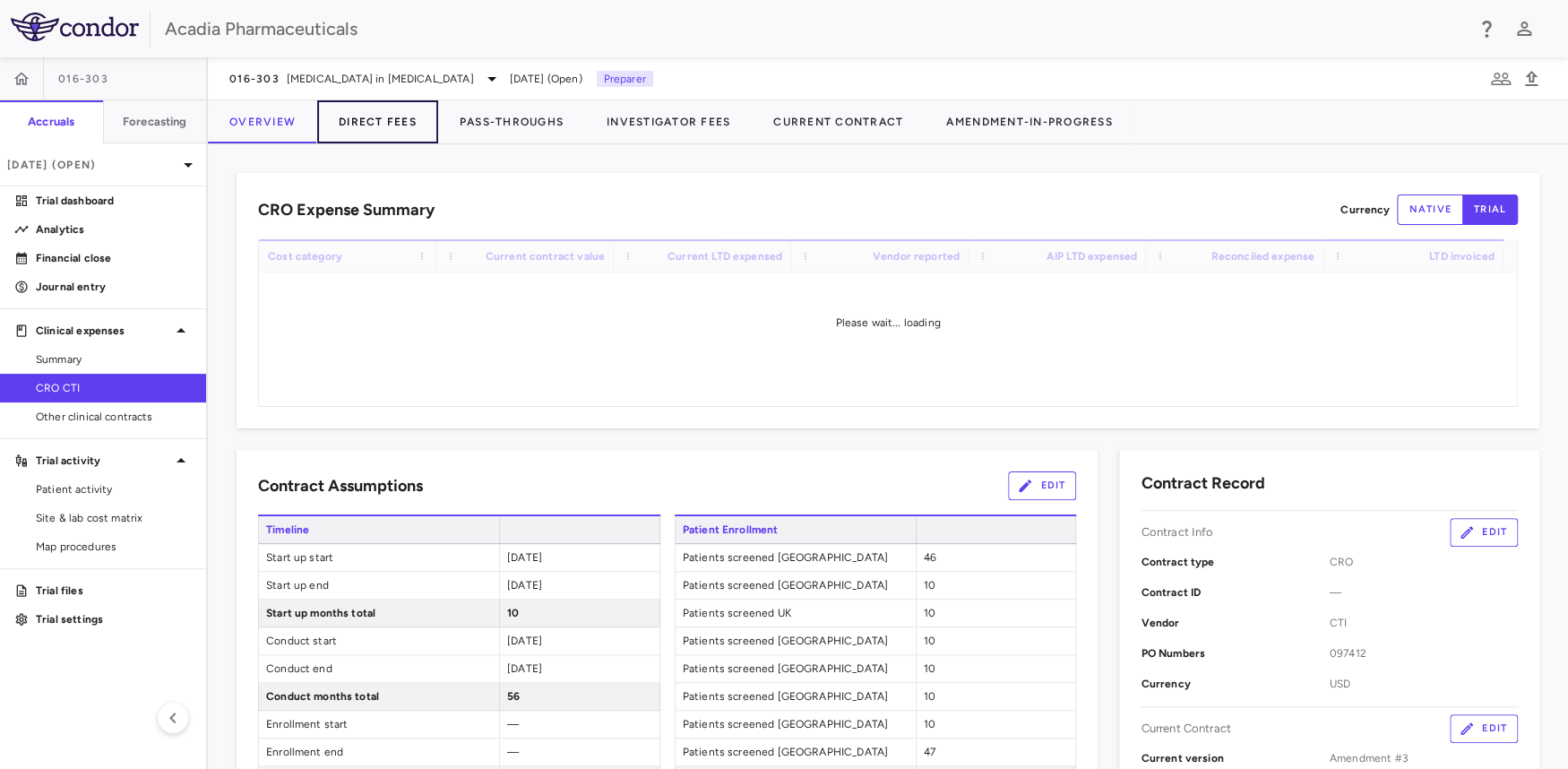
click at [367, 113] on button "Direct Fees" at bounding box center [377, 121] width 121 height 43
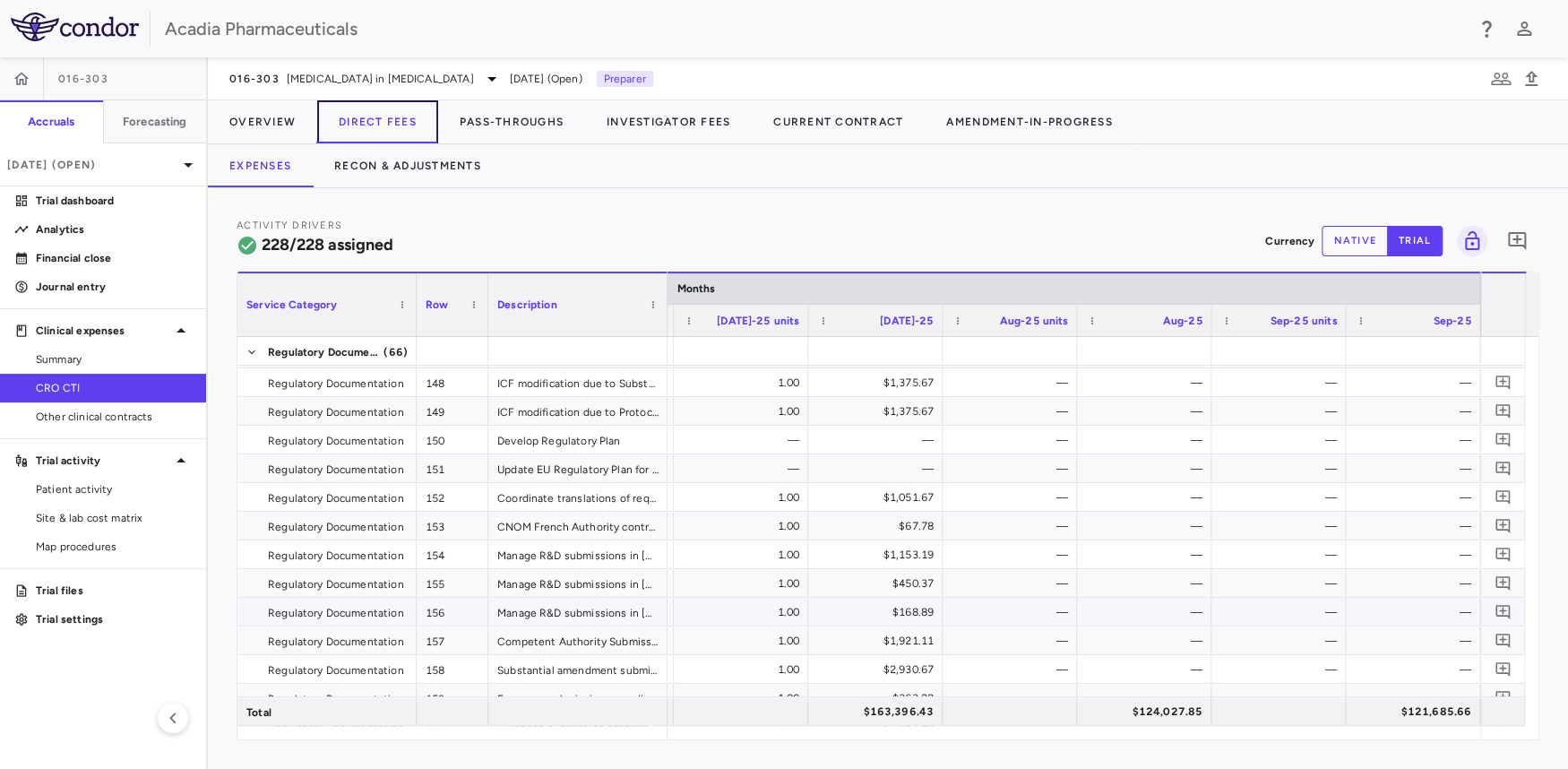
scroll to position [2229, 0]
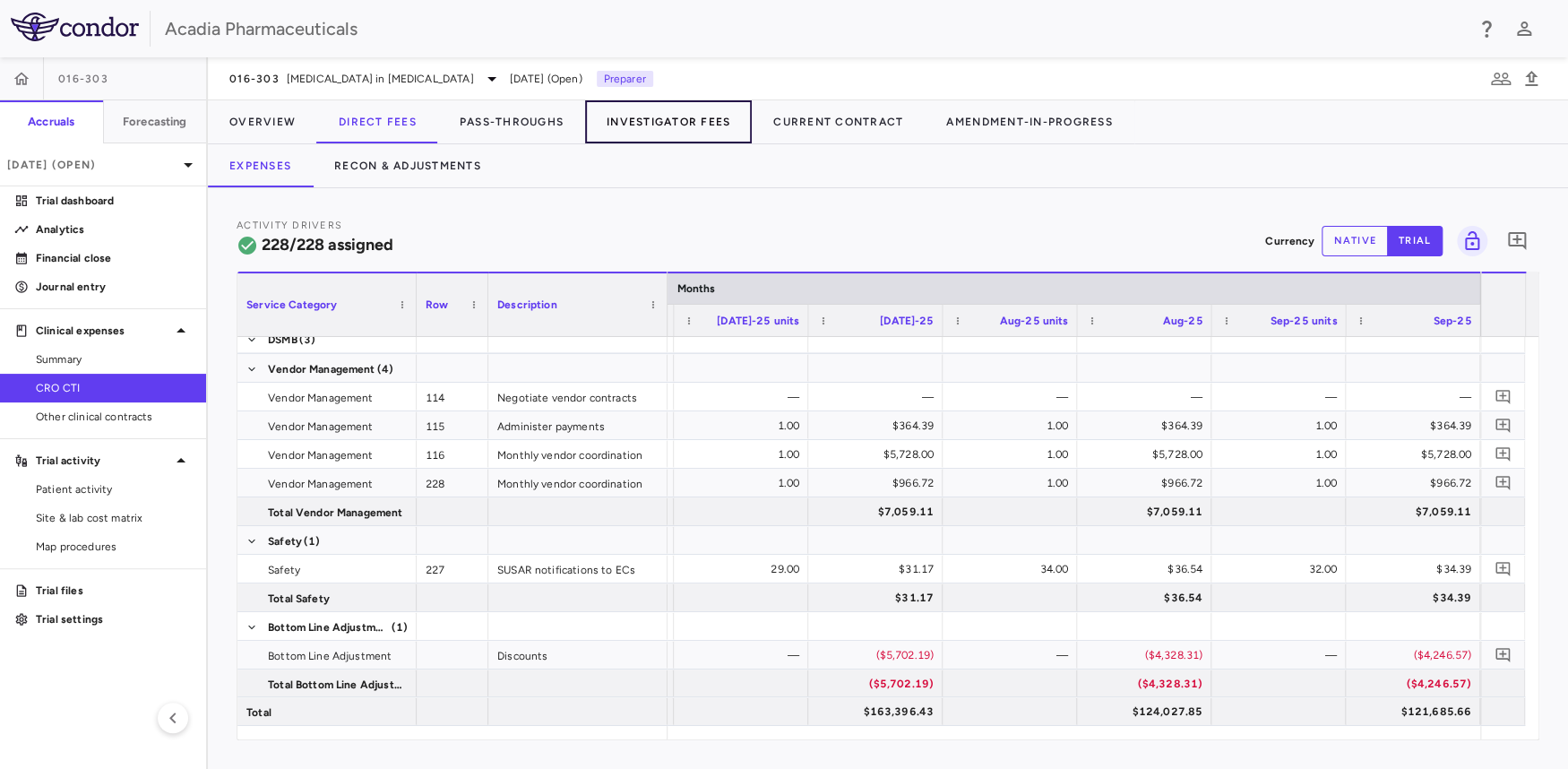
click at [646, 114] on button "Investigator Fees" at bounding box center [668, 121] width 166 height 43
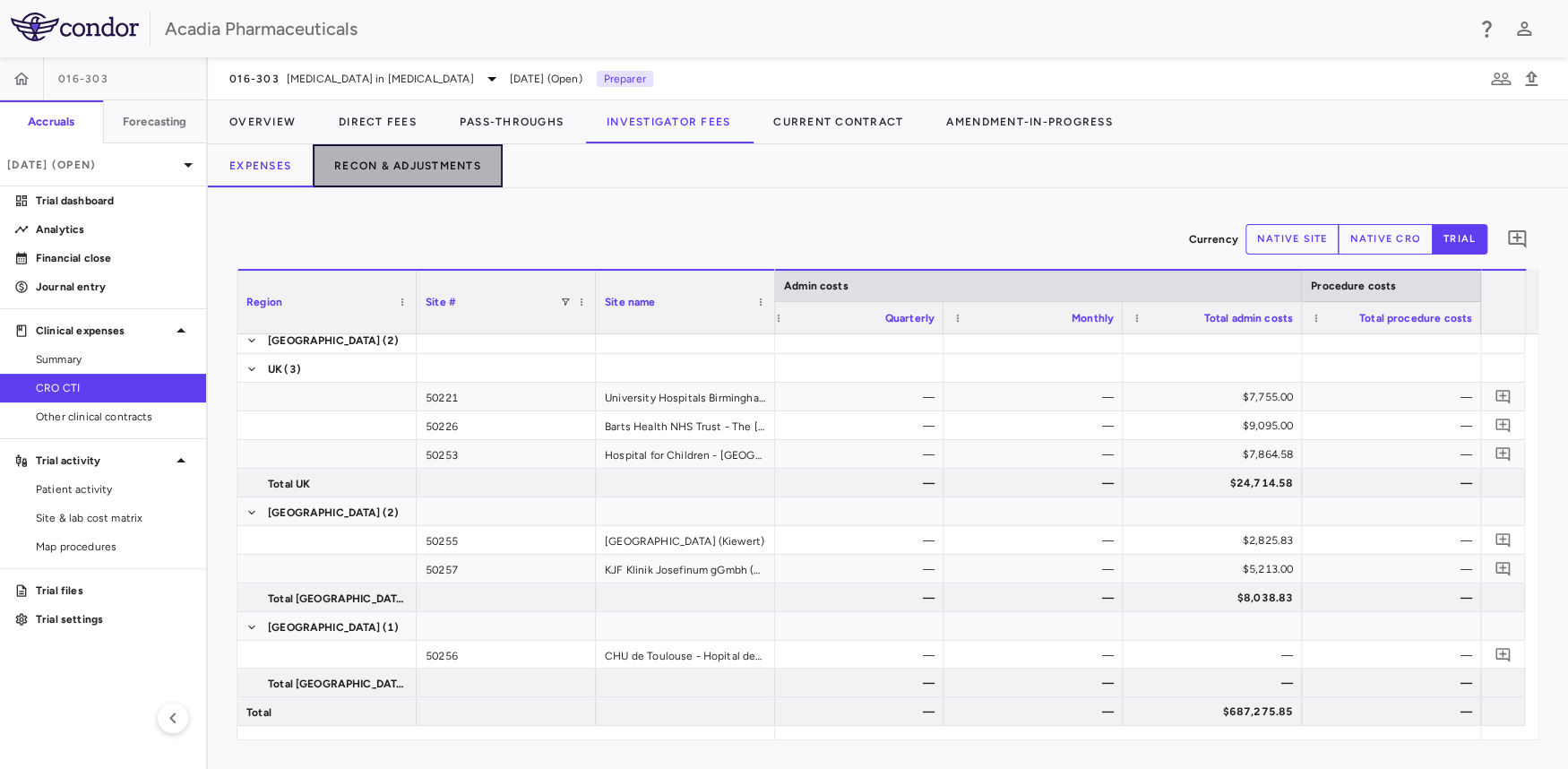
click at [438, 163] on button "Recon & Adjustments" at bounding box center [407, 166] width 190 height 43
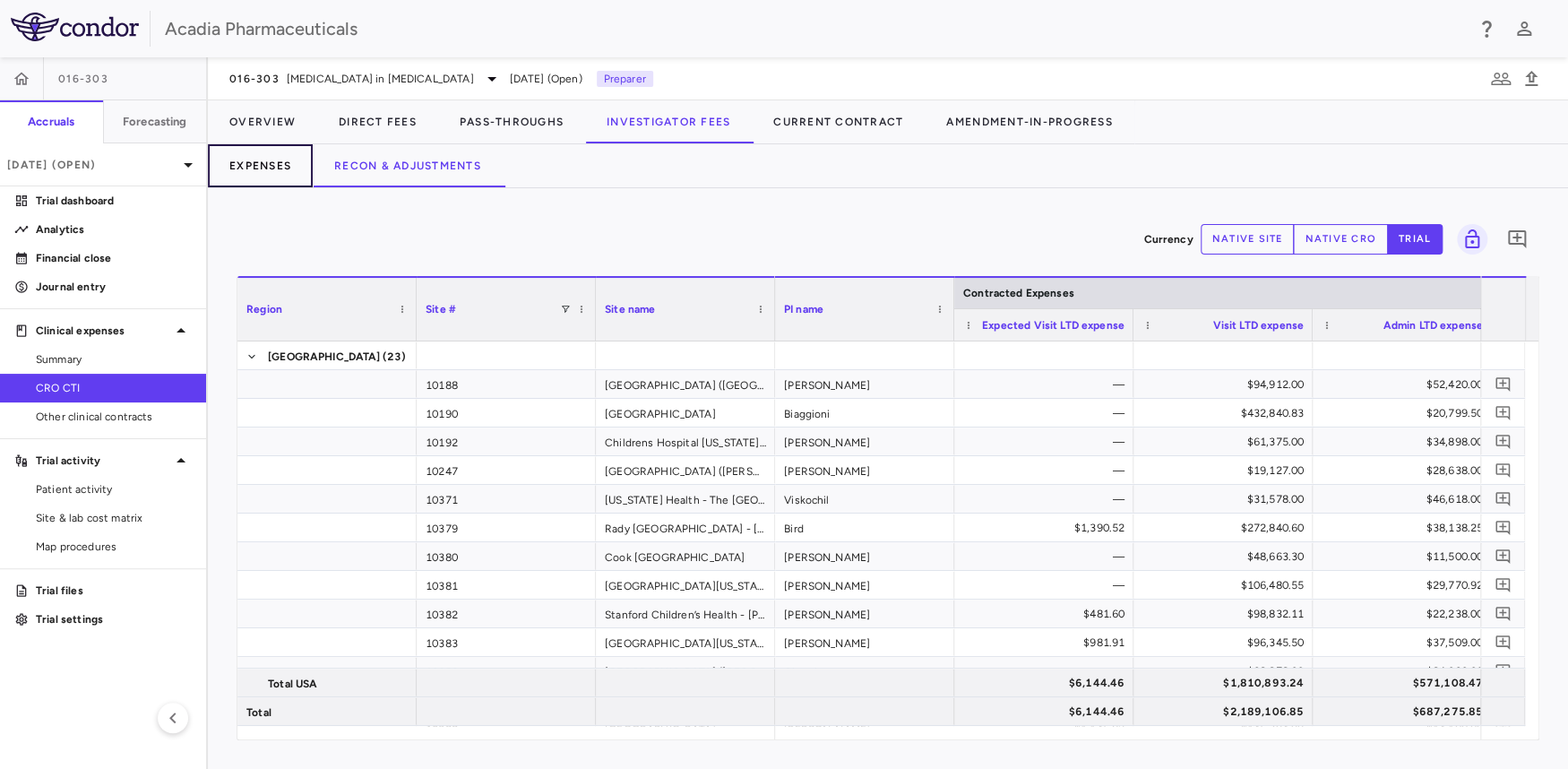
click at [248, 165] on button "Expenses" at bounding box center [260, 166] width 105 height 43
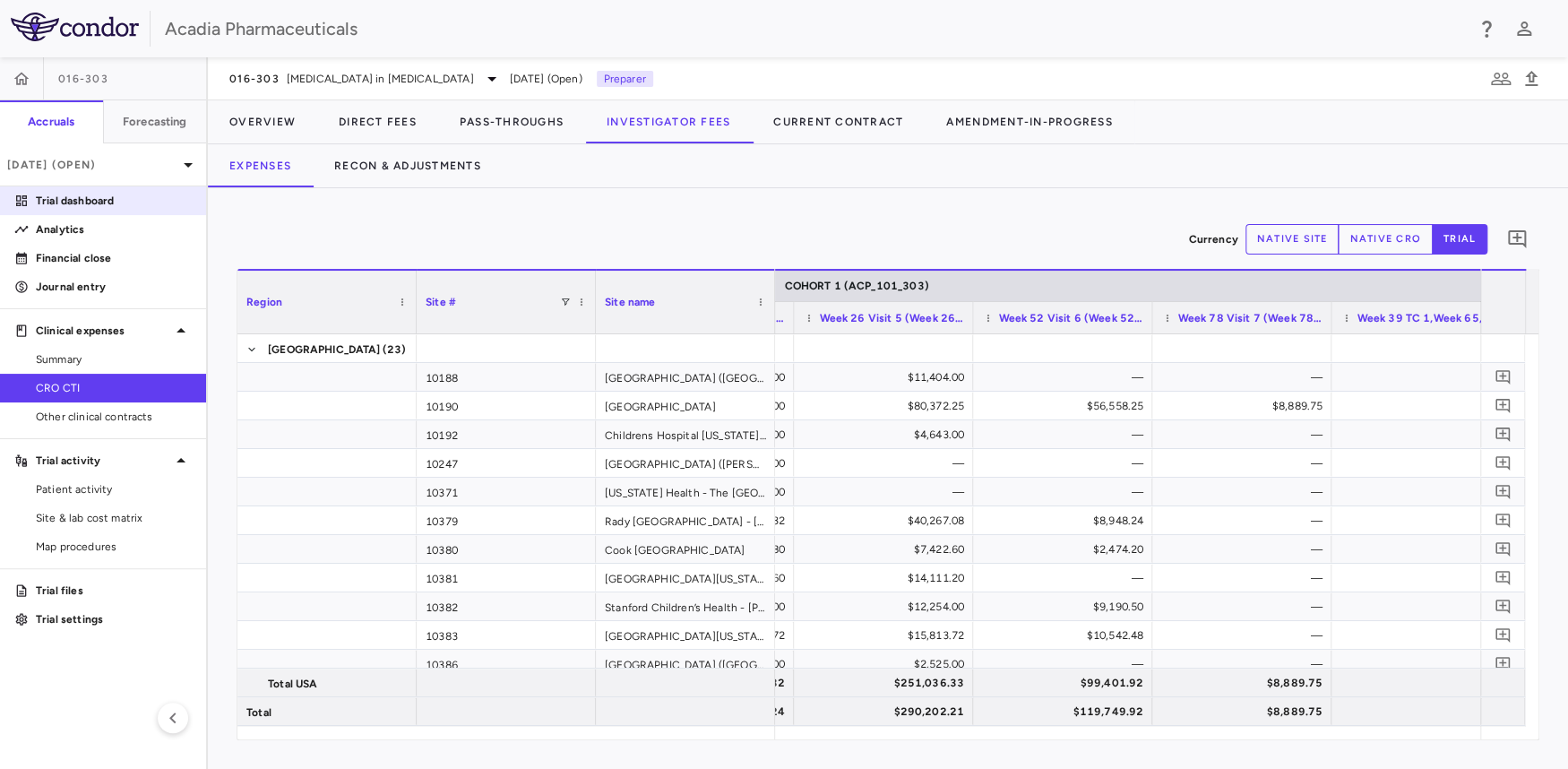
click at [93, 207] on p "Trial dashboard" at bounding box center [113, 201] width 156 height 16
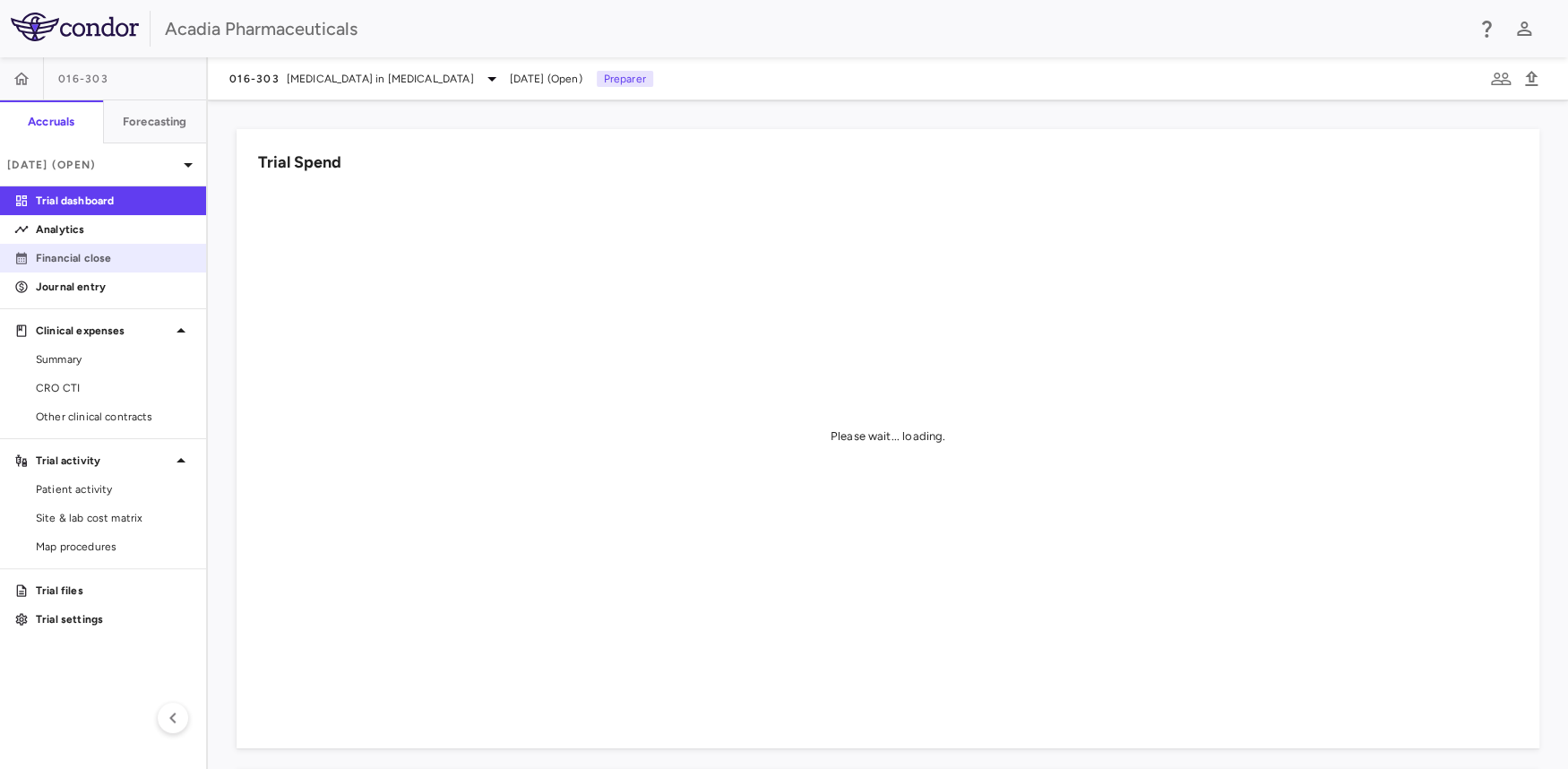
click at [93, 257] on p "Financial close" at bounding box center [113, 258] width 156 height 16
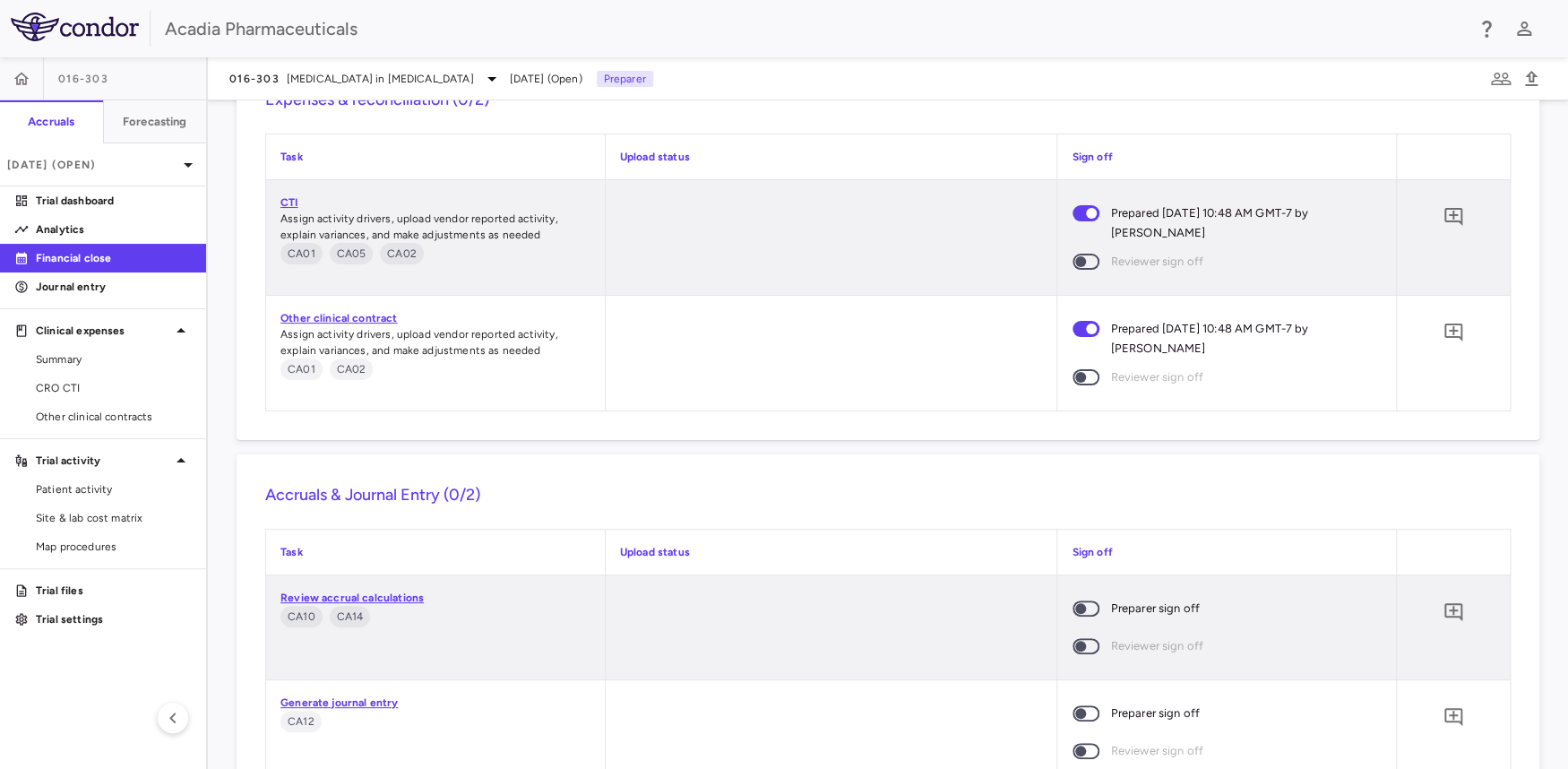
click at [1429, 211] on div "0" at bounding box center [1452, 217] width 45 height 45
click at [1429, 211] on icon "Add comment" at bounding box center [1453, 218] width 22 height 22
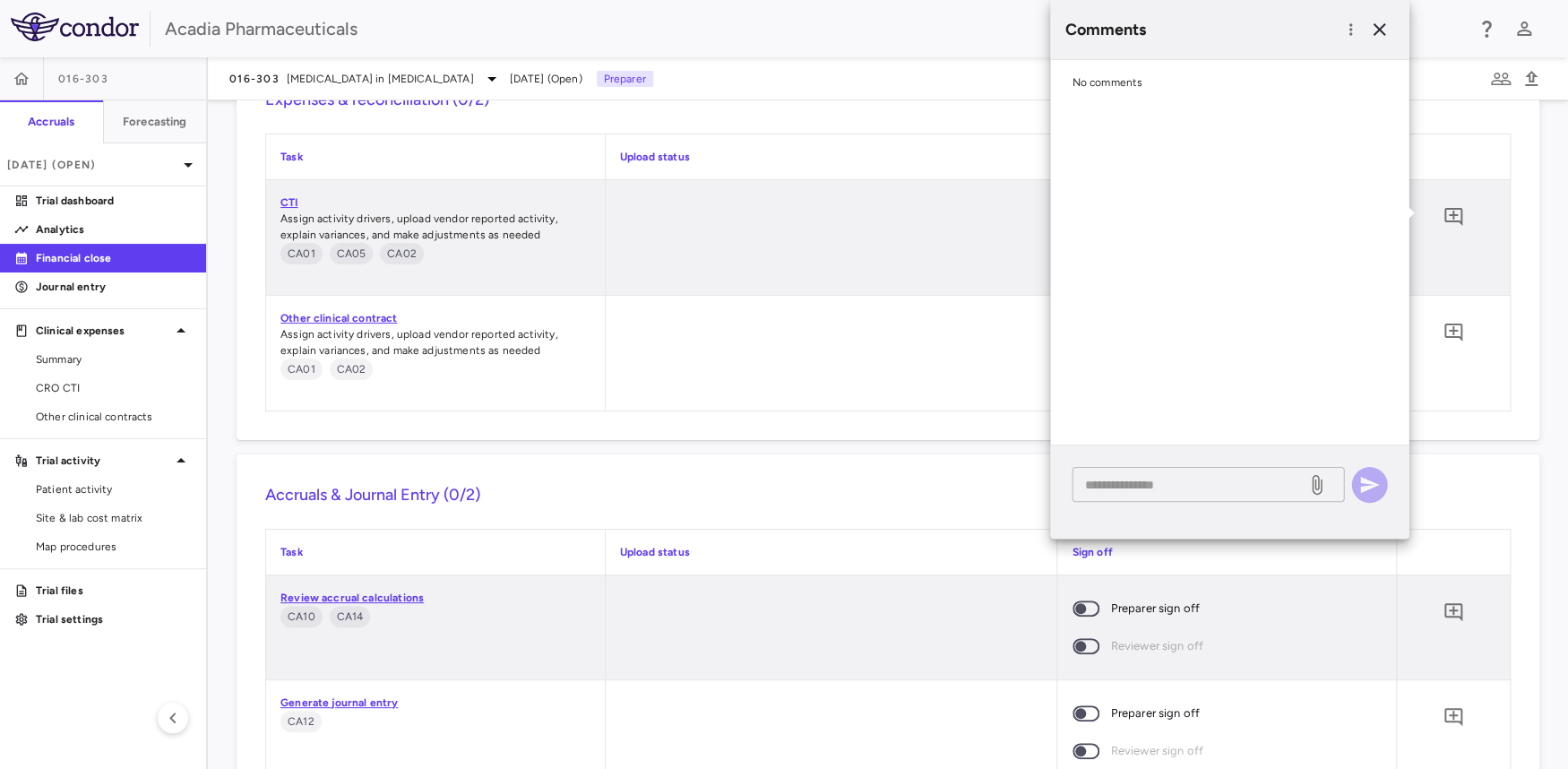
click at [1148, 476] on textarea at bounding box center [1189, 485] width 210 height 20
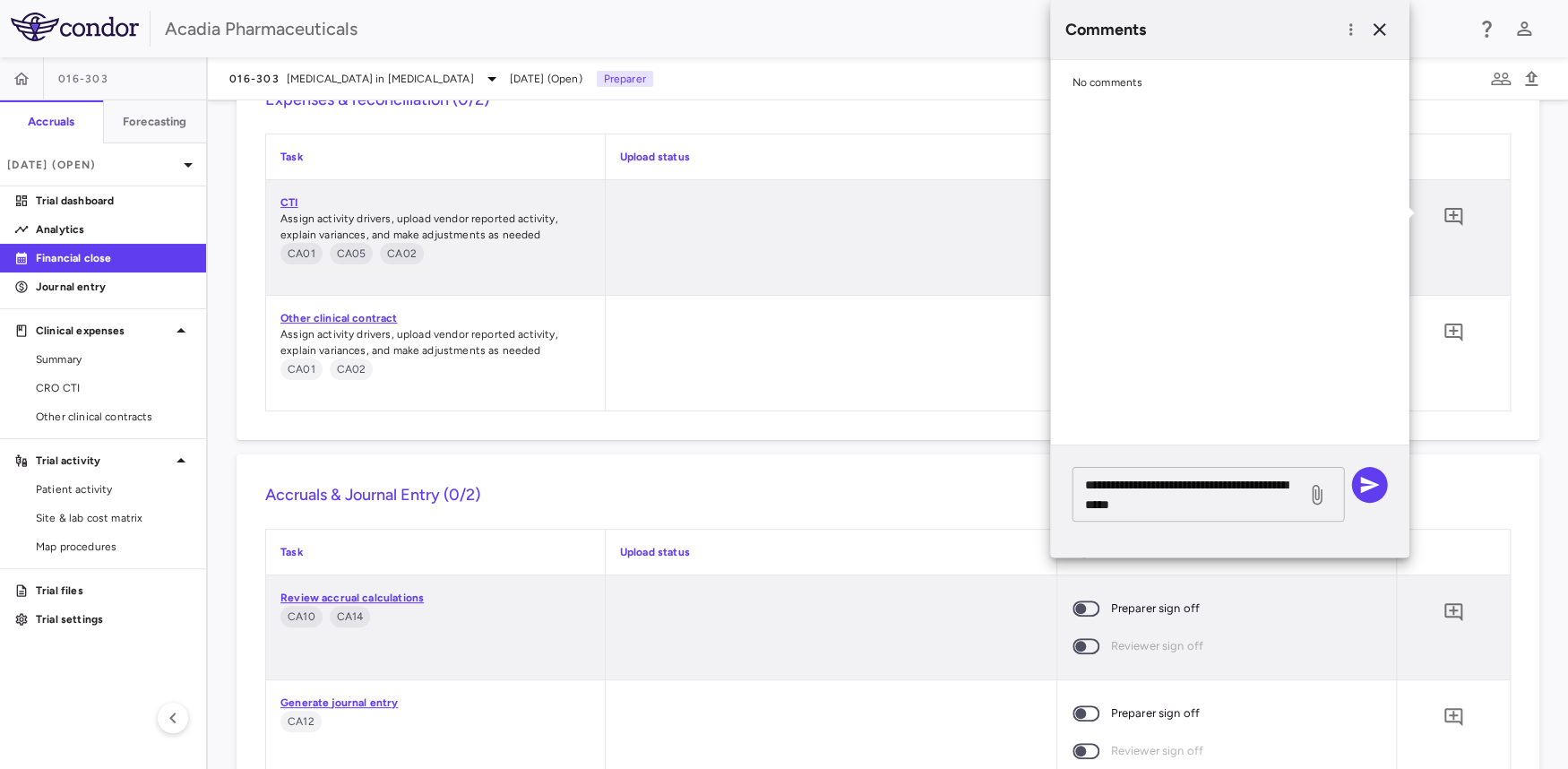
click at [1204, 514] on div "**********" at bounding box center [1207, 494] width 272 height 55
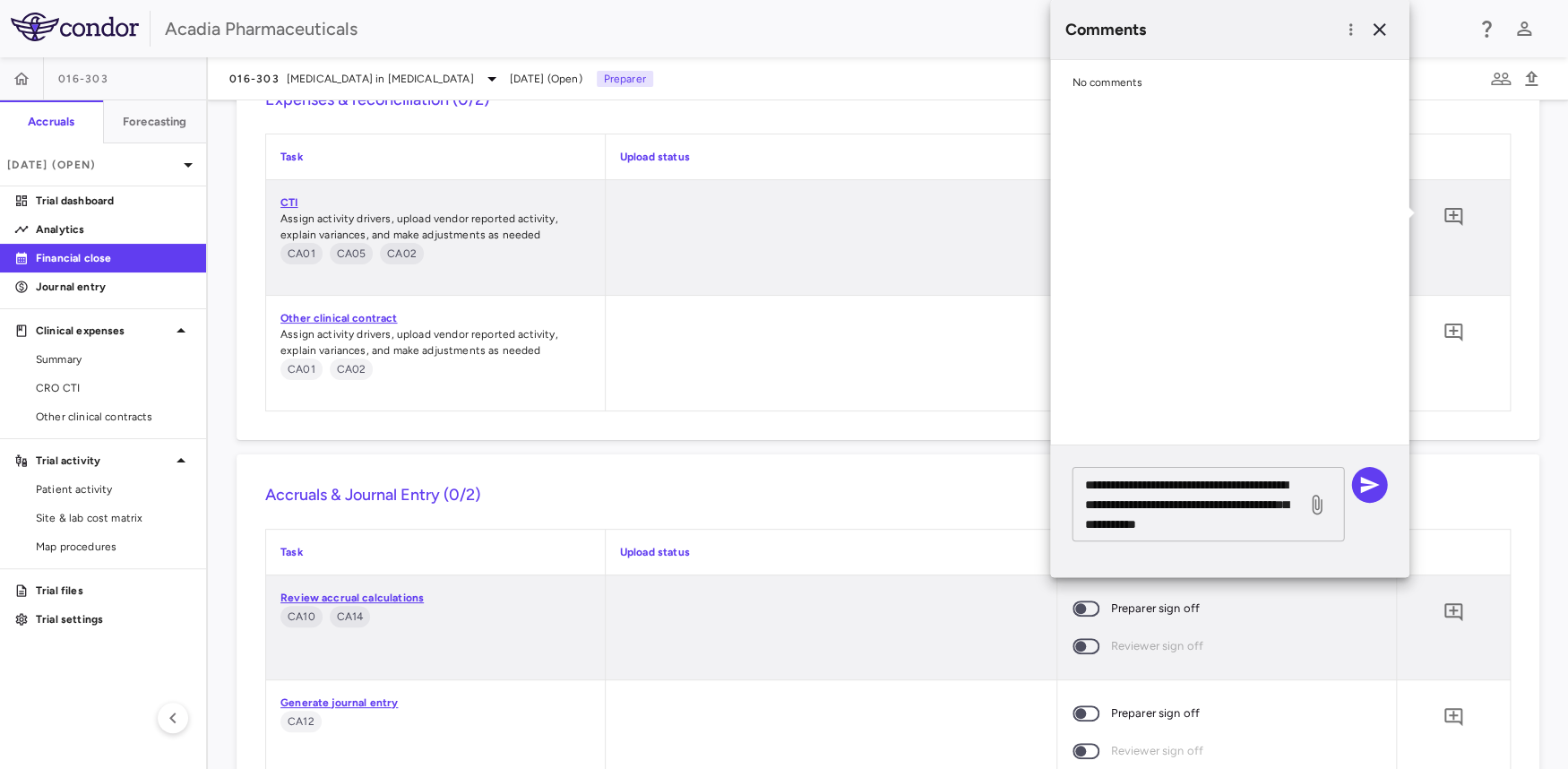
click at [1284, 523] on textarea "**********" at bounding box center [1189, 504] width 210 height 59
click at [1176, 521] on textarea "**********" at bounding box center [1189, 504] width 210 height 59
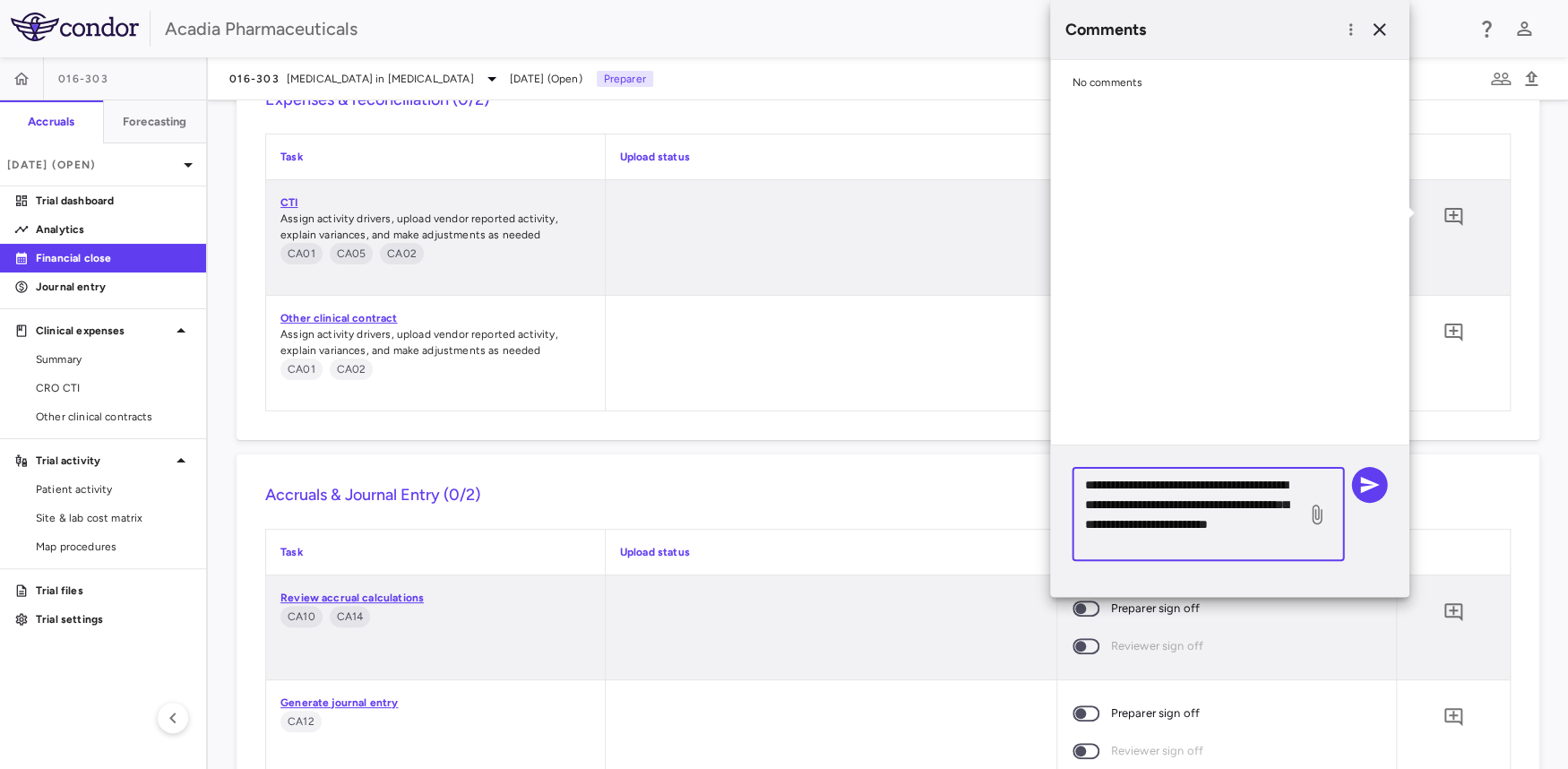
click at [1212, 545] on textarea "**********" at bounding box center [1189, 514] width 210 height 79
type textarea "**********"
click at [1364, 479] on icon "button" at bounding box center [1370, 485] width 19 height 16
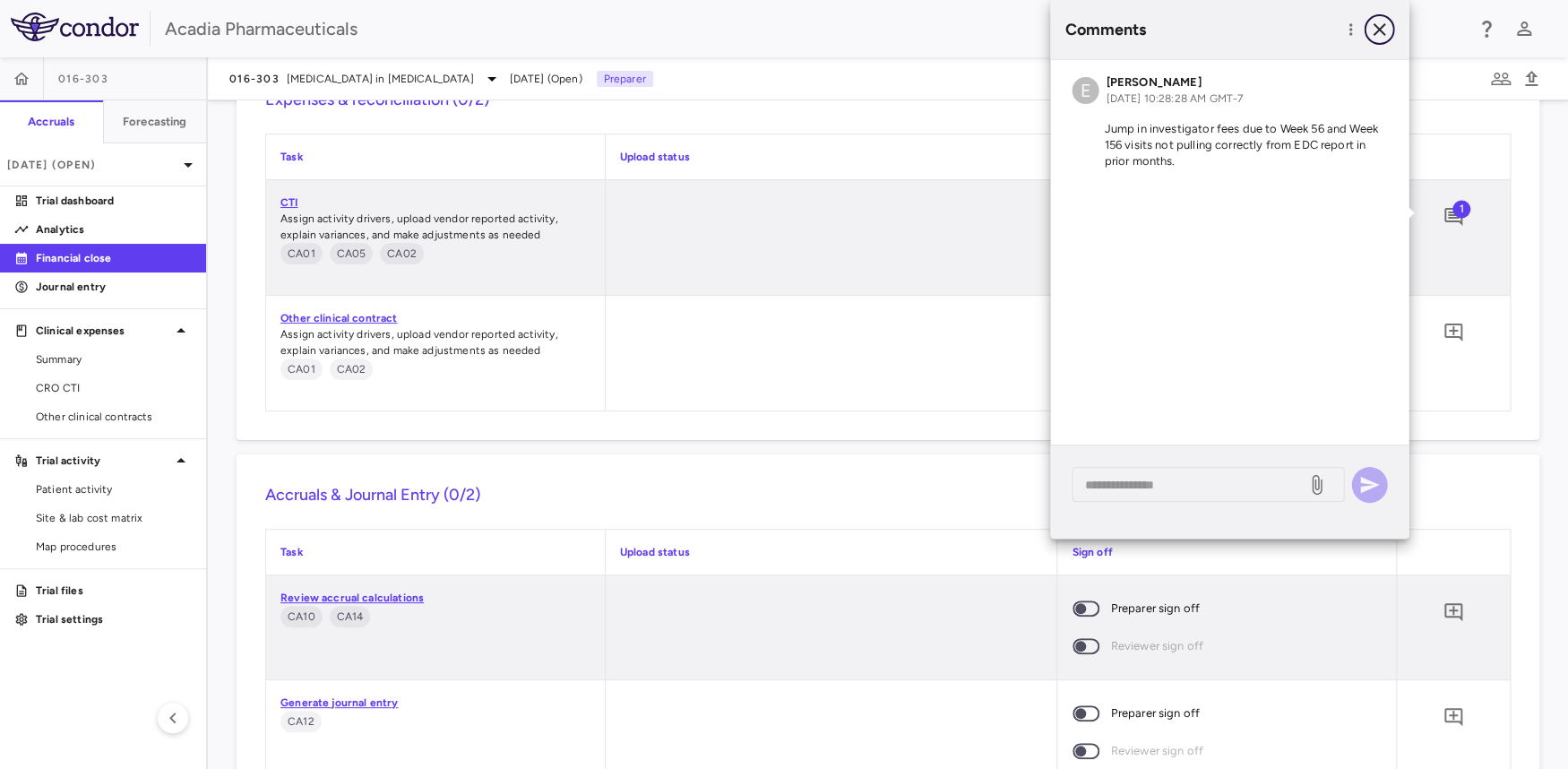
click at [1382, 31] on icon "button" at bounding box center [1379, 30] width 22 height 22
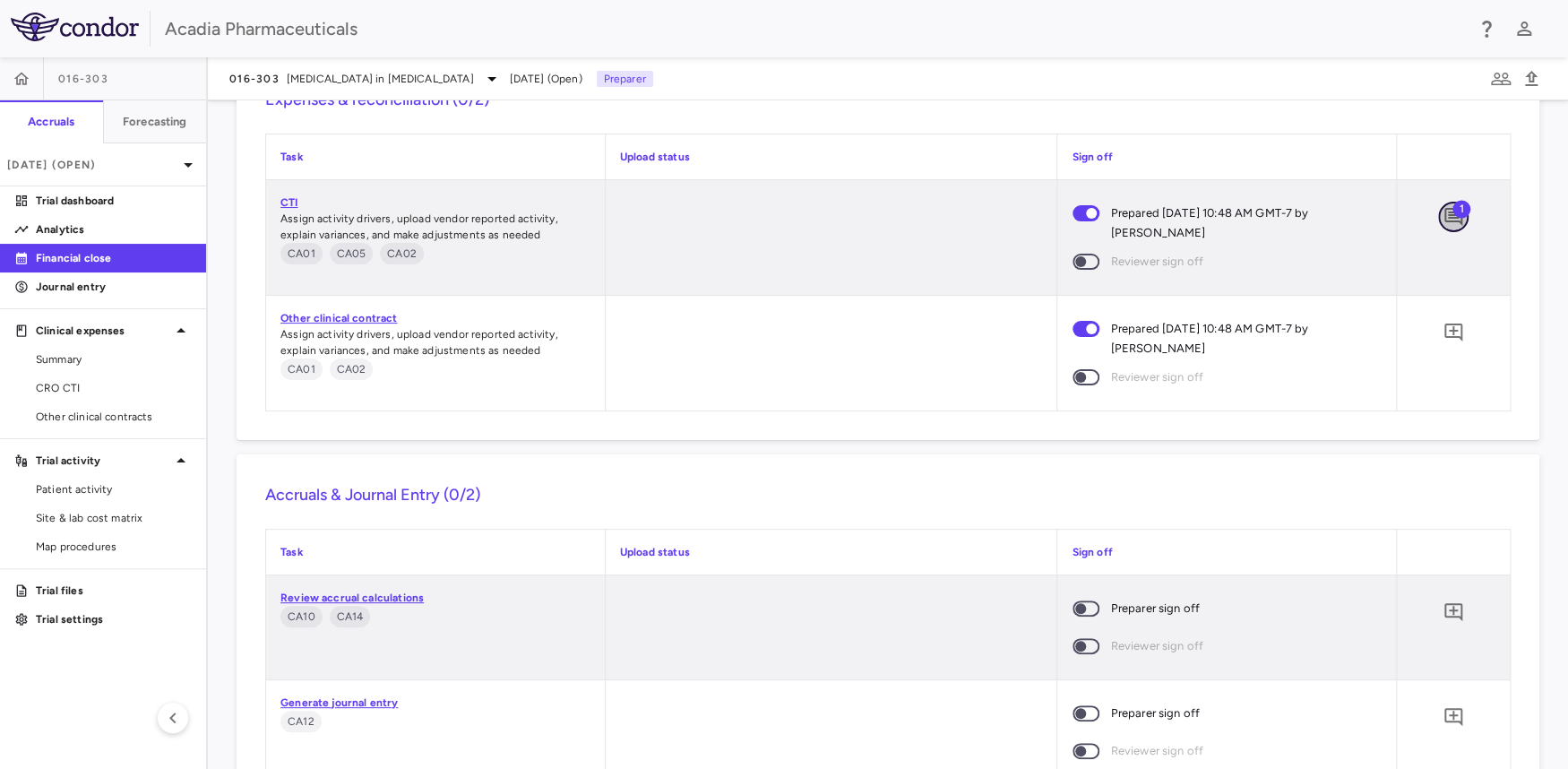
click at [1429, 212] on icon "Add comment" at bounding box center [1453, 218] width 18 height 18
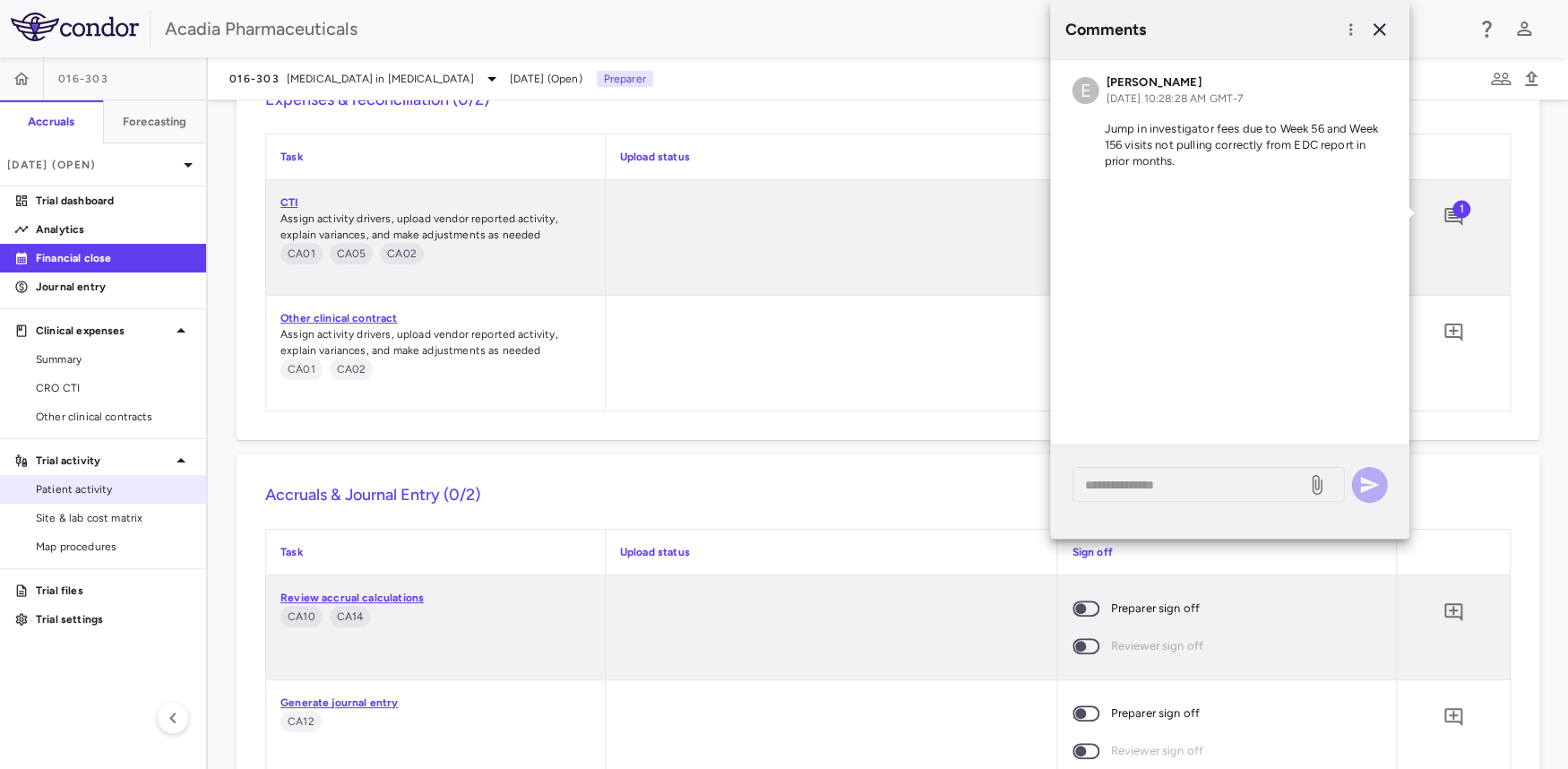
click at [79, 484] on span "Patient activity" at bounding box center [113, 490] width 156 height 16
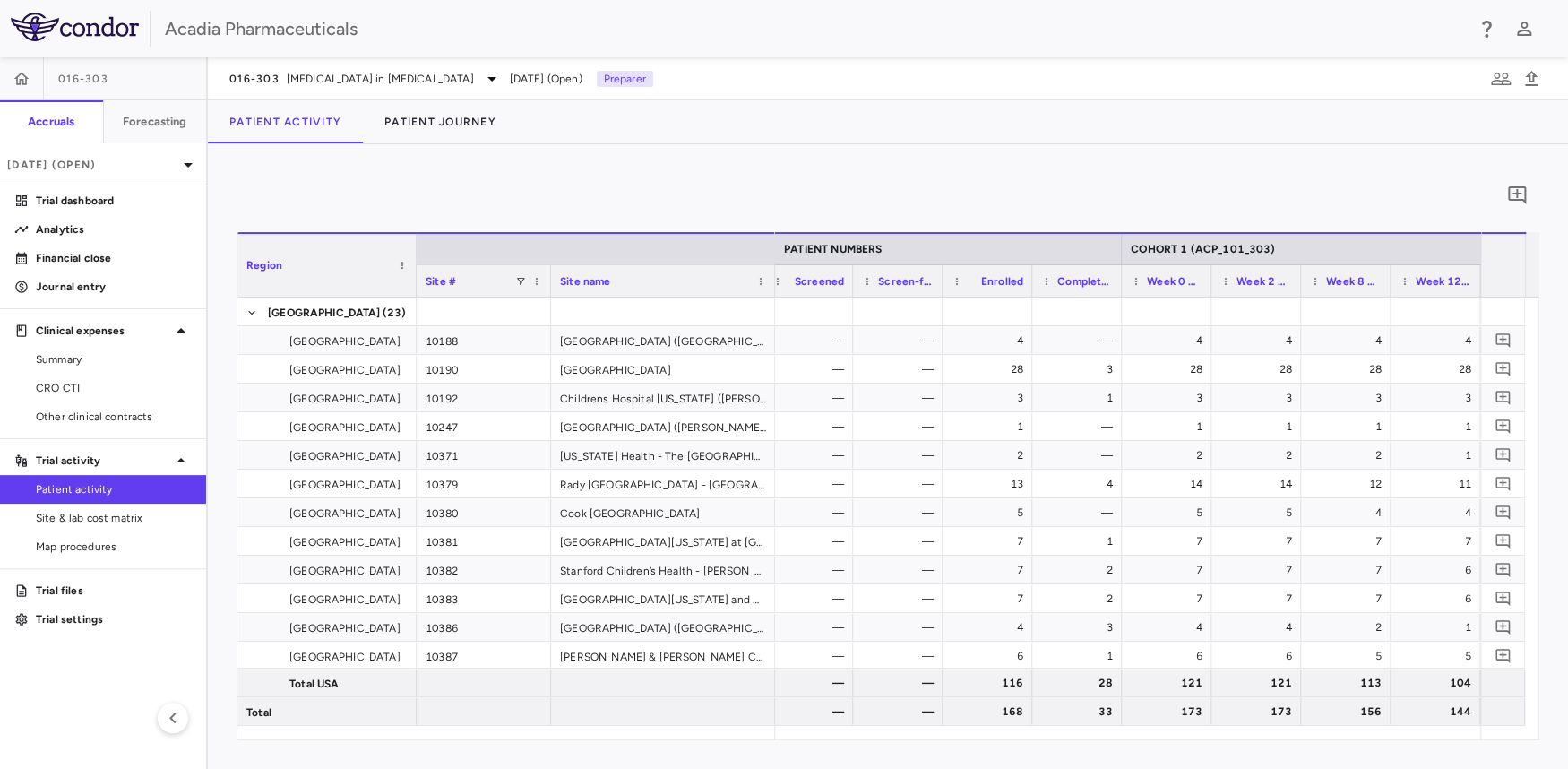
scroll to position [0, 1286]
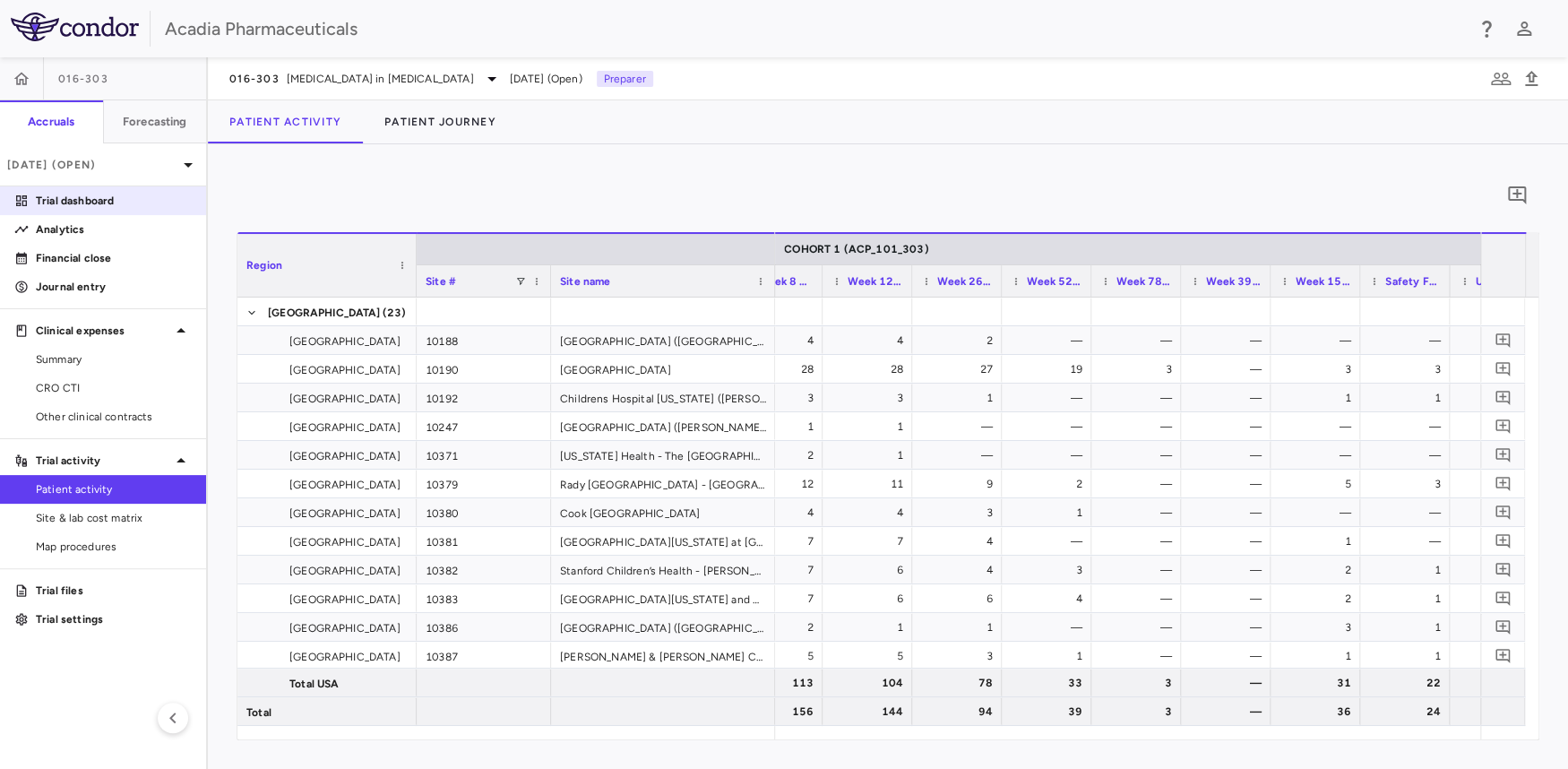
click at [62, 209] on link "Trial dashboard" at bounding box center [103, 201] width 206 height 27
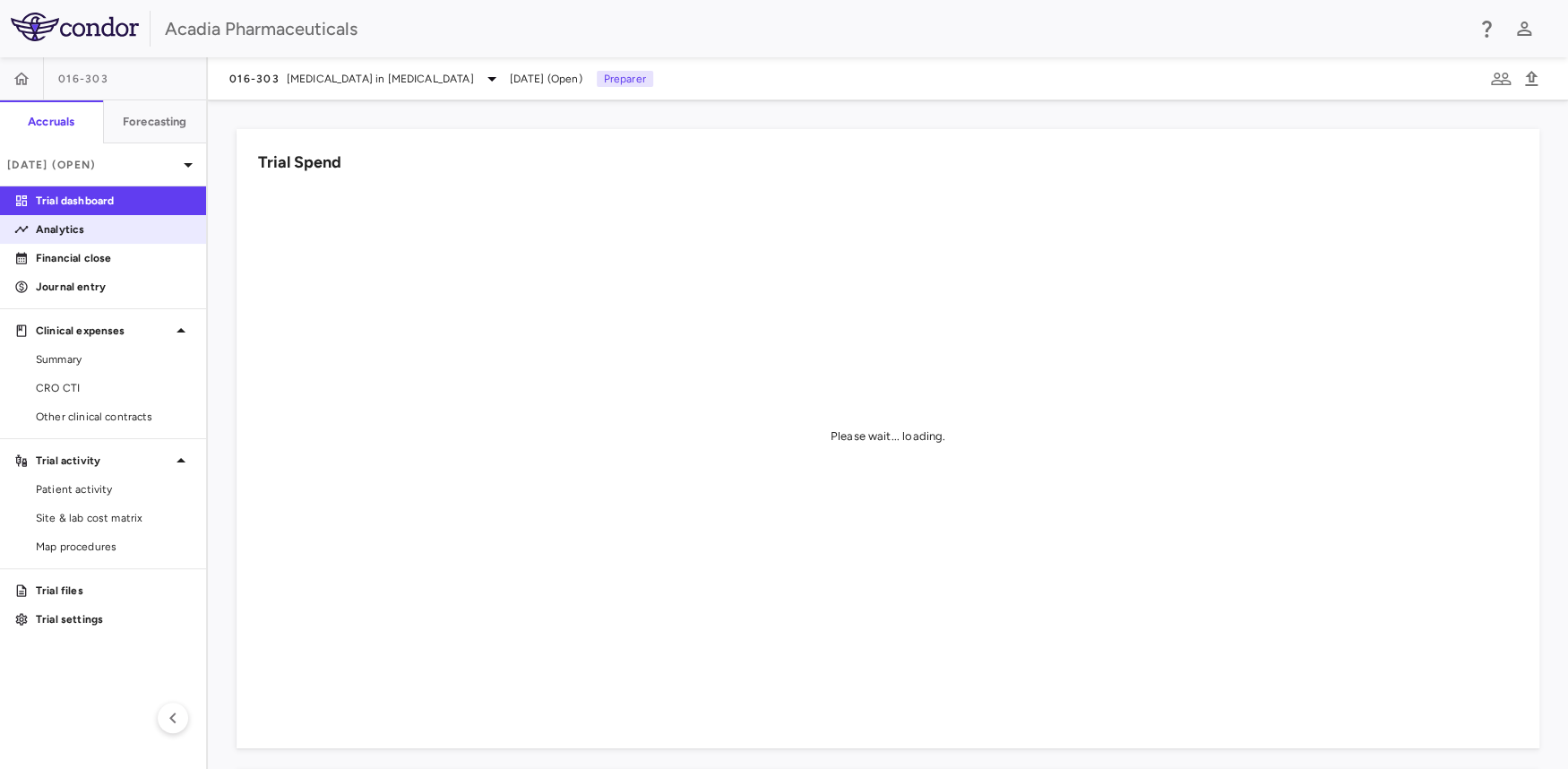
click at [65, 222] on p "Analytics" at bounding box center [113, 229] width 156 height 16
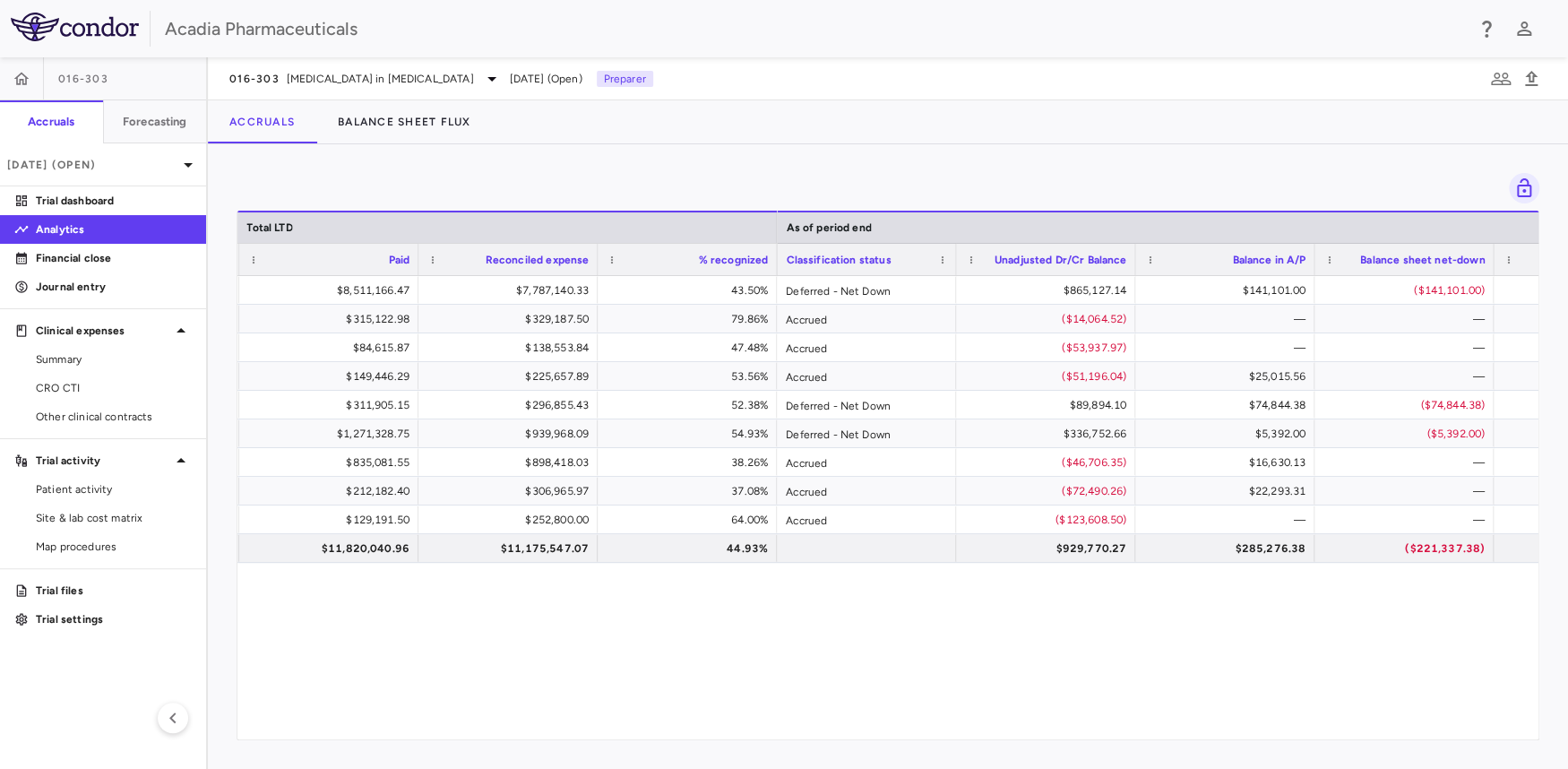
scroll to position [0, 1474]
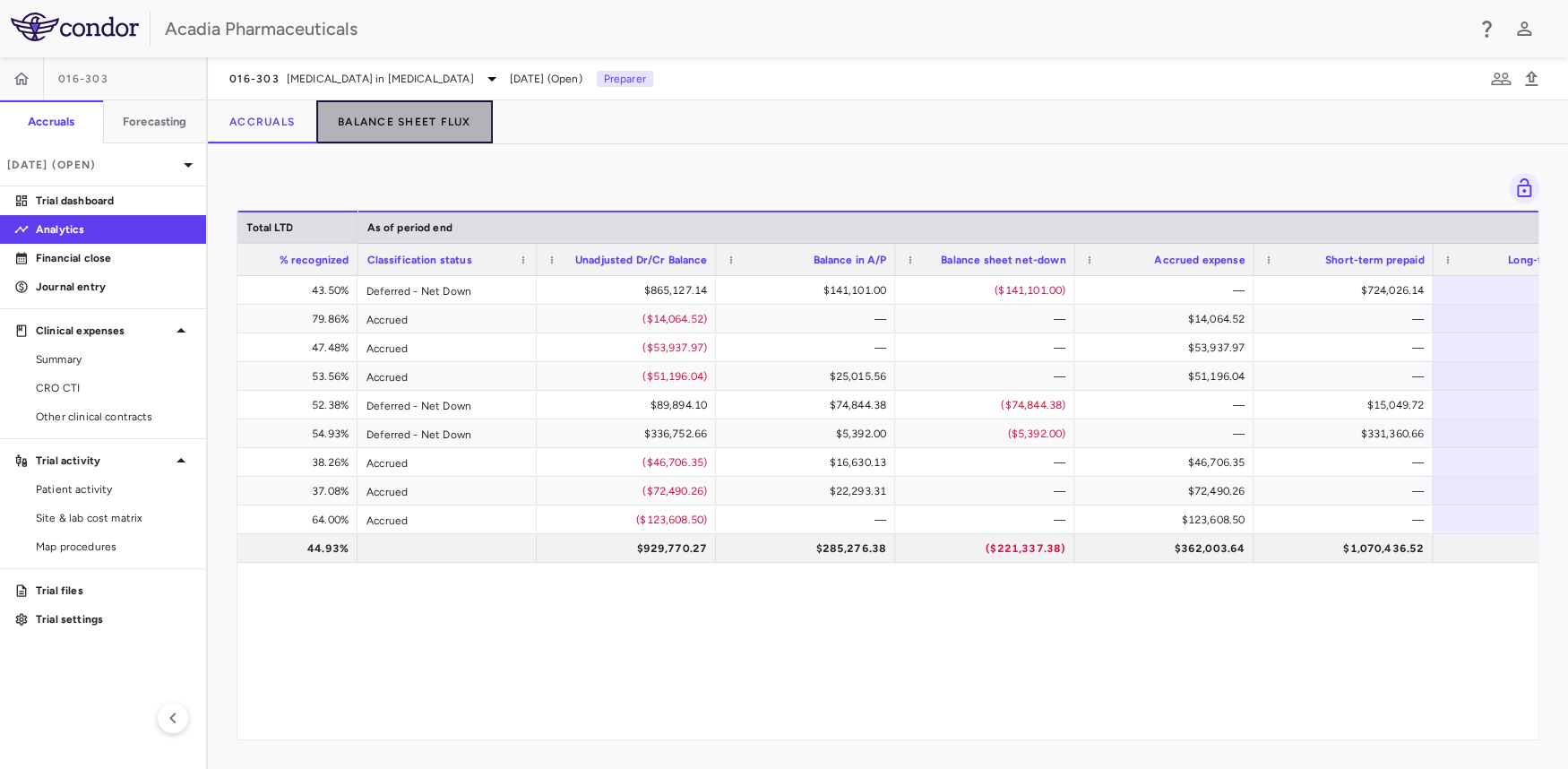
click at [368, 117] on button "Balance Sheet Flux" at bounding box center [405, 121] width 176 height 43
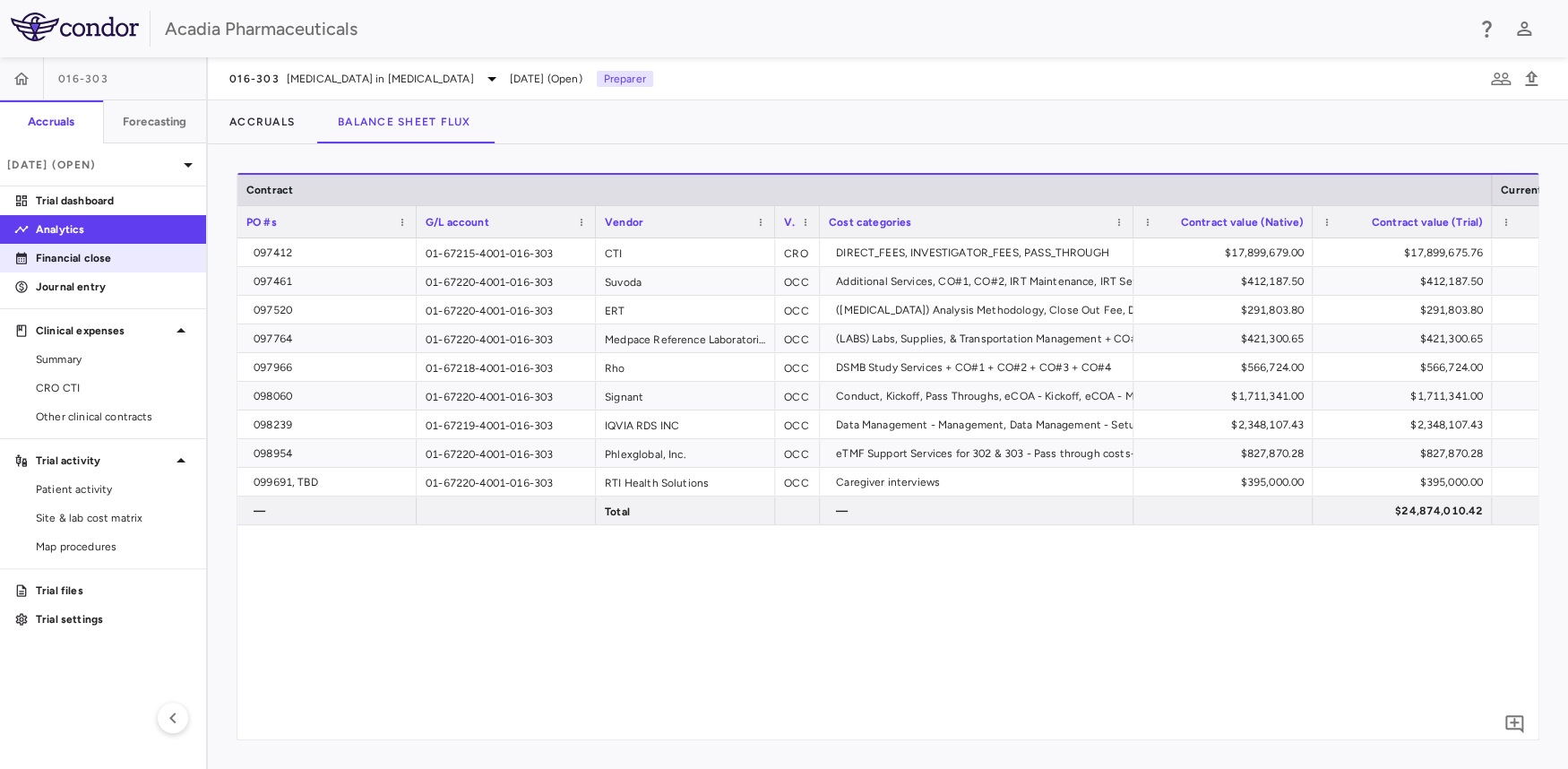
click at [65, 256] on p "Financial close" at bounding box center [113, 258] width 156 height 16
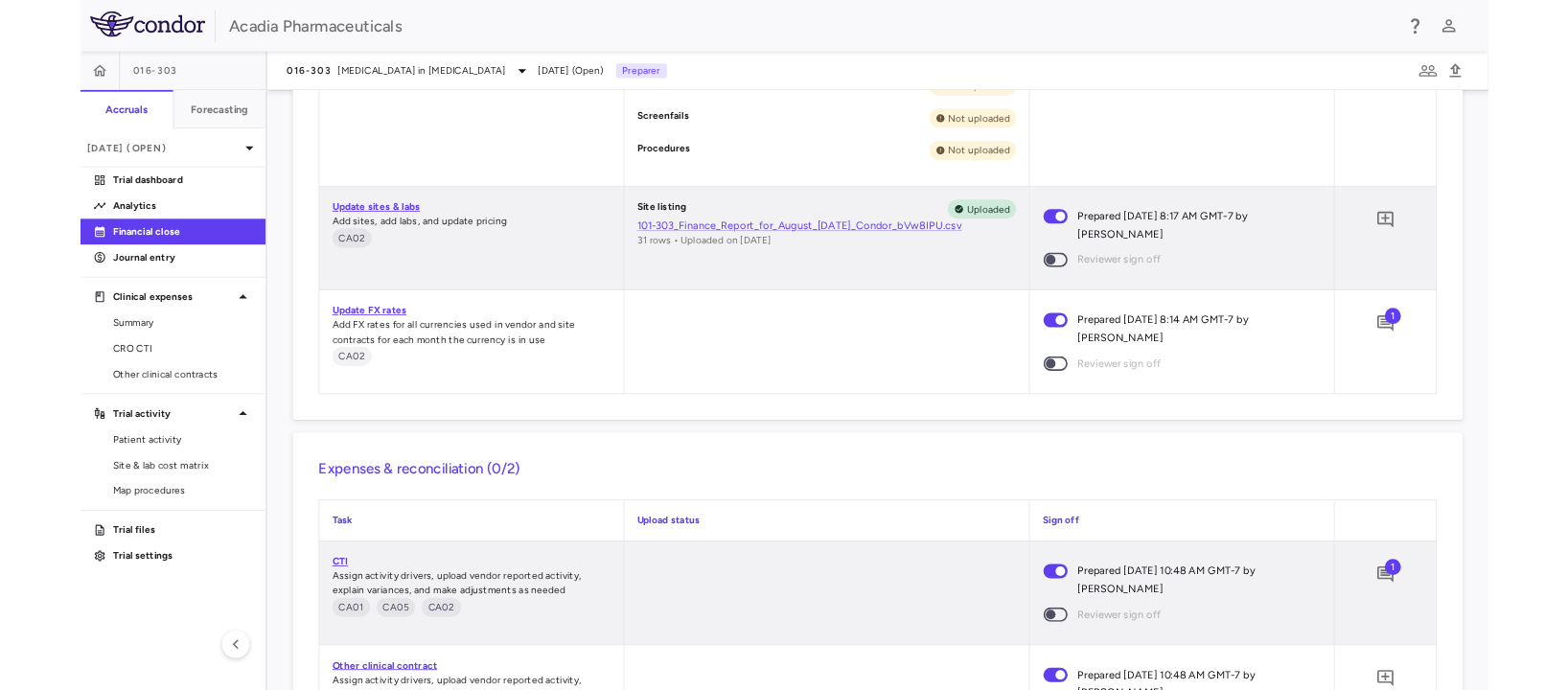
scroll to position [2048, 0]
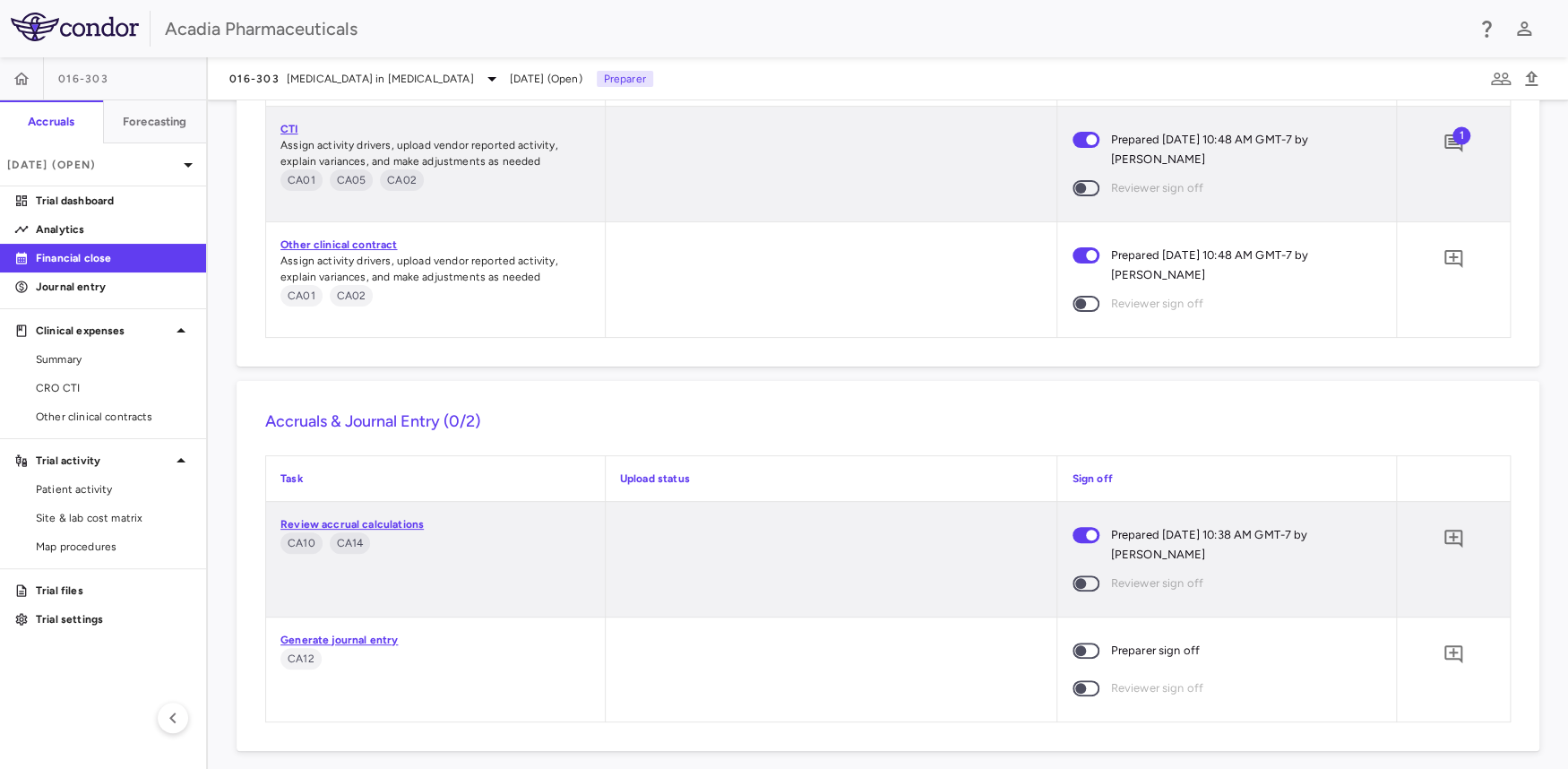
click at [349, 643] on link "Generate journal entry" at bounding box center [338, 641] width 117 height 13
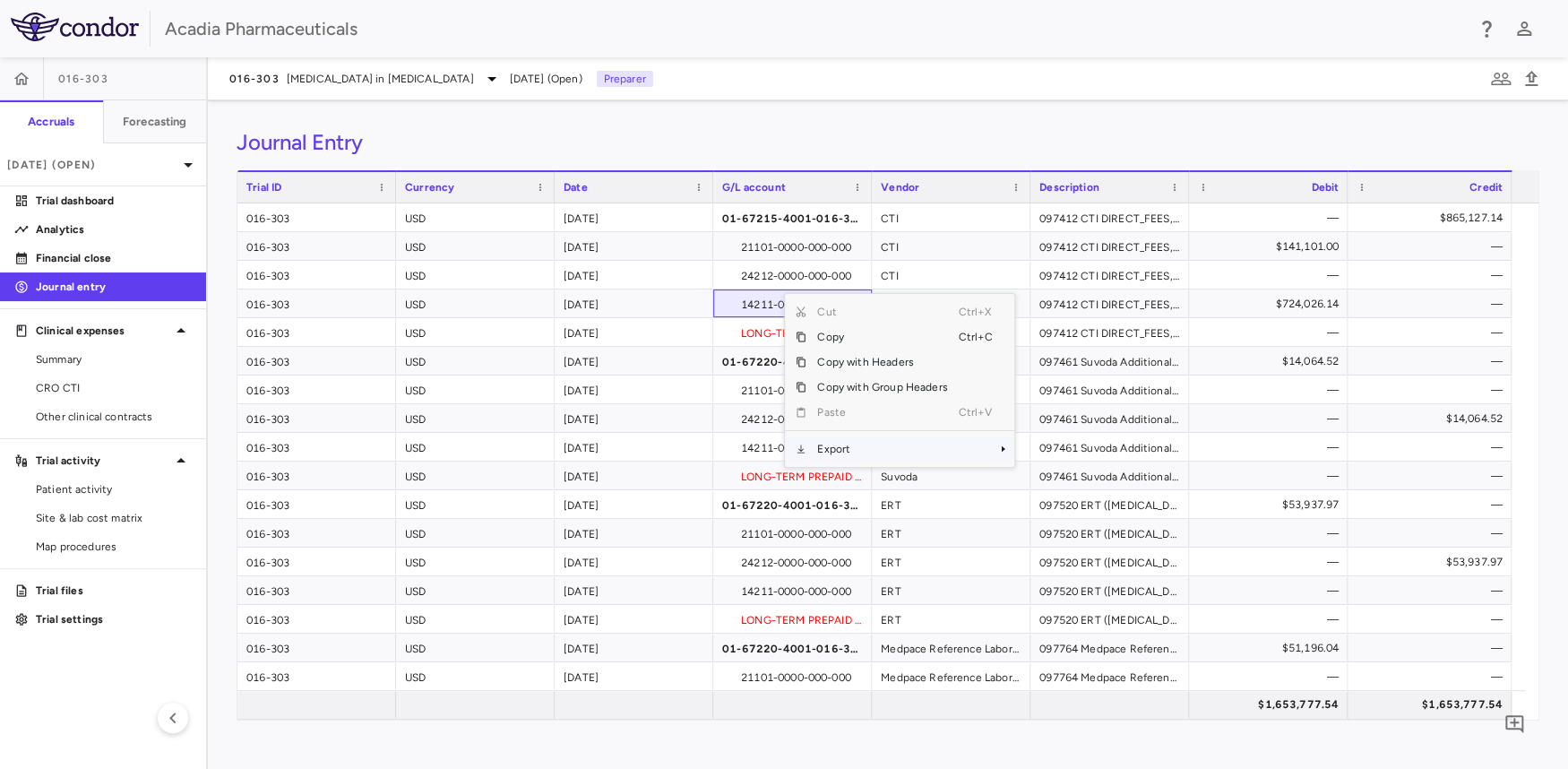
click at [896, 440] on span "Export" at bounding box center [882, 450] width 151 height 25
click at [1069, 479] on span "Excel Export" at bounding box center [1073, 481] width 85 height 25
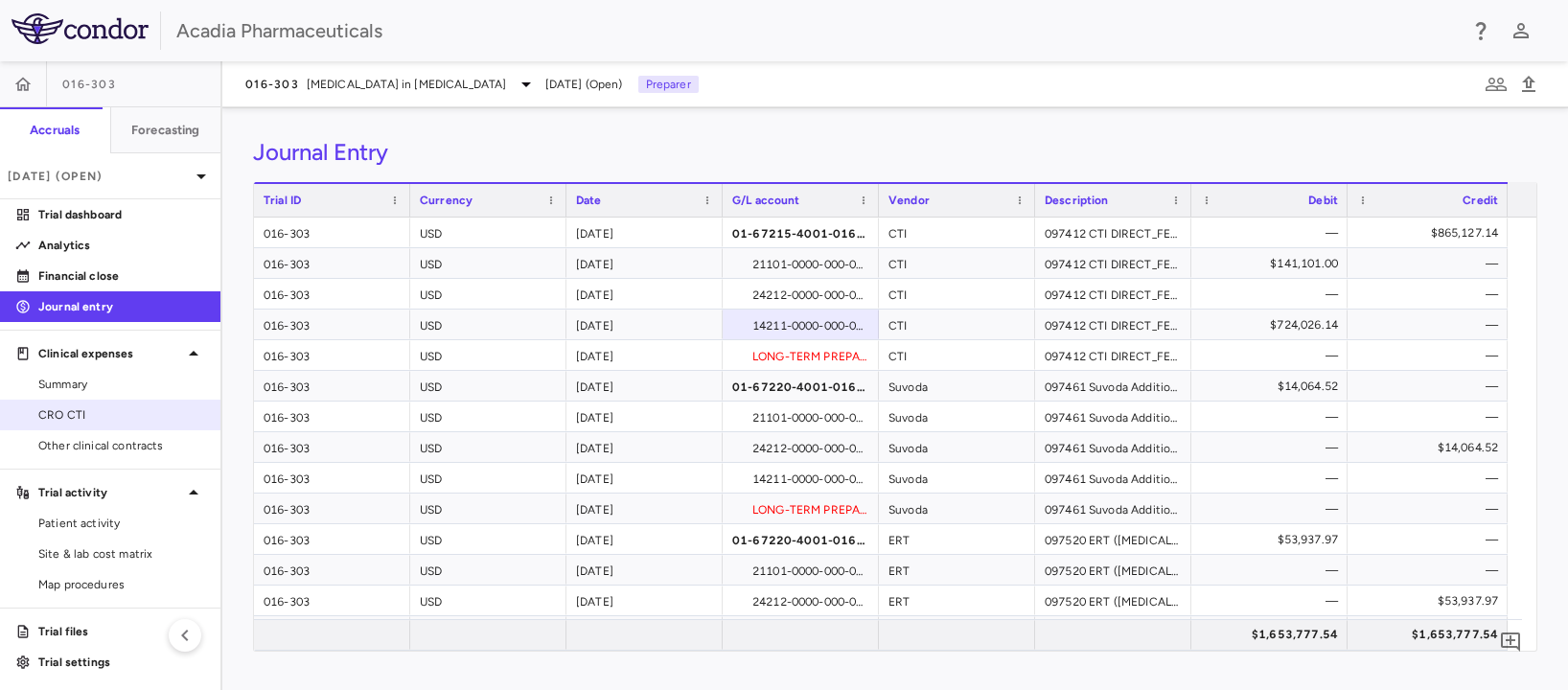
click at [67, 403] on link "CRO CTI" at bounding box center [110, 416] width 221 height 29
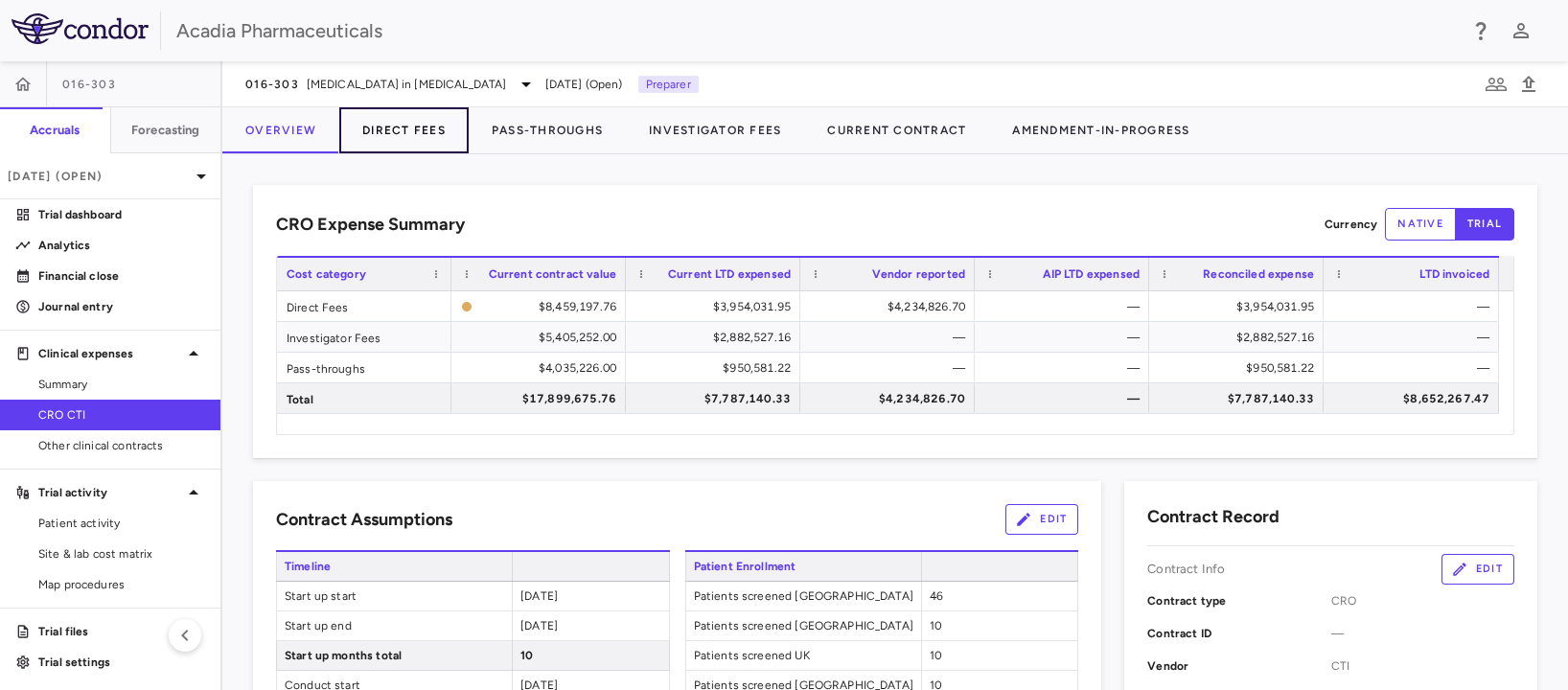
click at [396, 133] on button "Direct Fees" at bounding box center [404, 129] width 129 height 46
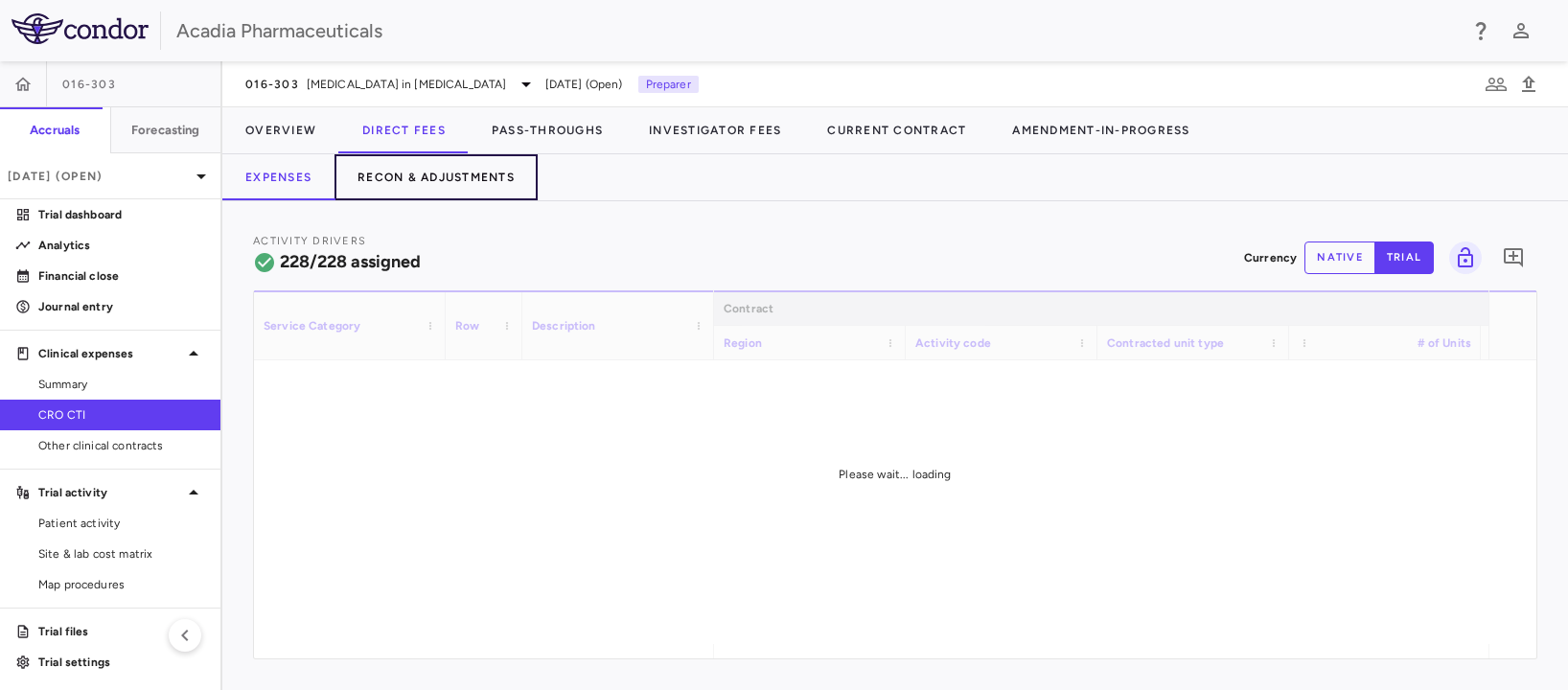
click at [448, 177] on button "Recon & Adjustments" at bounding box center [436, 177] width 203 height 46
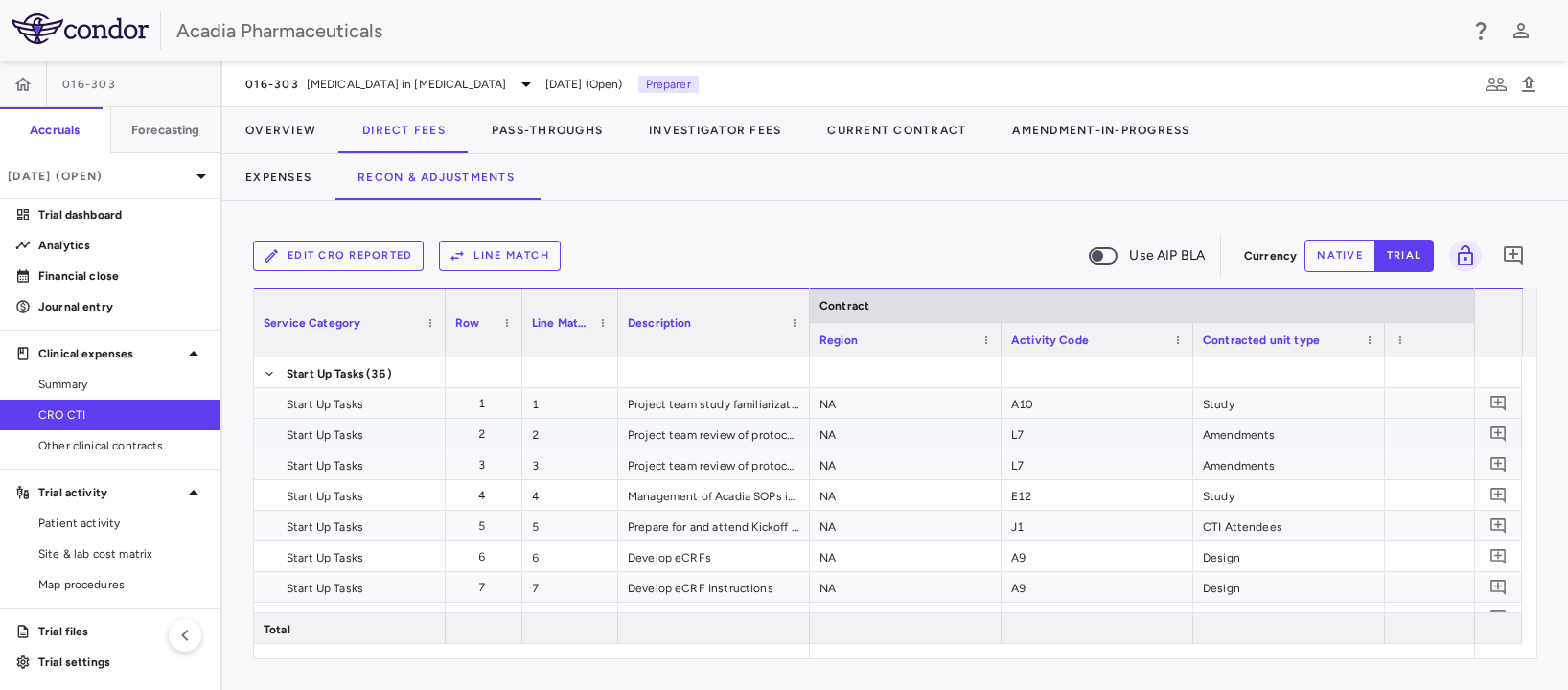
click at [497, 442] on div "2" at bounding box center [487, 435] width 50 height 31
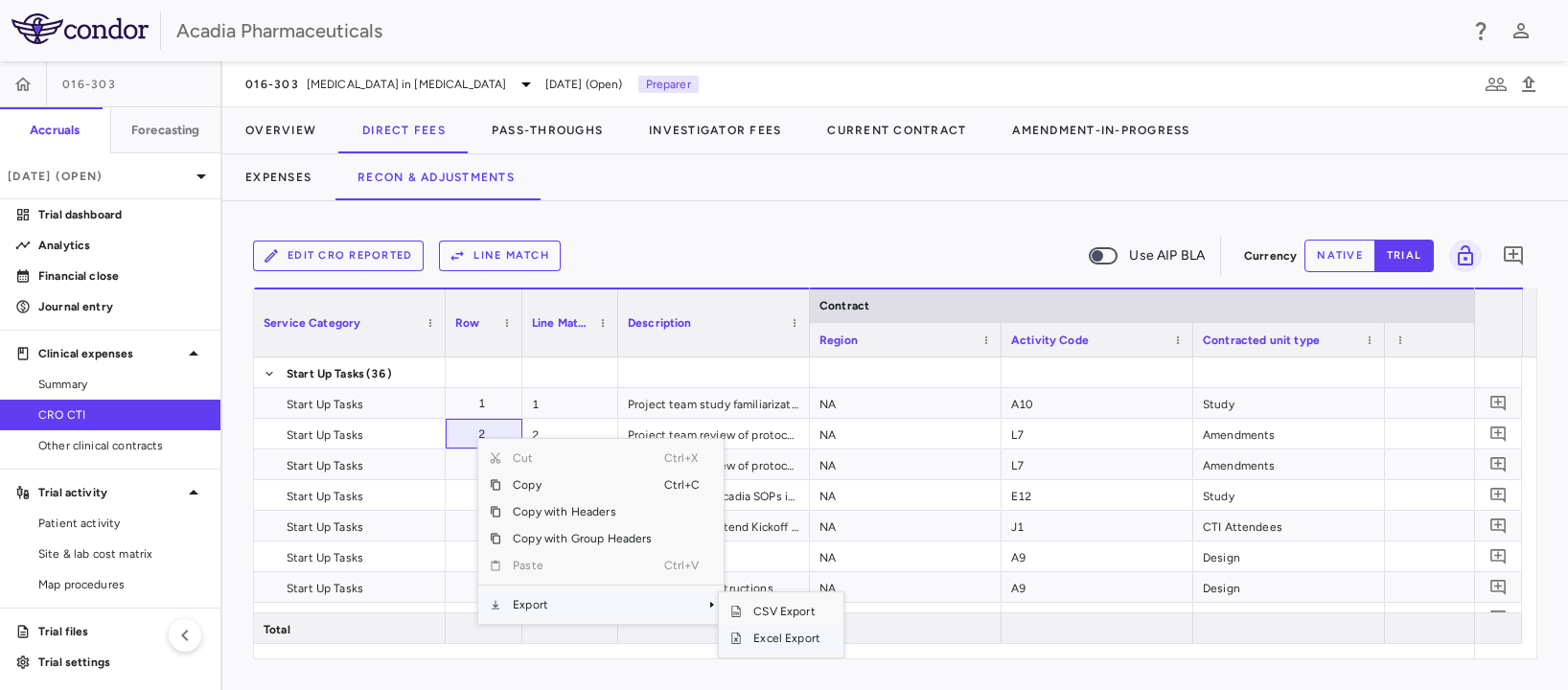
click at [766, 638] on span "Excel Export" at bounding box center [787, 638] width 90 height 27
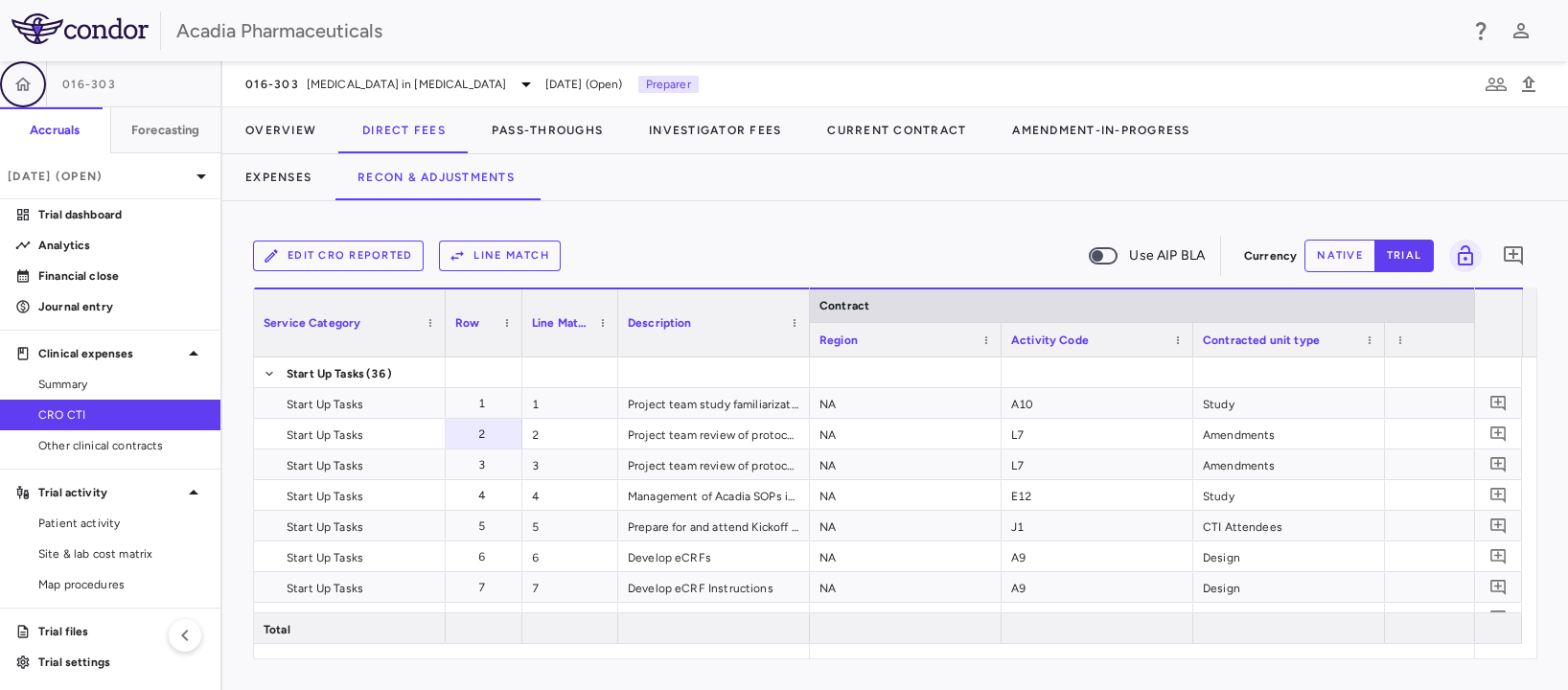
click at [18, 85] on icon "button" at bounding box center [23, 84] width 17 height 14
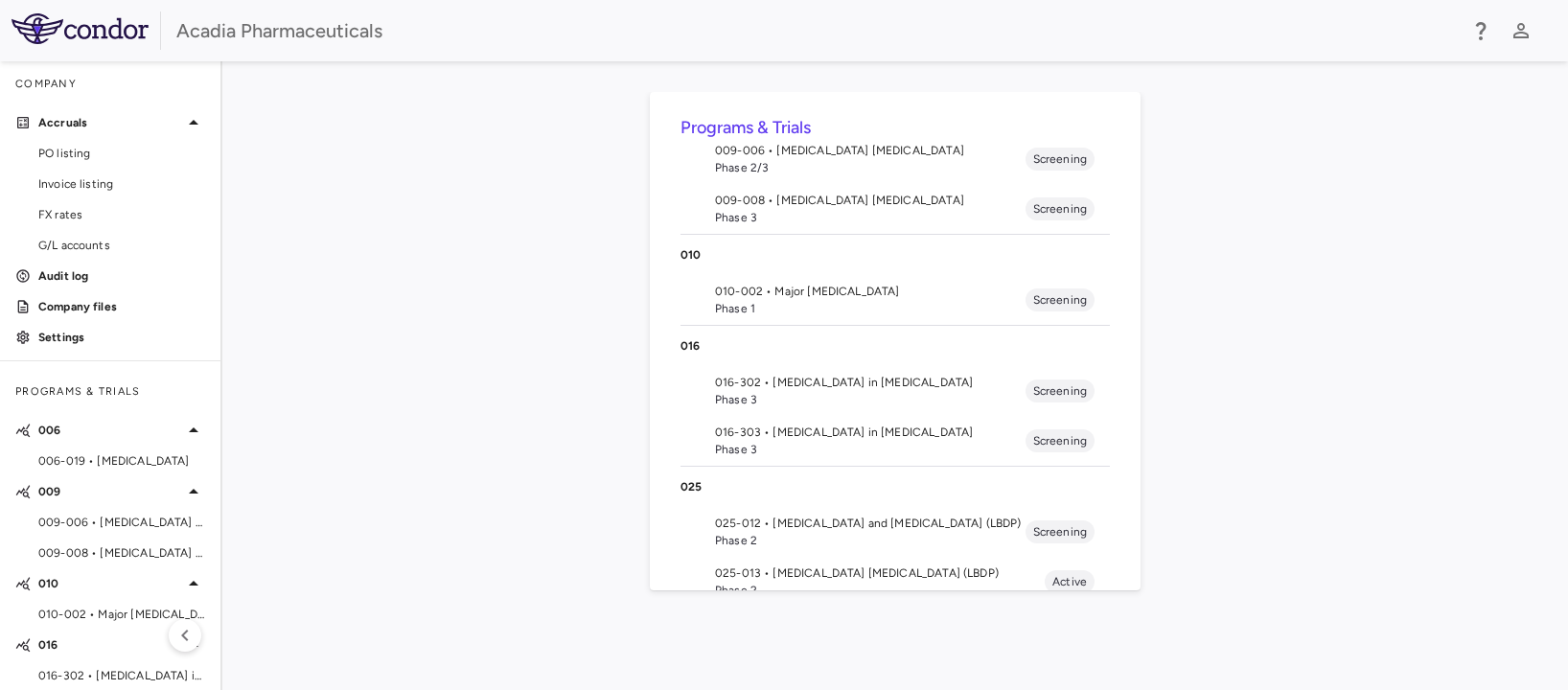
scroll to position [200, 0]
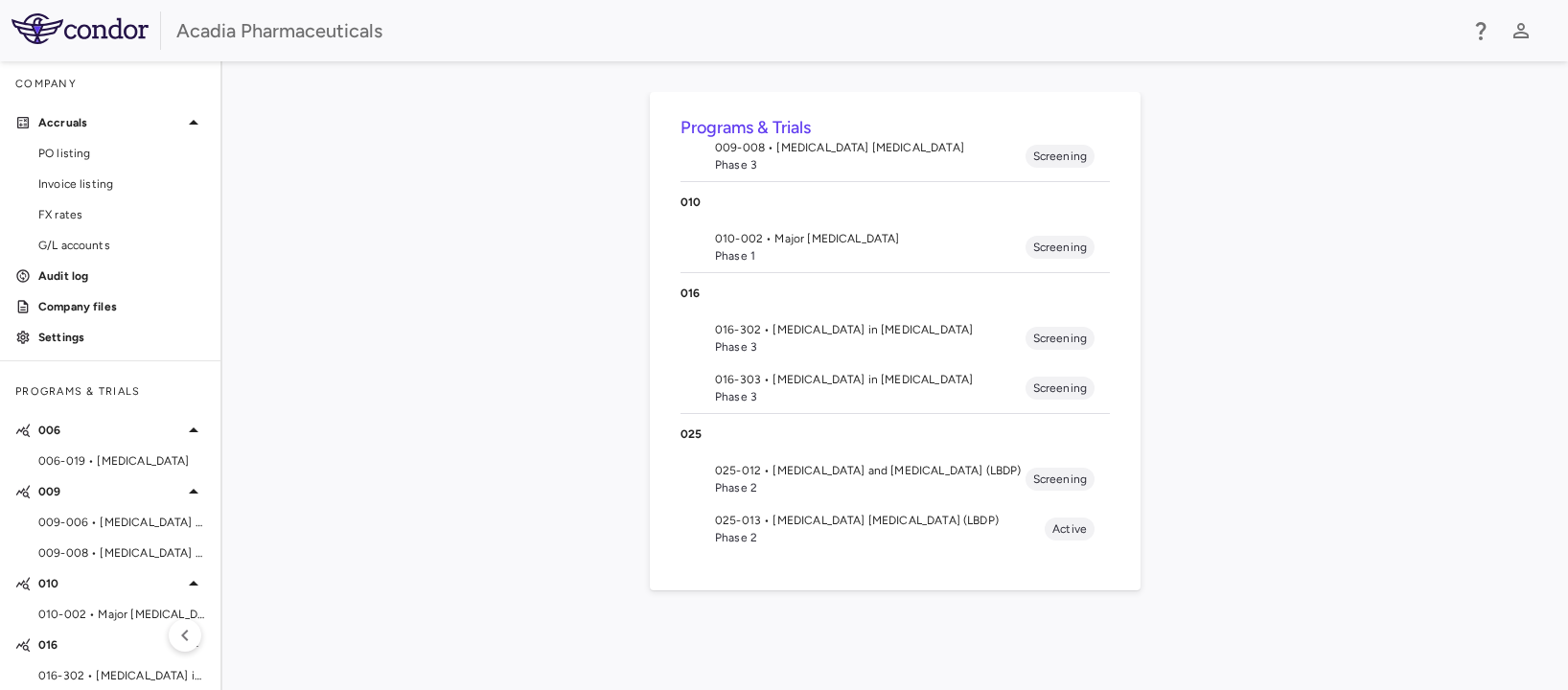
click at [816, 340] on span "Phase 3" at bounding box center [870, 347] width 310 height 18
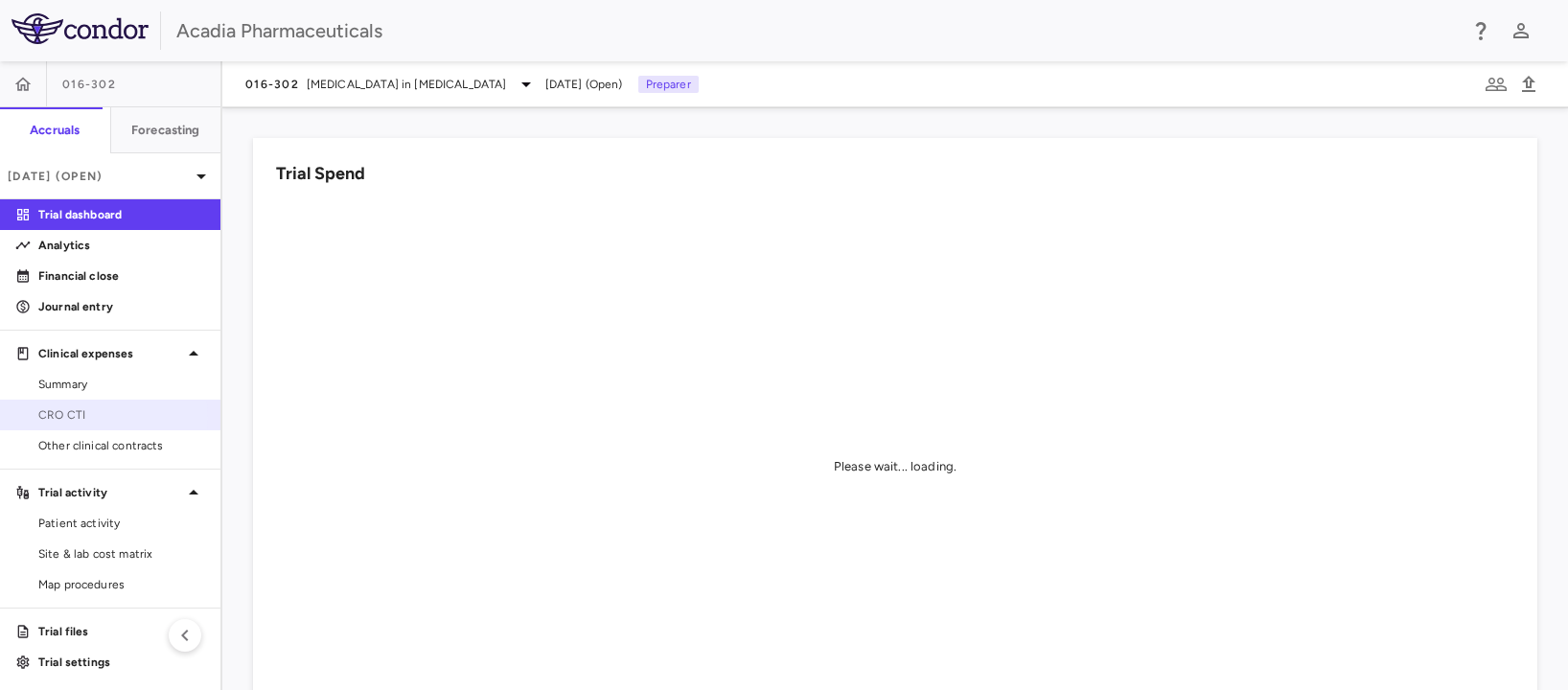
click at [83, 418] on span "CRO CTI" at bounding box center [121, 416] width 166 height 18
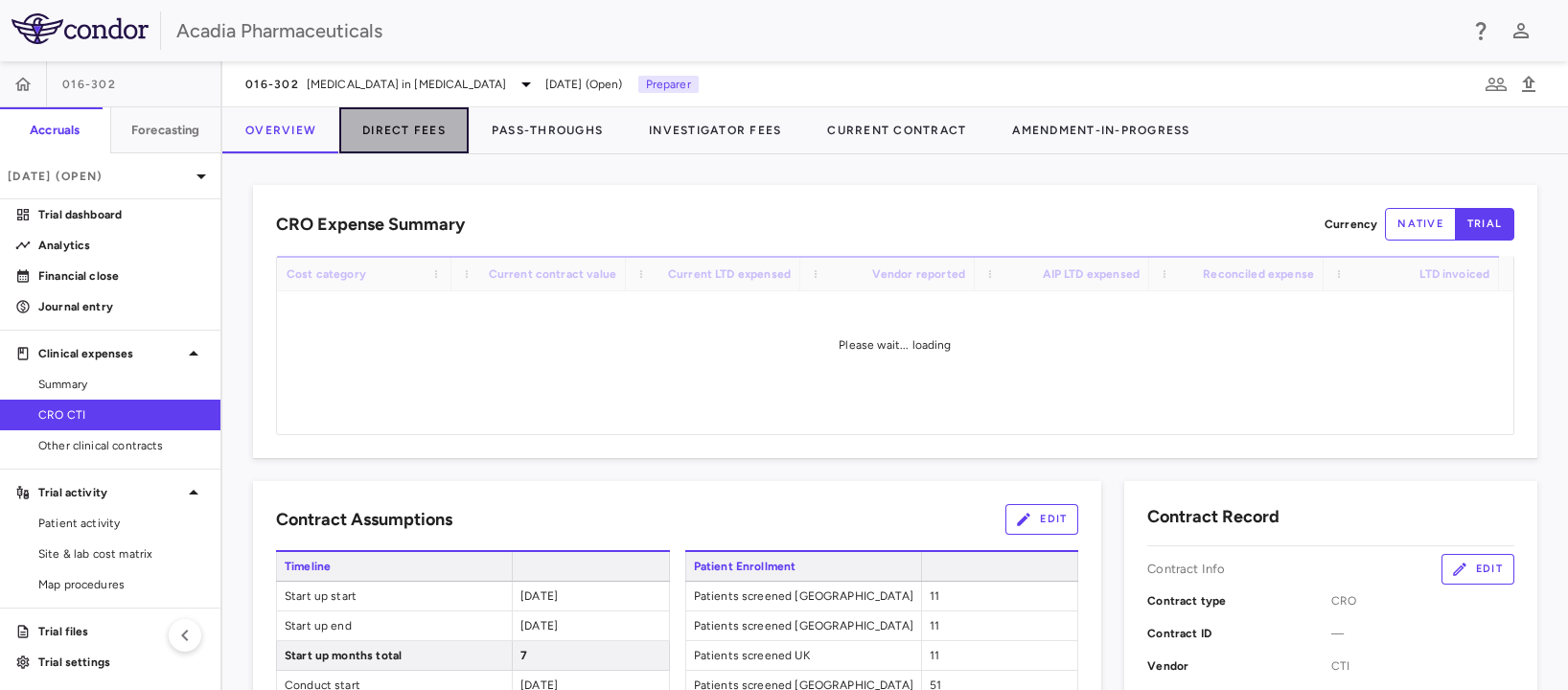
click at [410, 129] on button "Direct Fees" at bounding box center [404, 129] width 129 height 46
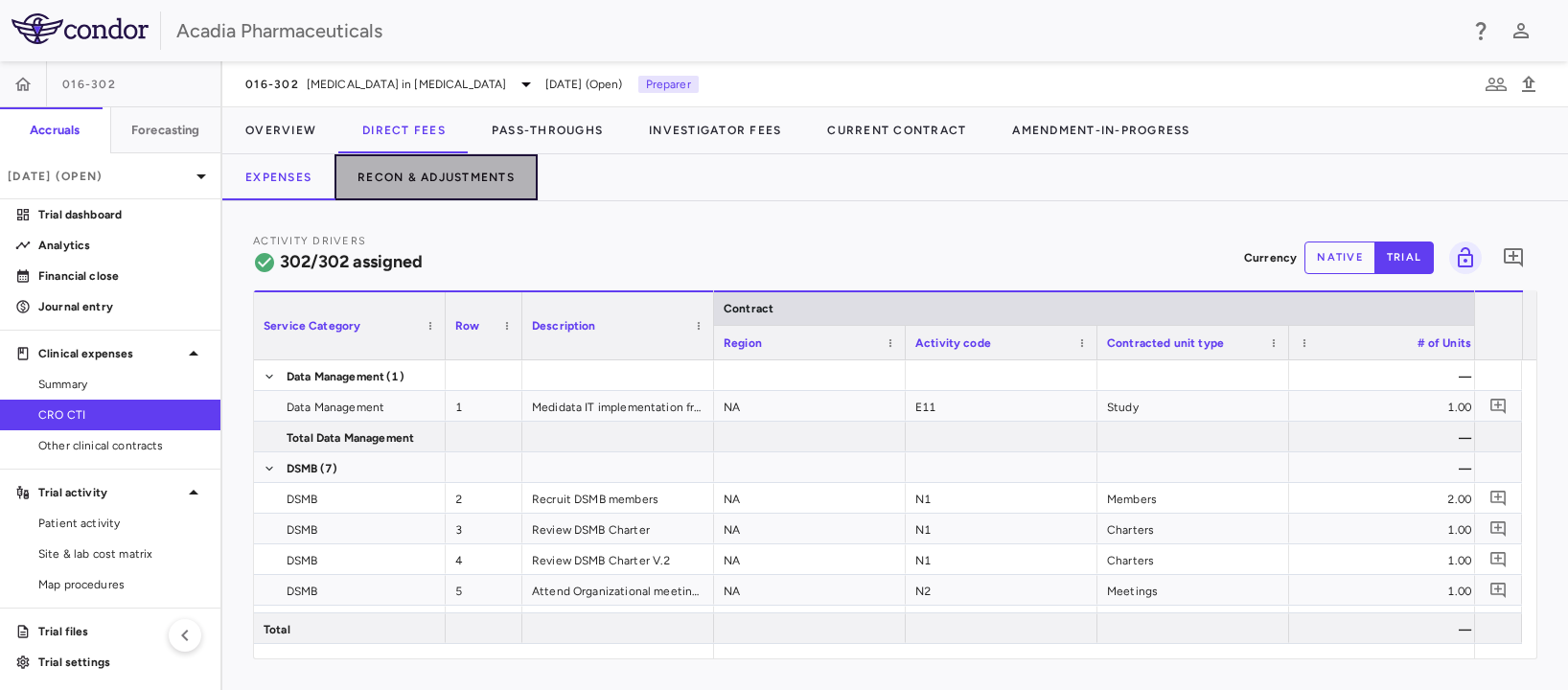
click at [472, 174] on button "Recon & Adjustments" at bounding box center [436, 177] width 203 height 46
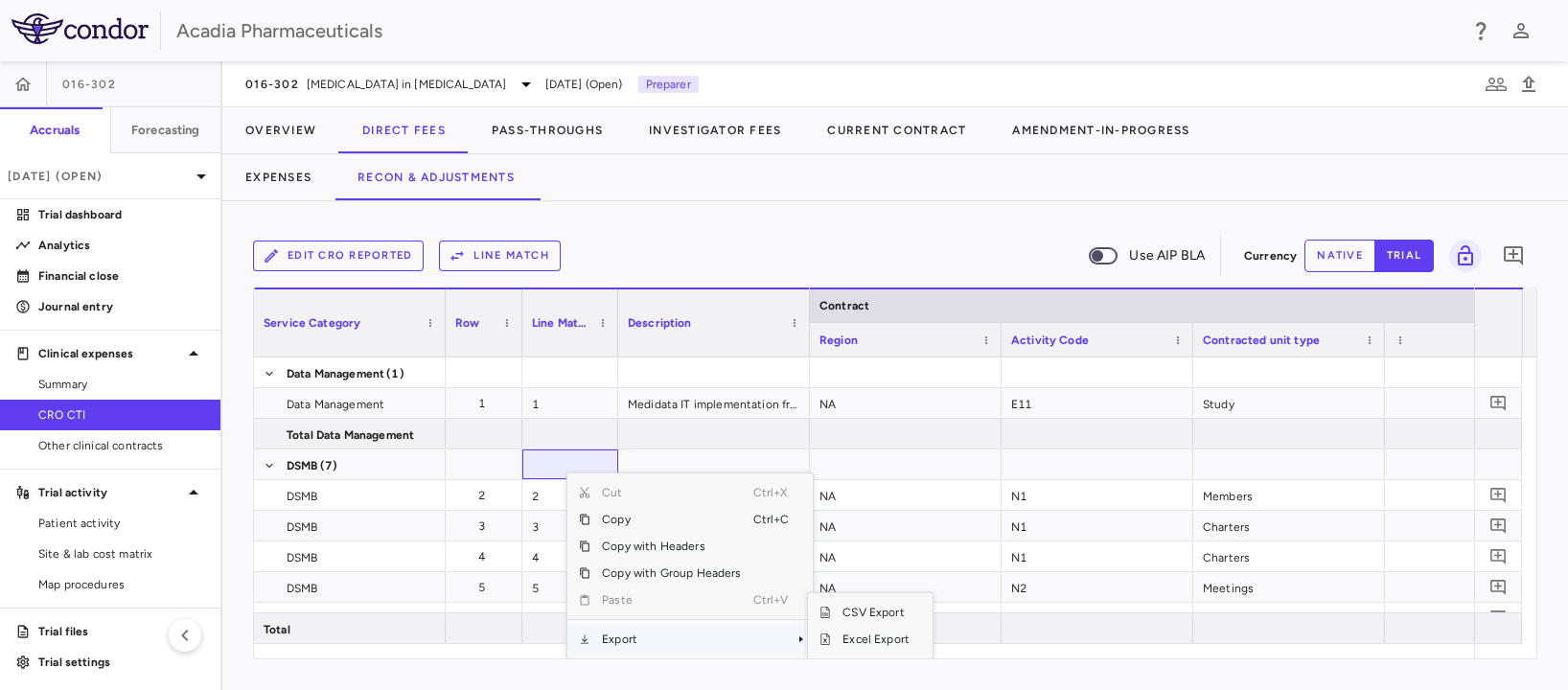
click at [665, 637] on span "Export" at bounding box center [671, 639] width 161 height 27
click at [877, 640] on span "Excel Export" at bounding box center [875, 639] width 90 height 27
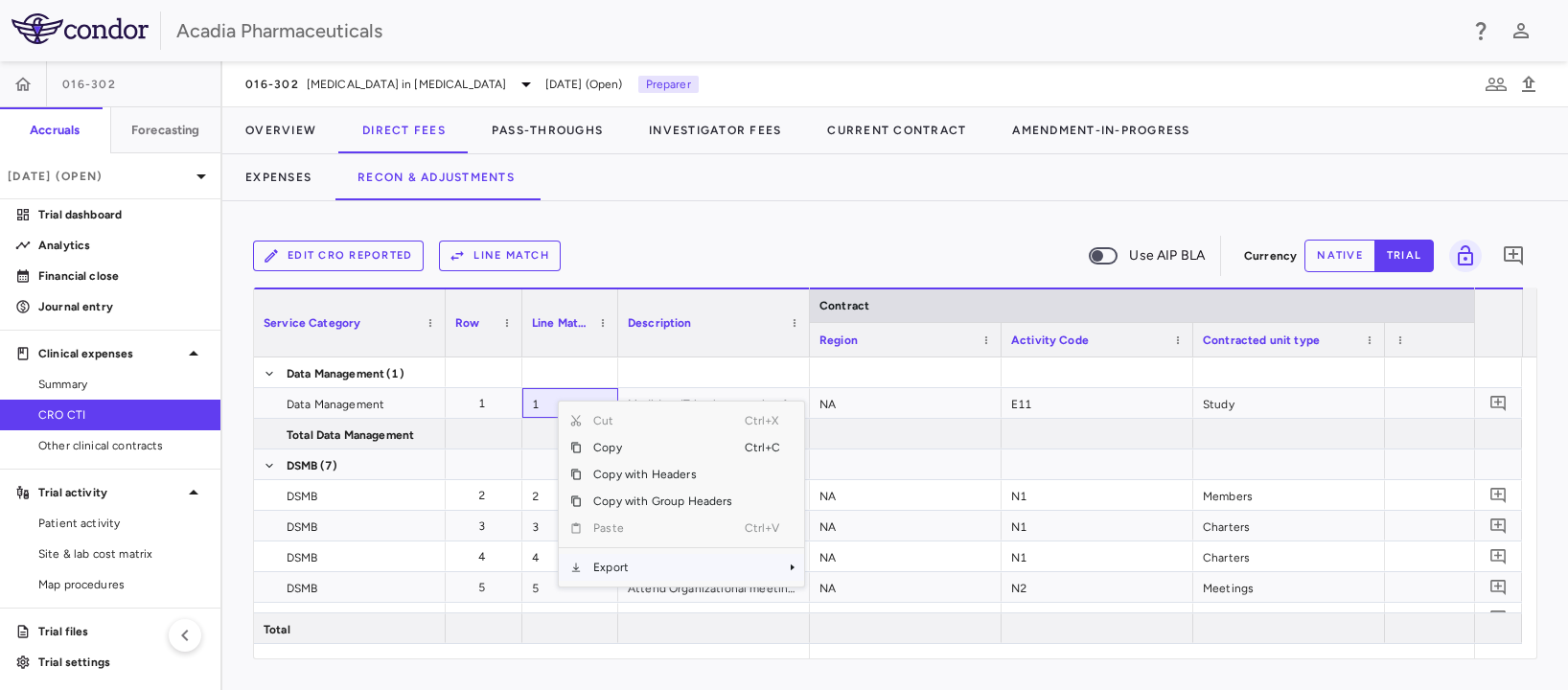
click at [635, 560] on span "Export" at bounding box center [662, 567] width 161 height 27
click at [864, 596] on span "Excel Export" at bounding box center [867, 601] width 90 height 27
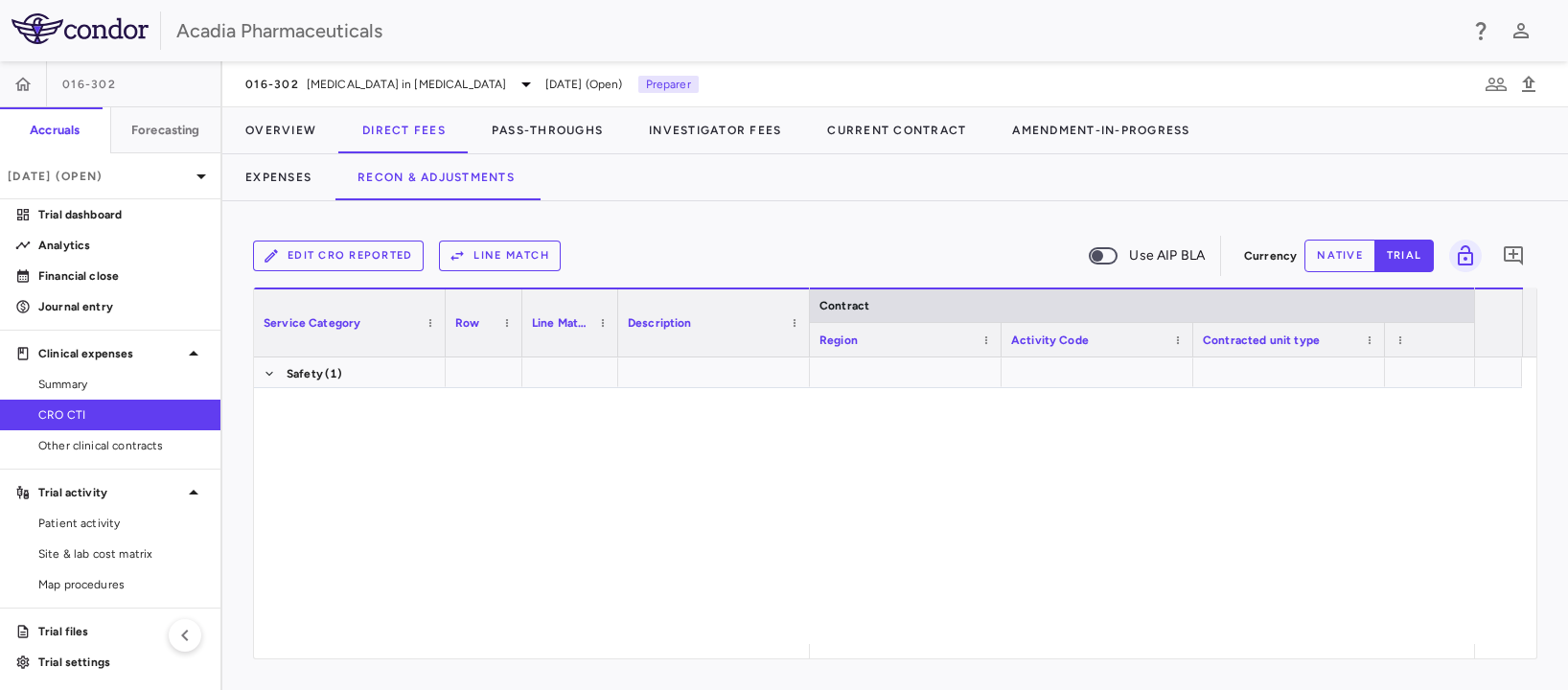
scroll to position [10175, 0]
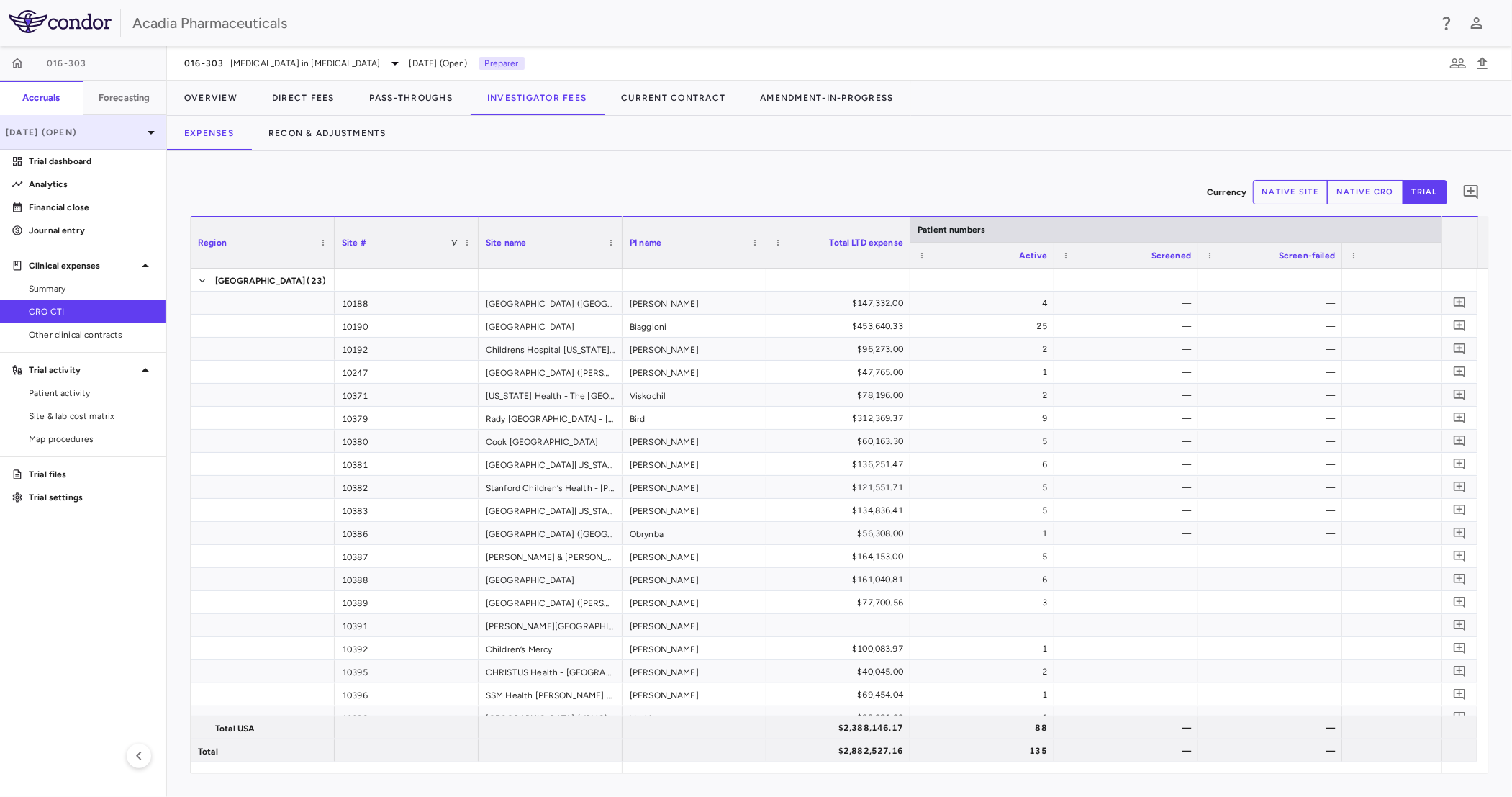
click at [86, 134] on p "[DATE] (Open)" at bounding box center [74, 132] width 137 height 13
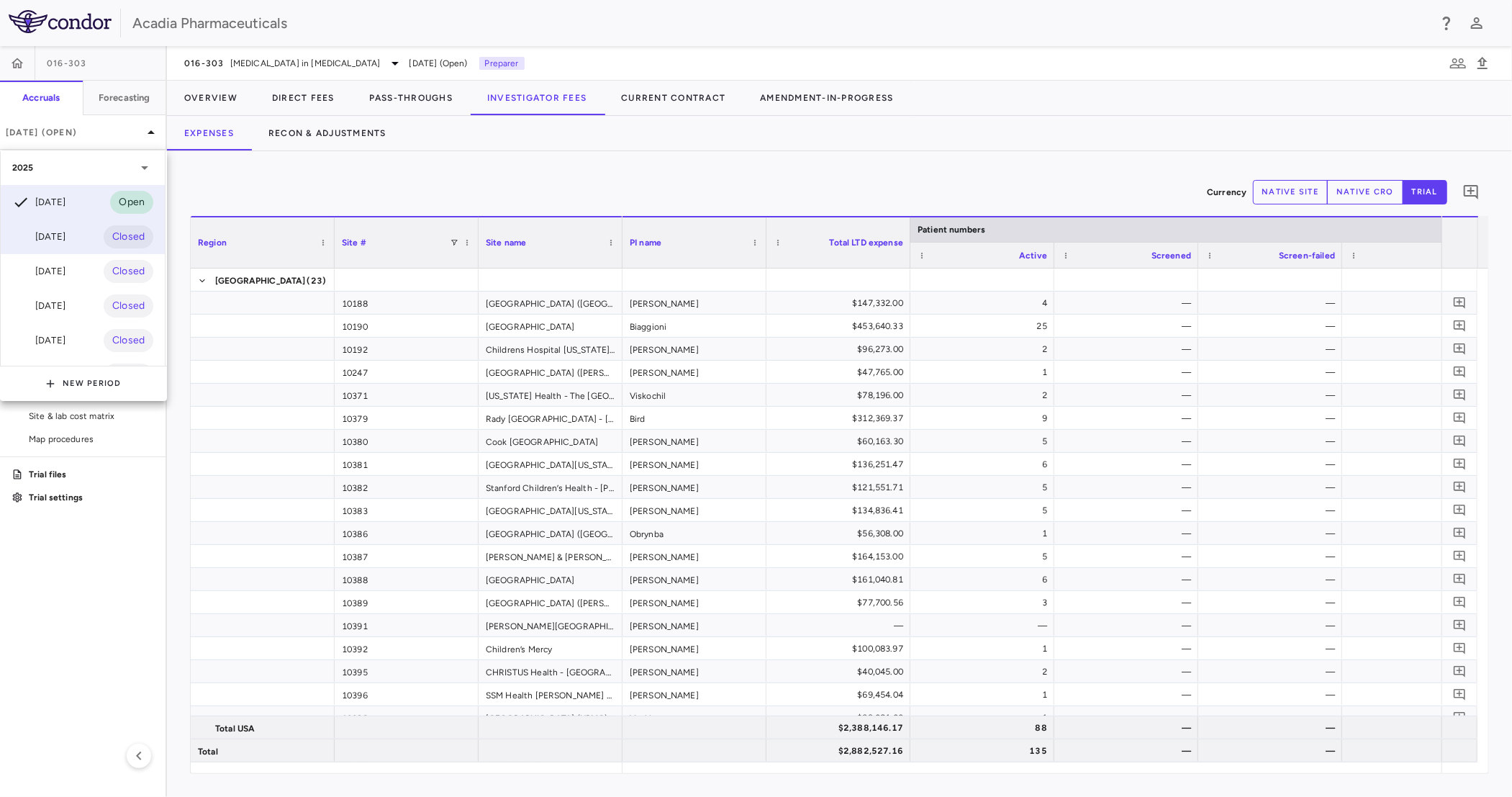
click at [66, 228] on div "[DATE]" at bounding box center [39, 237] width 53 height 18
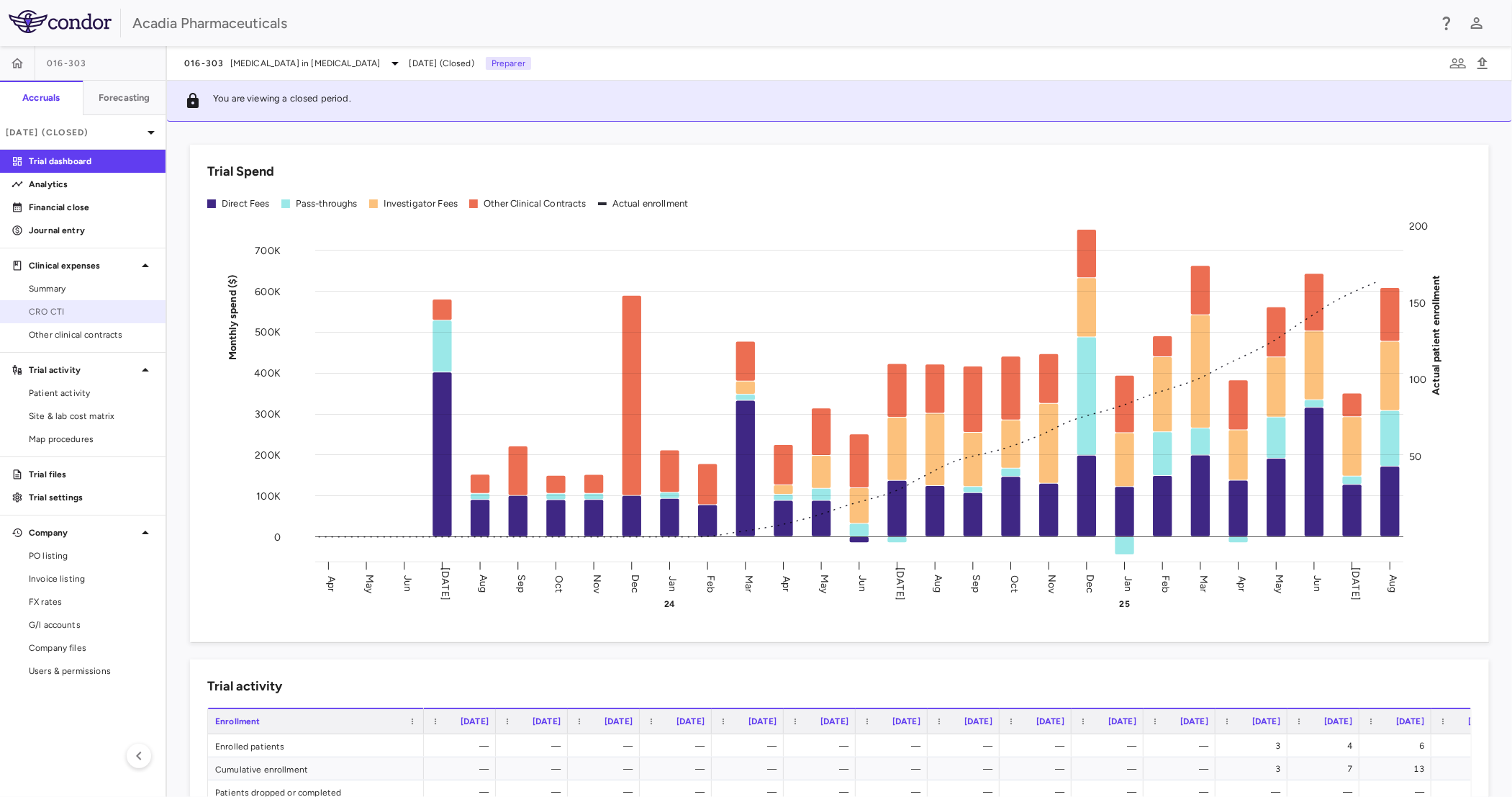
click at [76, 313] on span "CRO CTI" at bounding box center [91, 312] width 125 height 13
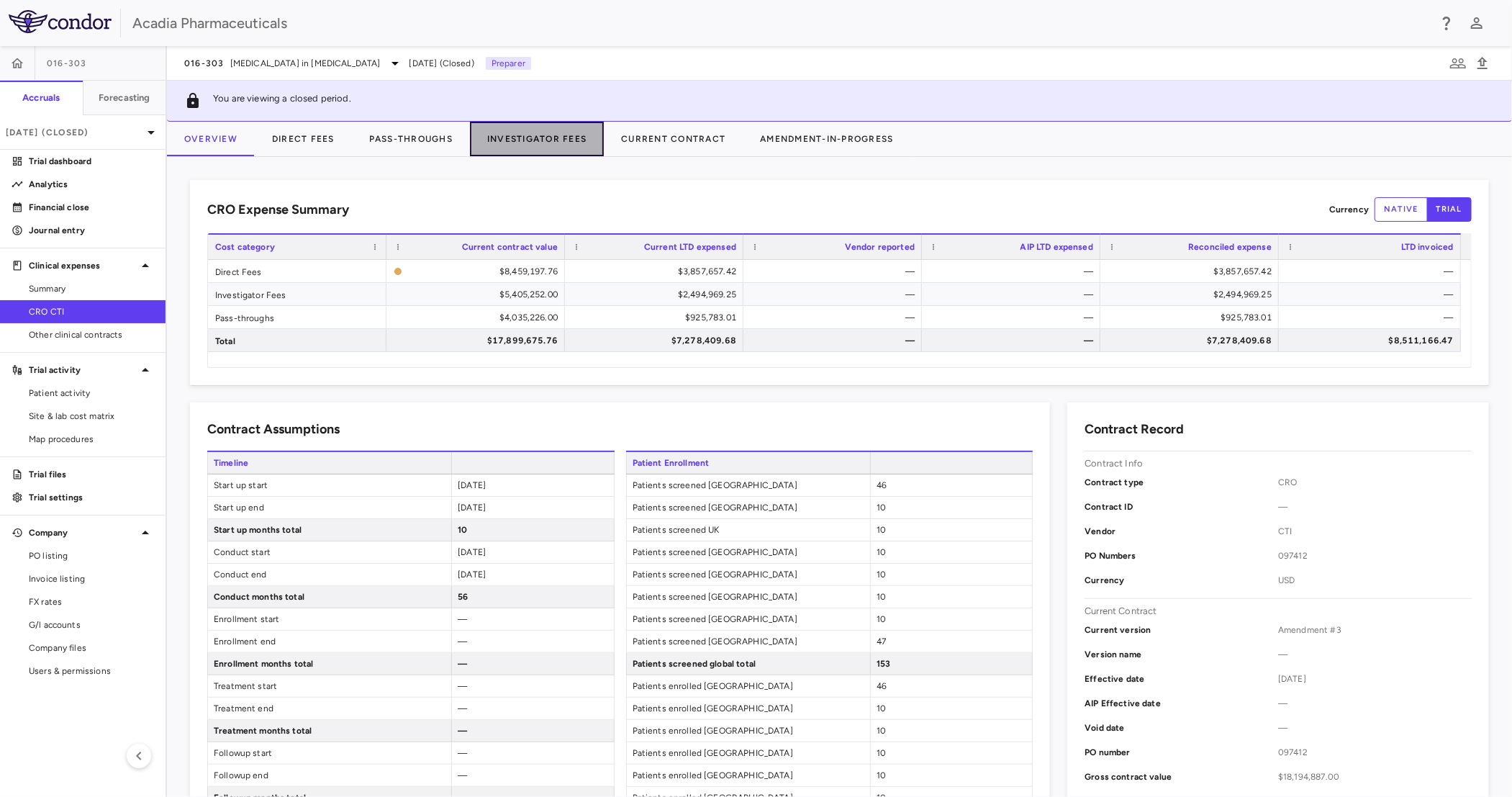
click at [528, 142] on button "Investigator Fees" at bounding box center [536, 138] width 134 height 34
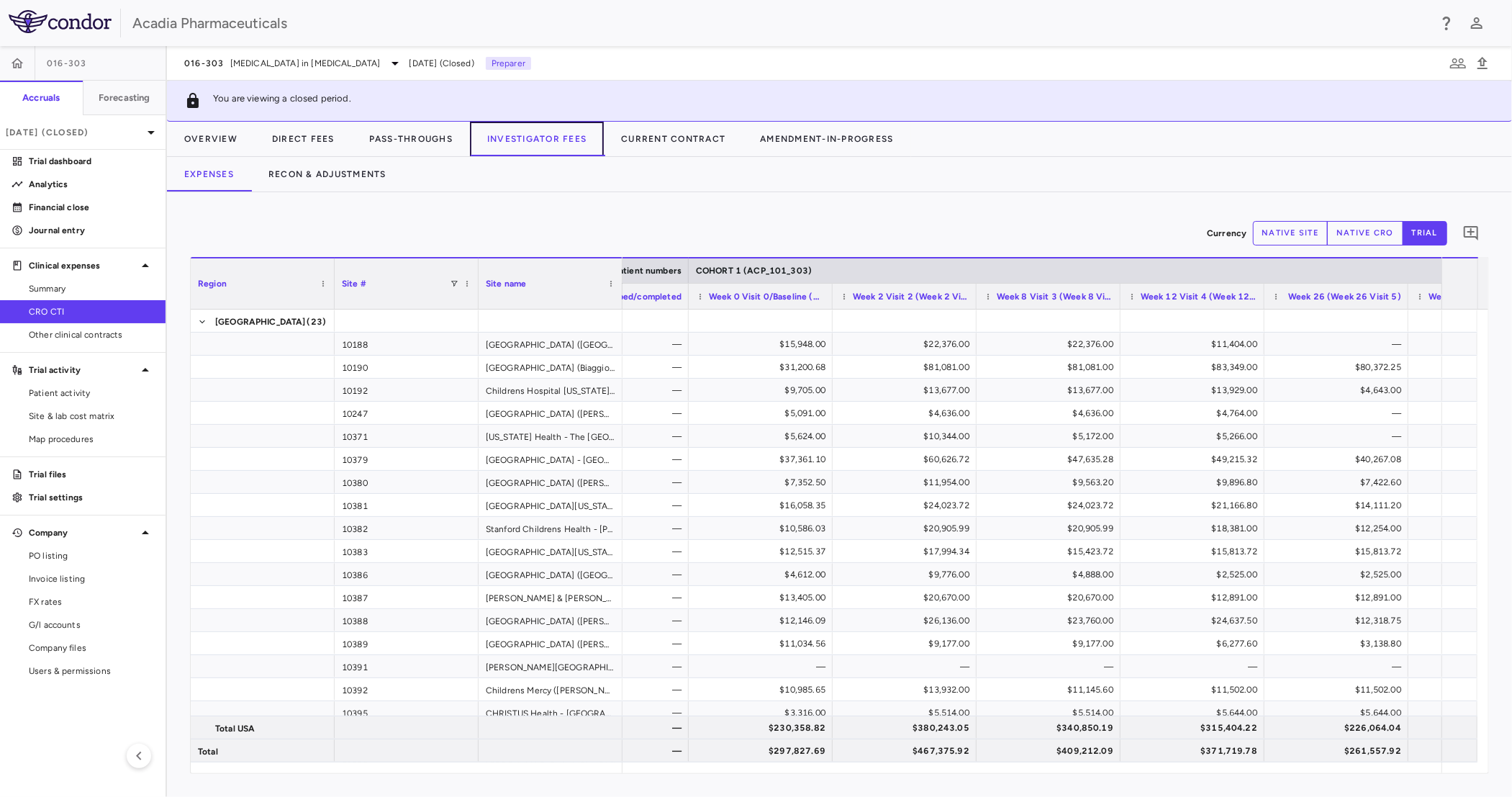
scroll to position [0, 806]
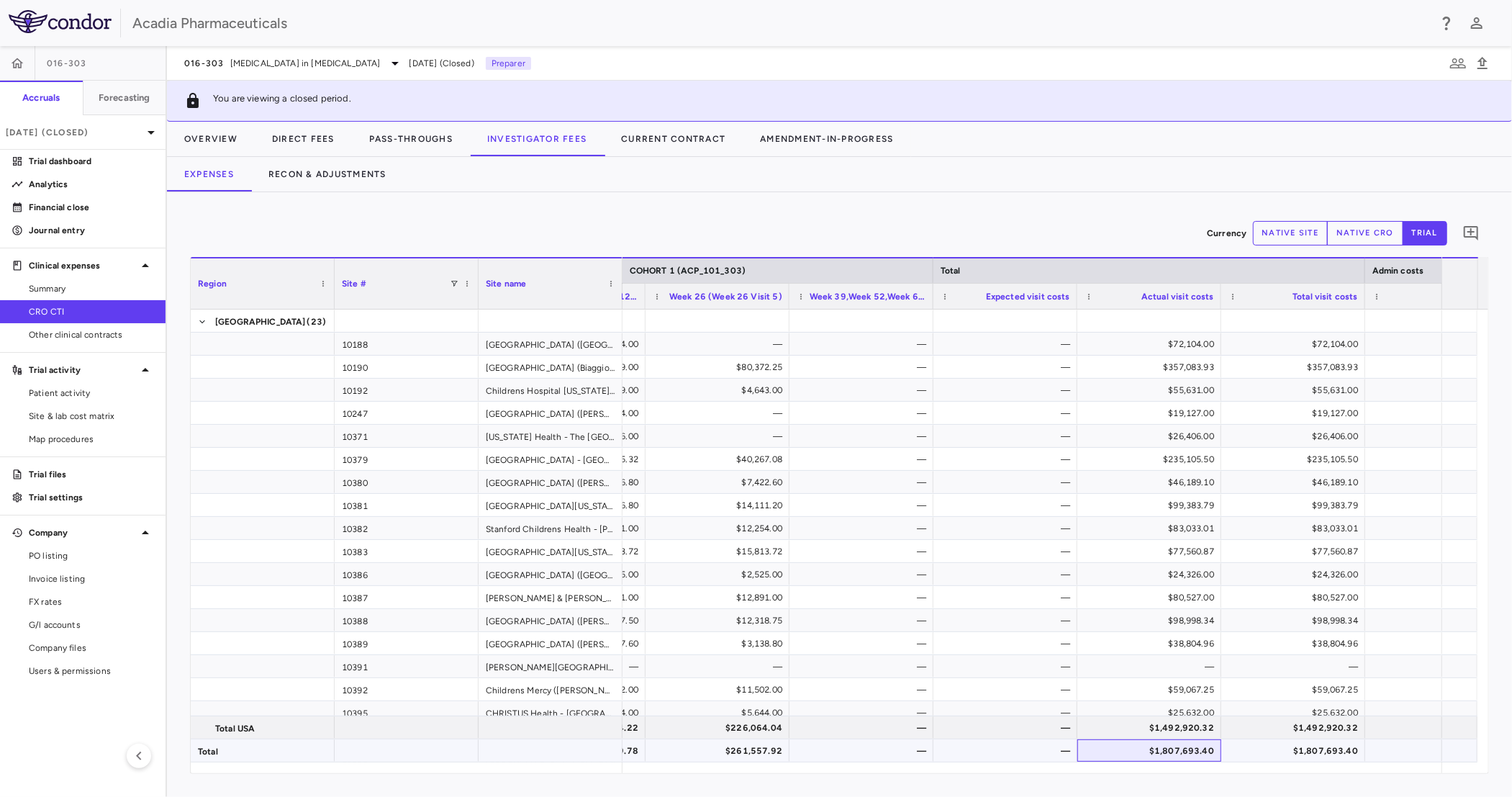
drag, startPoint x: 1161, startPoint y: 760, endPoint x: 1096, endPoint y: 755, distance: 65.2
click at [1096, 617] on div "$1,807,693.40" at bounding box center [1152, 751] width 123 height 23
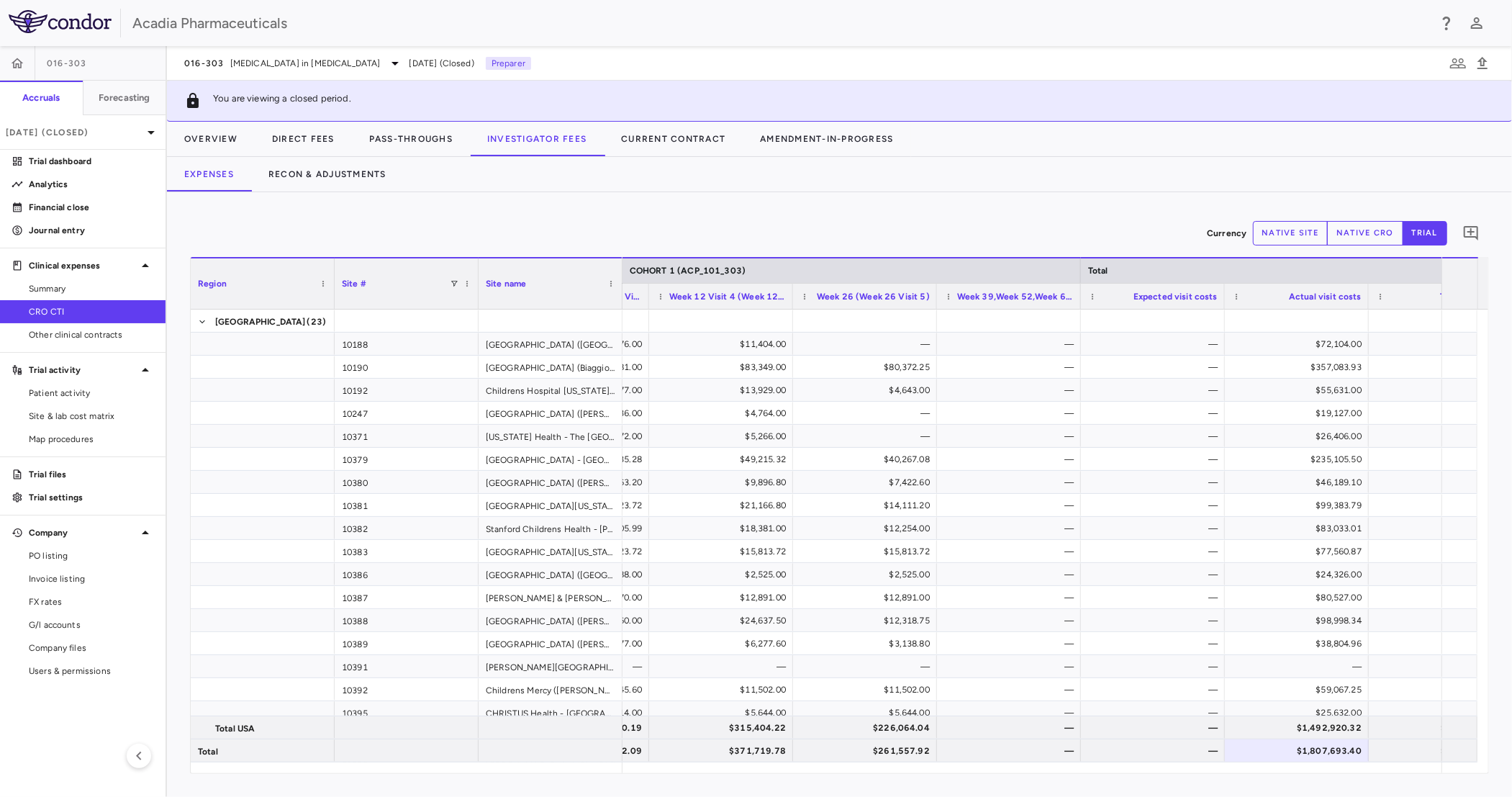
click at [468, 617] on div "Currency native site native cro trial 0 Region Drag here to set column labels R…" at bounding box center [839, 495] width 1345 height 605
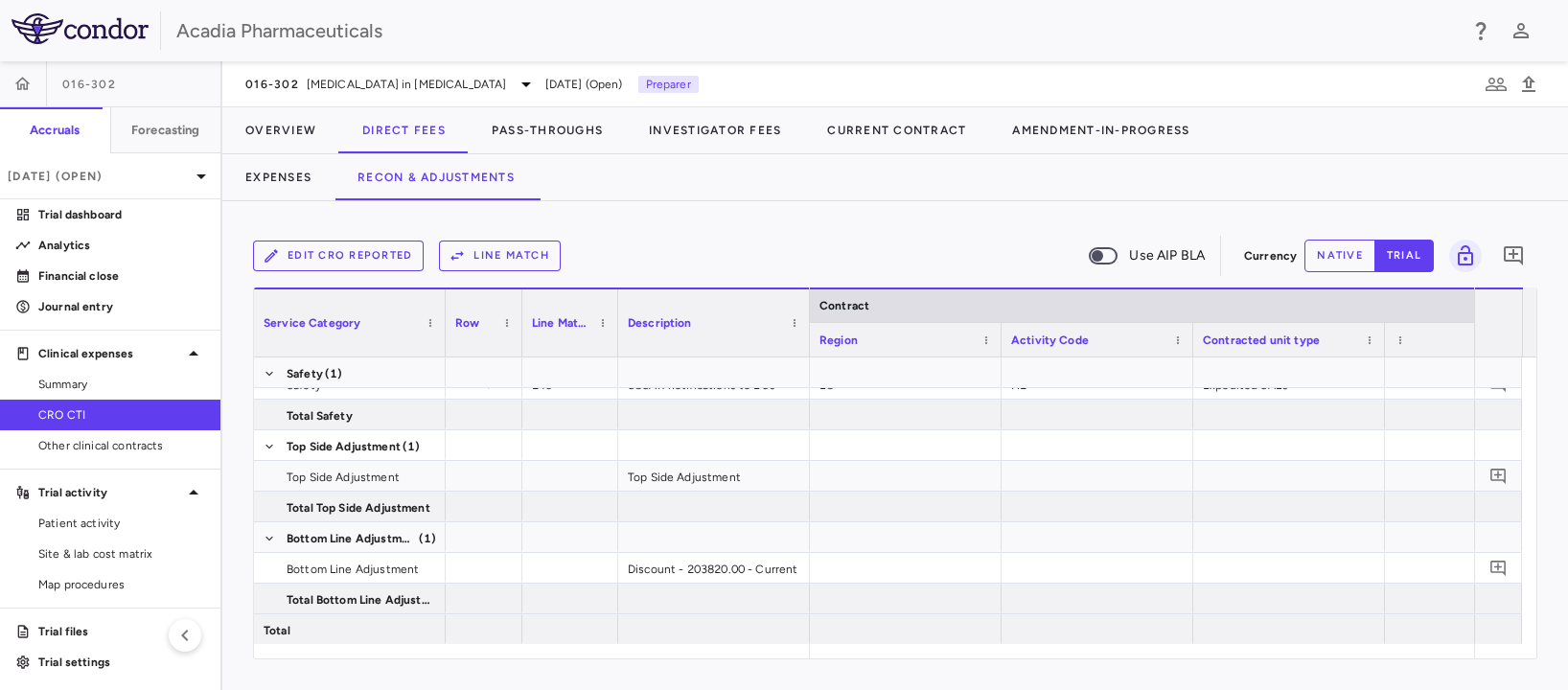
scroll to position [10175, 0]
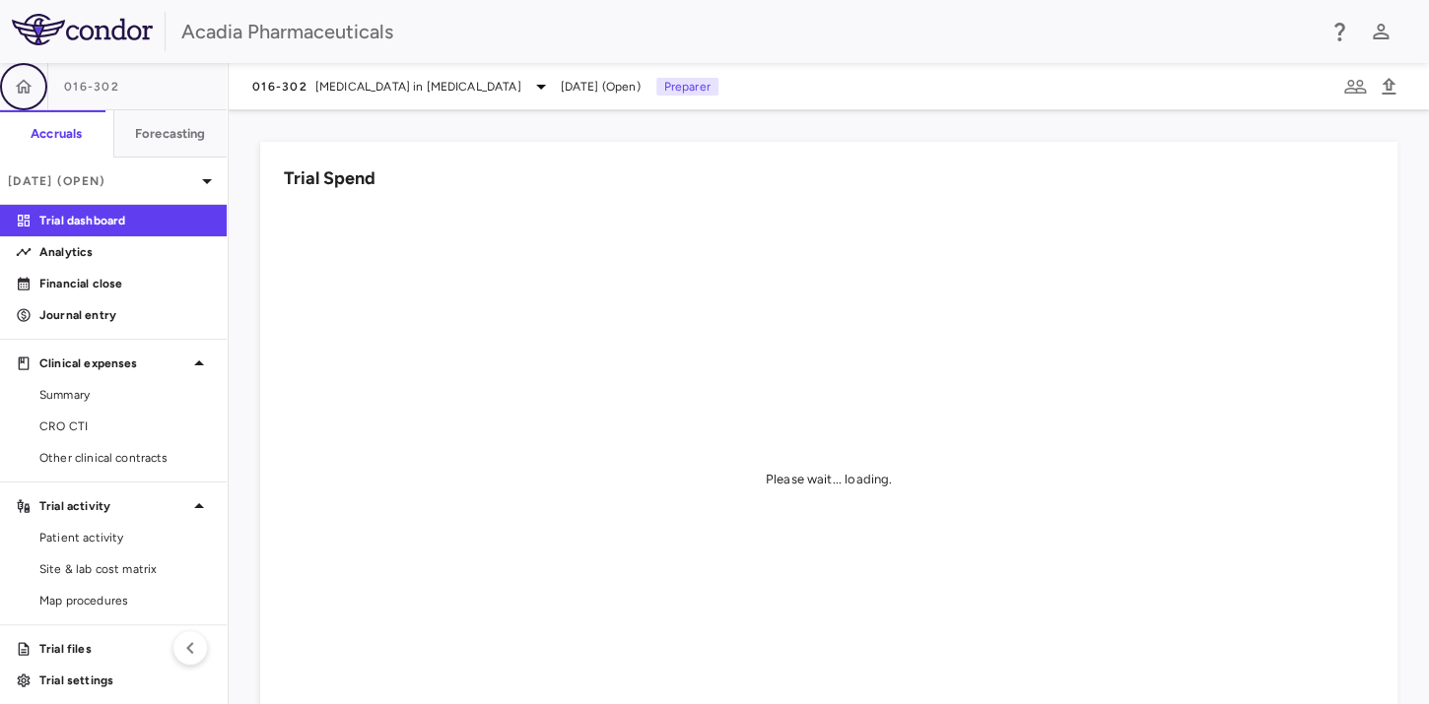
click at [18, 85] on icon "button" at bounding box center [24, 86] width 17 height 14
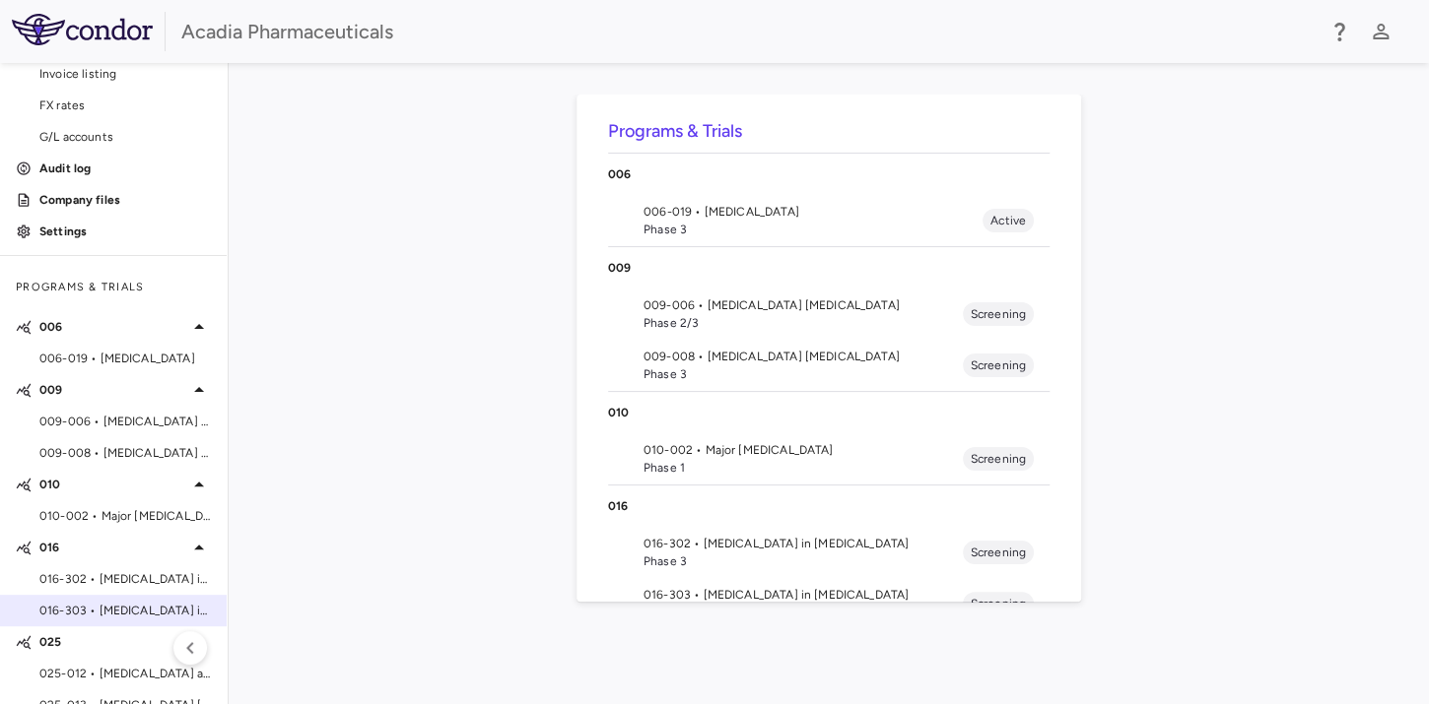
scroll to position [147, 0]
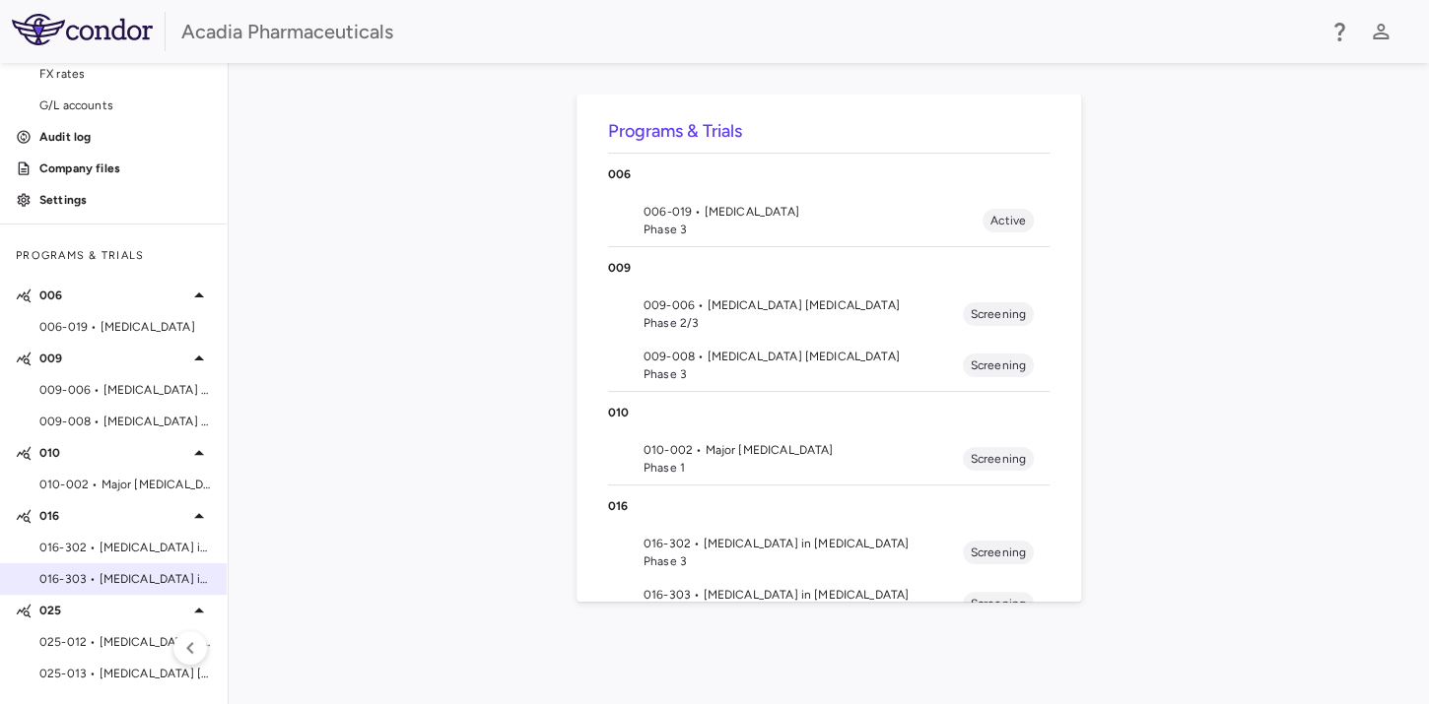
click at [118, 582] on span "016-303 • [MEDICAL_DATA] in [MEDICAL_DATA]" at bounding box center [124, 579] width 171 height 18
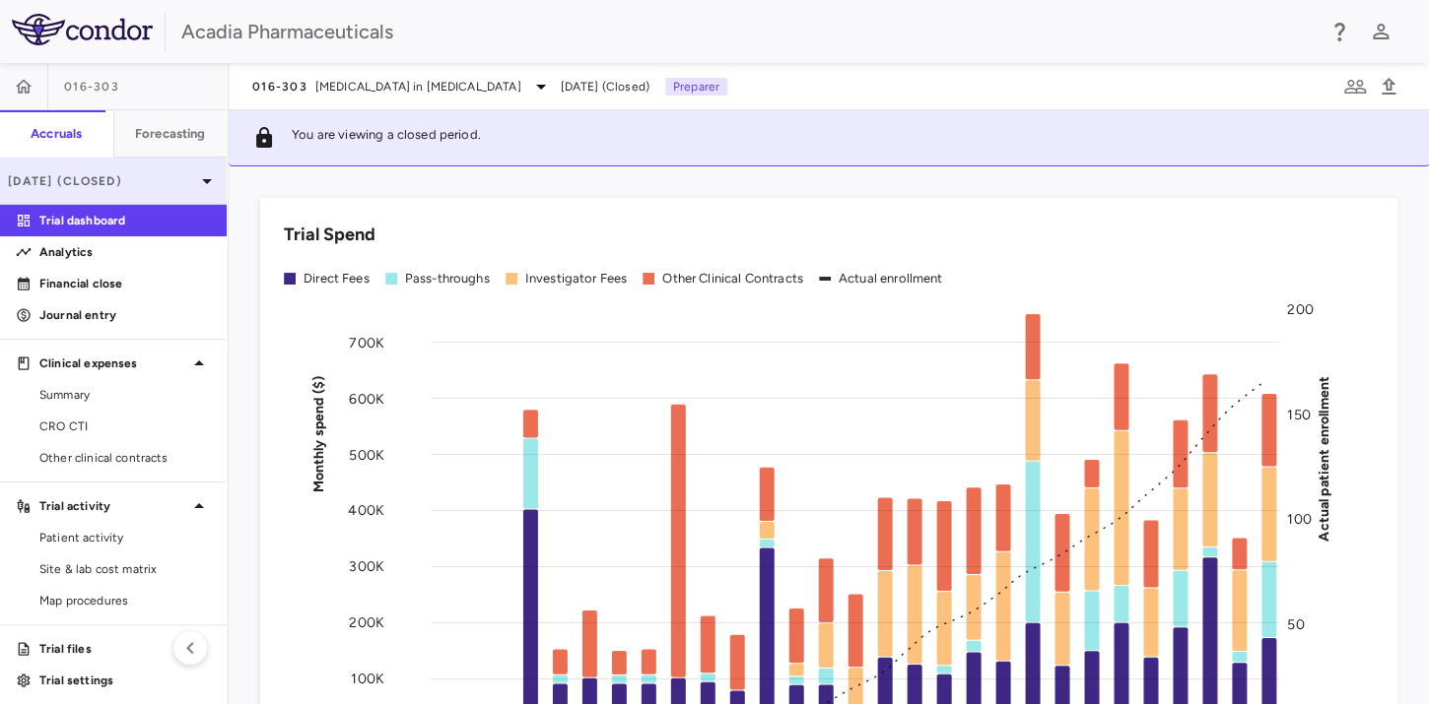
click at [158, 186] on p "[DATE] (Closed)" at bounding box center [101, 181] width 187 height 18
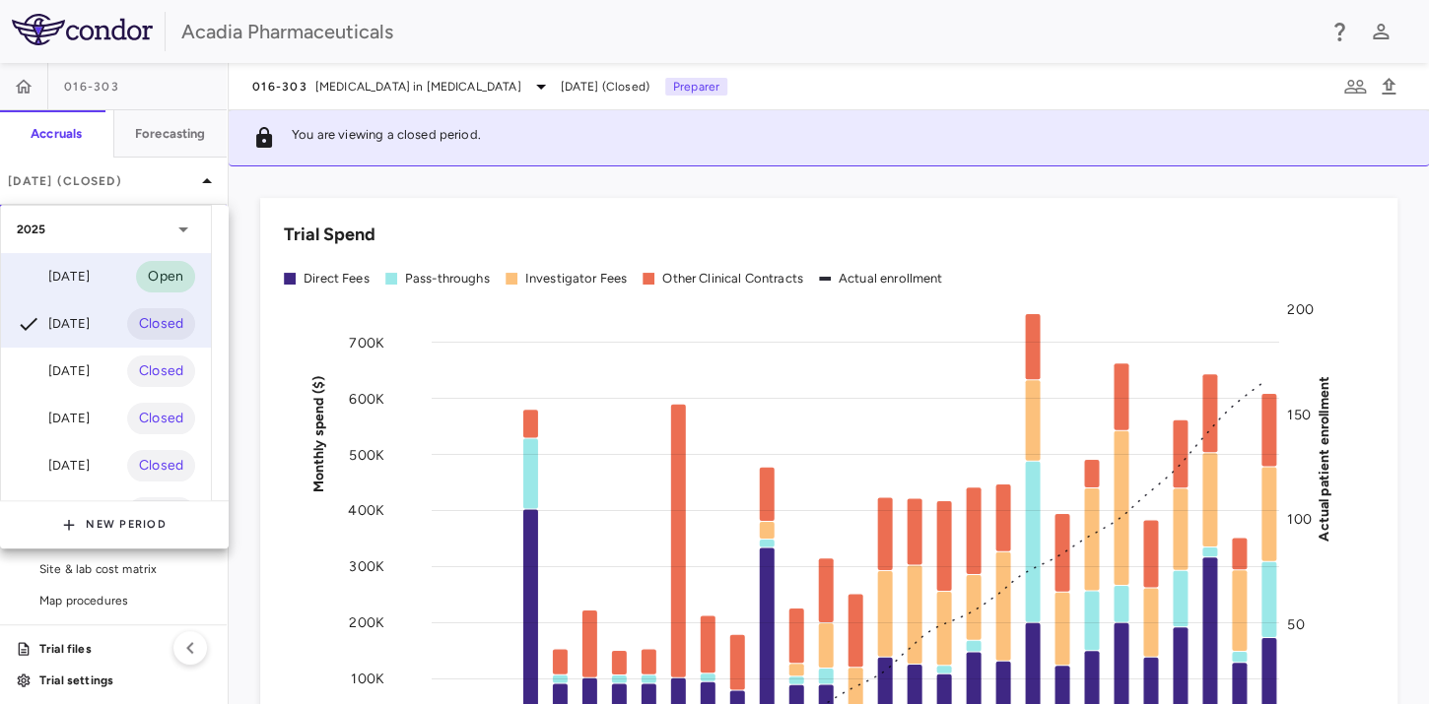
click at [90, 280] on div "[DATE]" at bounding box center [53, 277] width 73 height 24
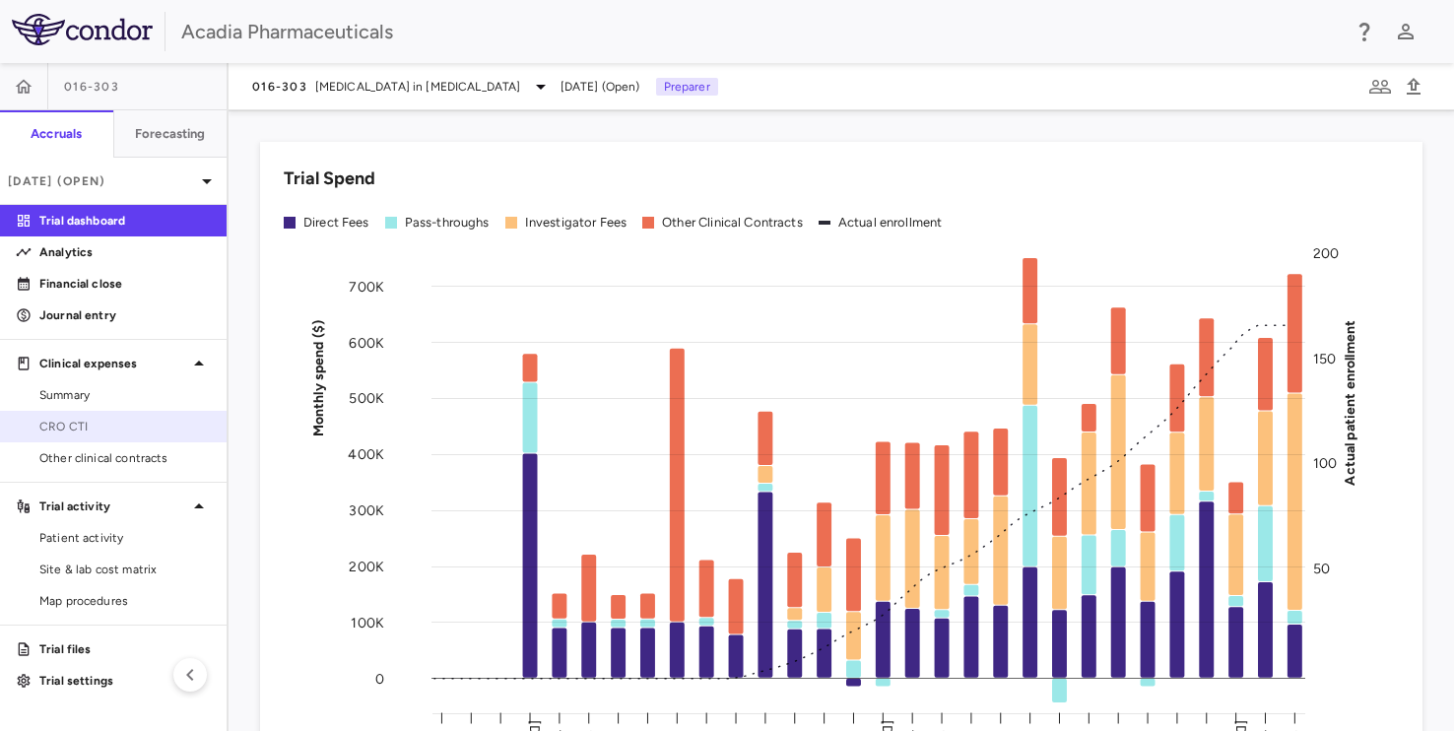
click at [83, 431] on span "CRO CTI" at bounding box center [124, 427] width 171 height 18
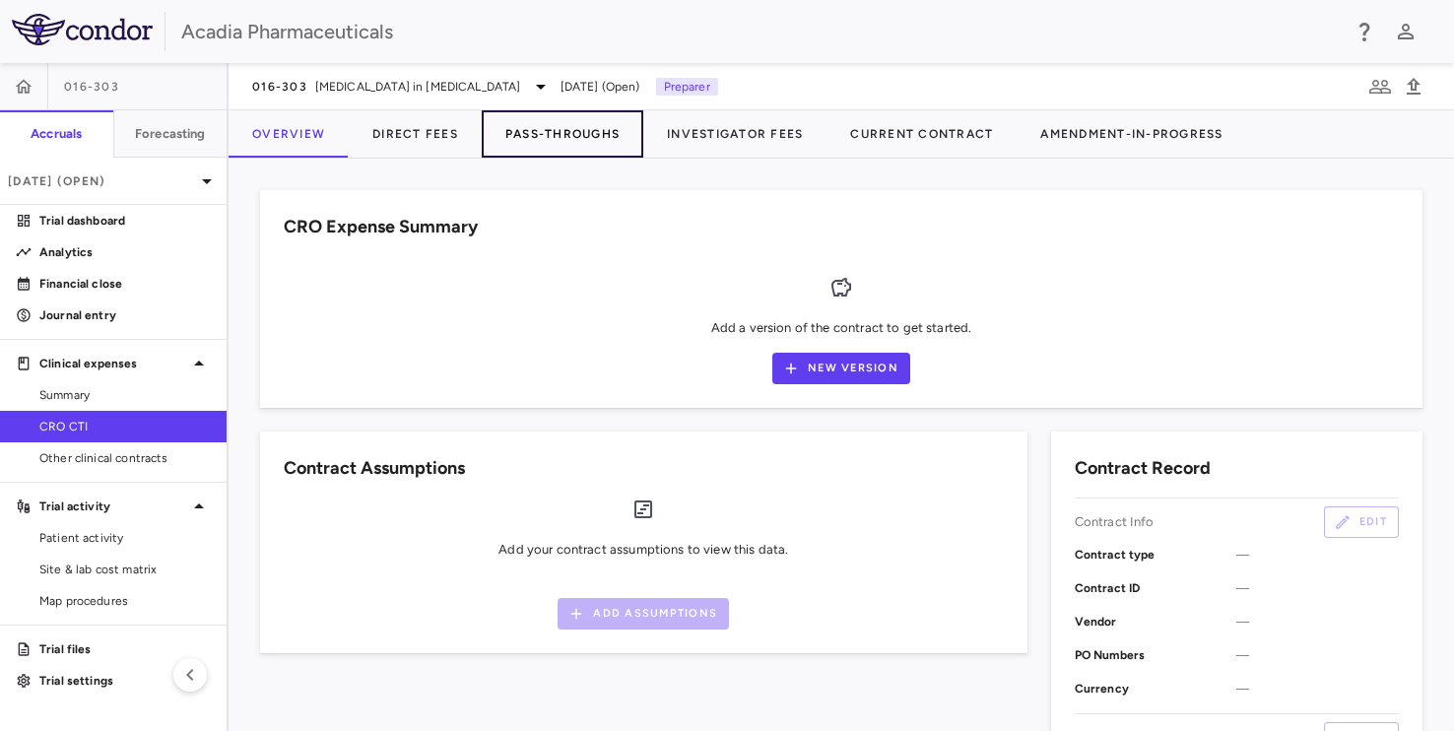
click at [551, 133] on button "Pass-Throughs" at bounding box center [563, 133] width 162 height 47
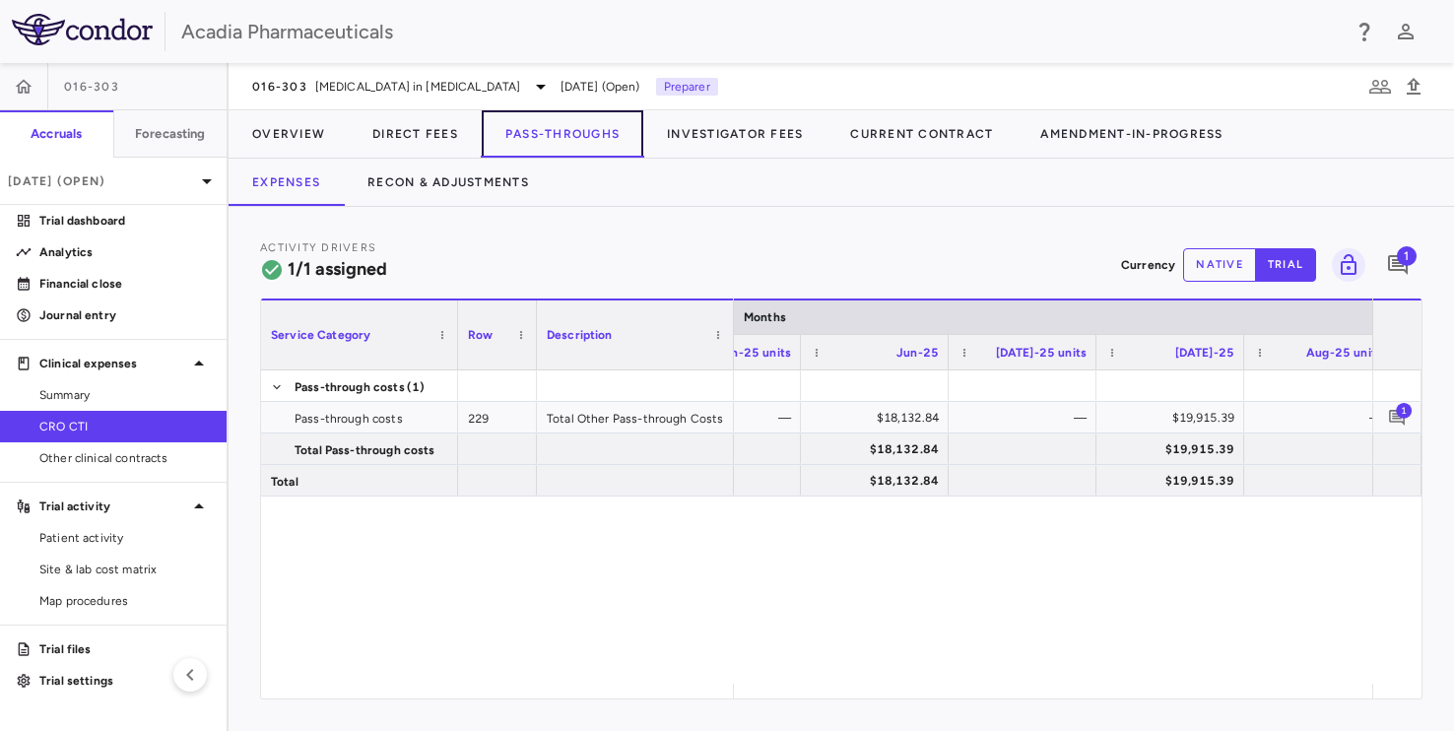
scroll to position [0, 10472]
